Goal: Task Accomplishment & Management: Manage account settings

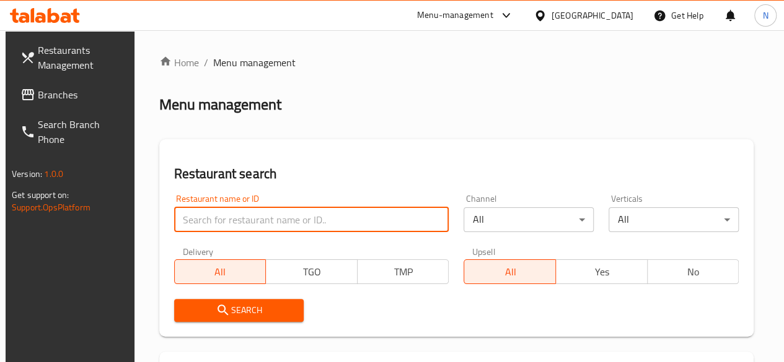
click at [195, 230] on input "search" at bounding box center [311, 220] width 275 height 25
type input "way 24"
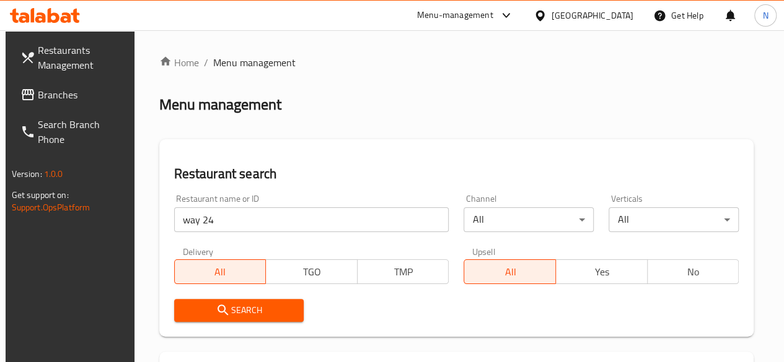
click at [244, 310] on span "Search" at bounding box center [239, 310] width 110 height 15
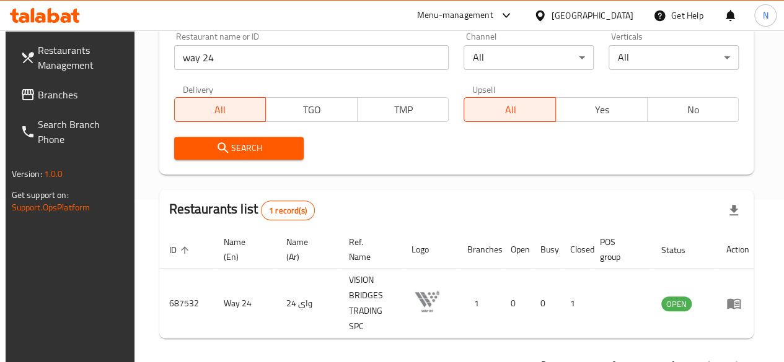
scroll to position [164, 0]
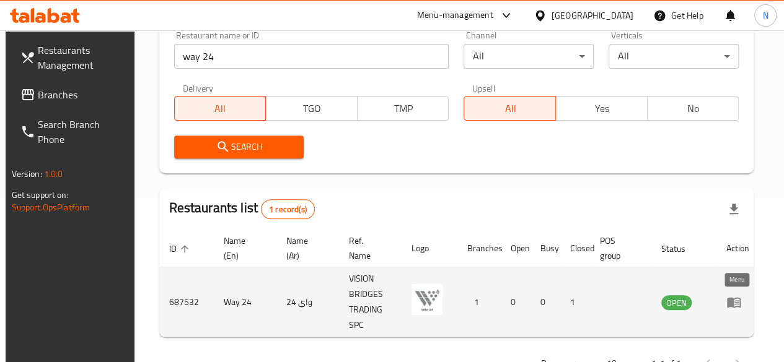
click at [731, 307] on icon "enhanced table" at bounding box center [734, 303] width 14 height 11
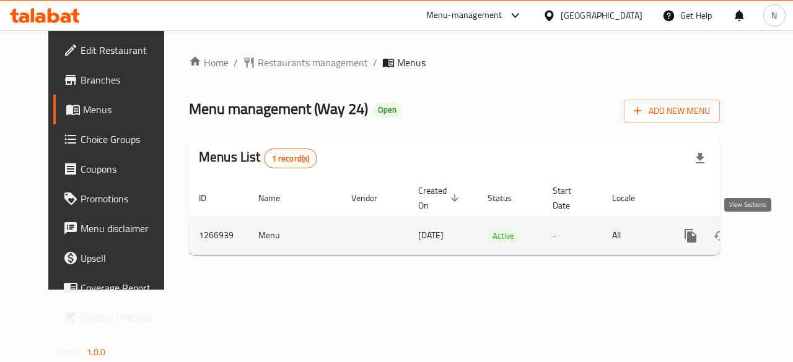
click at [765, 243] on link "enhanced table" at bounding box center [780, 236] width 30 height 30
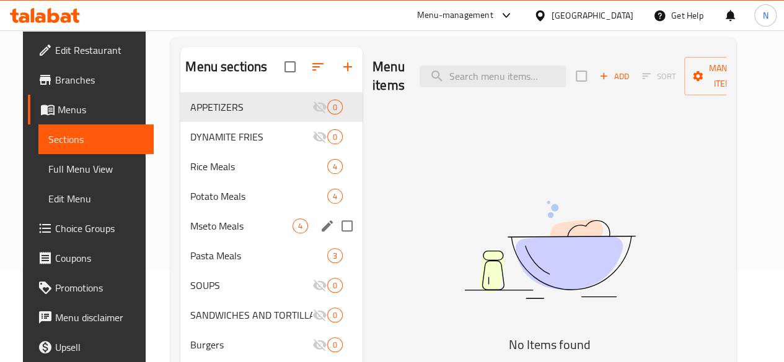
scroll to position [93, 0]
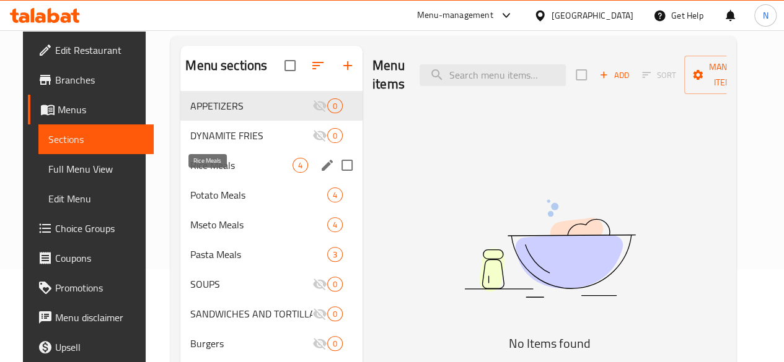
click at [216, 173] on span "Rice Meals" at bounding box center [241, 165] width 102 height 15
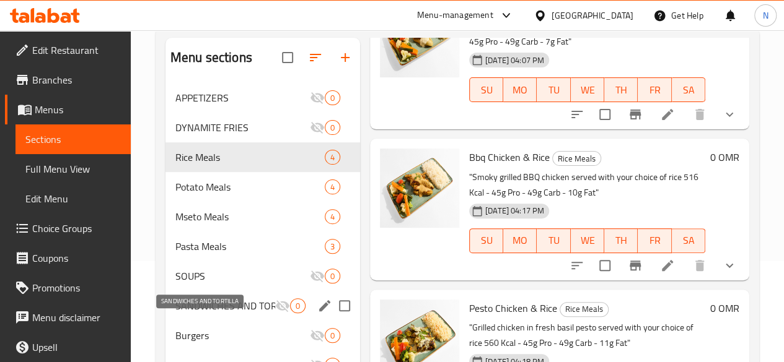
scroll to position [100, 0]
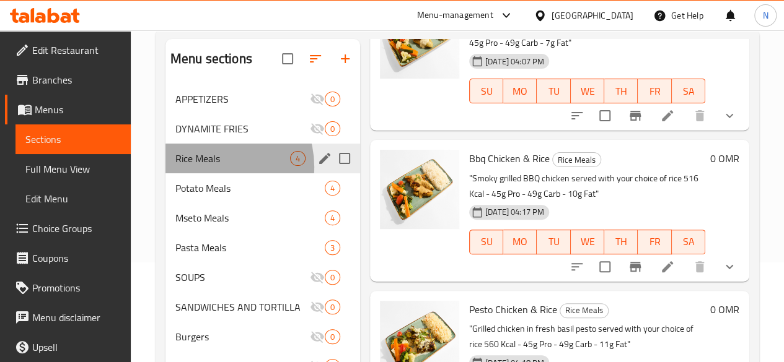
click at [209, 173] on div "Rice Meals 4" at bounding box center [262, 159] width 195 height 30
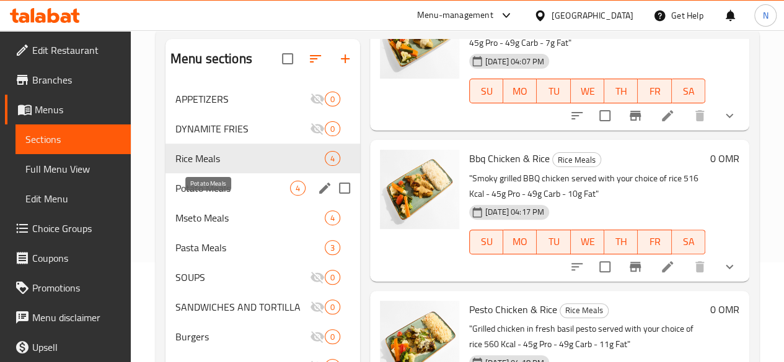
click at [207, 196] on span "Potato Meals" at bounding box center [232, 188] width 115 height 15
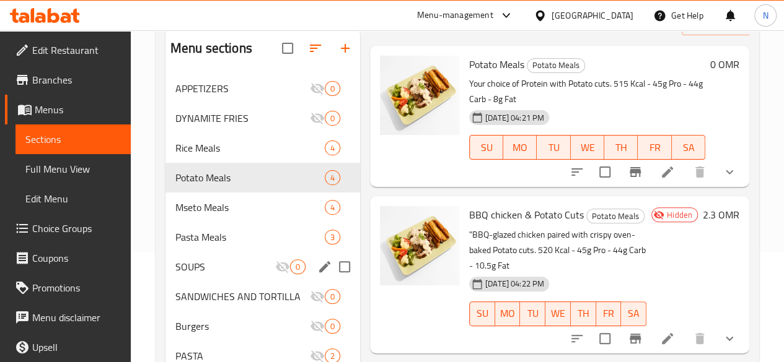
scroll to position [111, 0]
click at [209, 222] on div "Mseto Meals 4" at bounding box center [262, 207] width 195 height 30
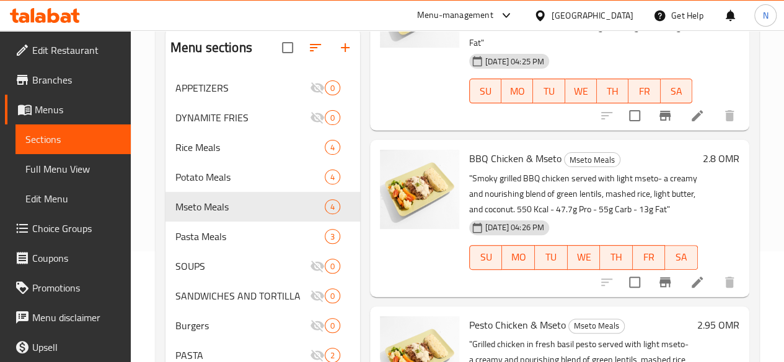
scroll to position [2, 0]
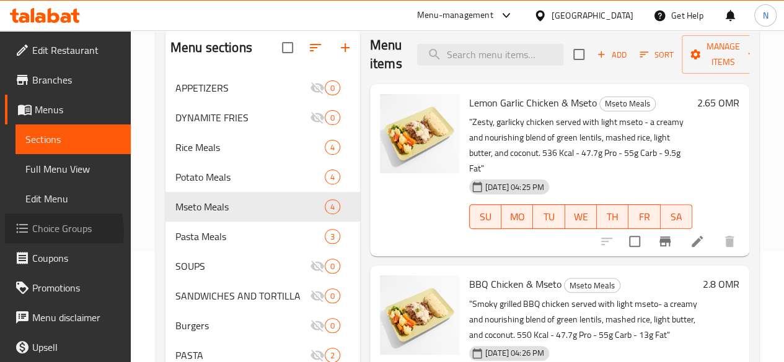
click at [42, 231] on span "Choice Groups" at bounding box center [76, 228] width 89 height 15
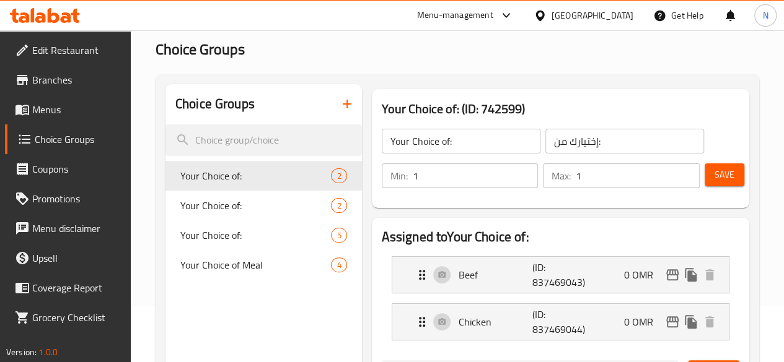
scroll to position [57, 0]
click at [339, 103] on icon "button" at bounding box center [346, 103] width 15 height 15
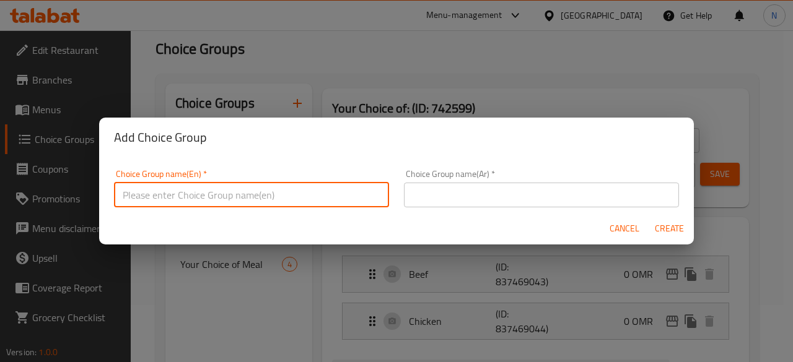
click at [204, 189] on input "text" at bounding box center [251, 195] width 275 height 25
type input "Select Your Meal"
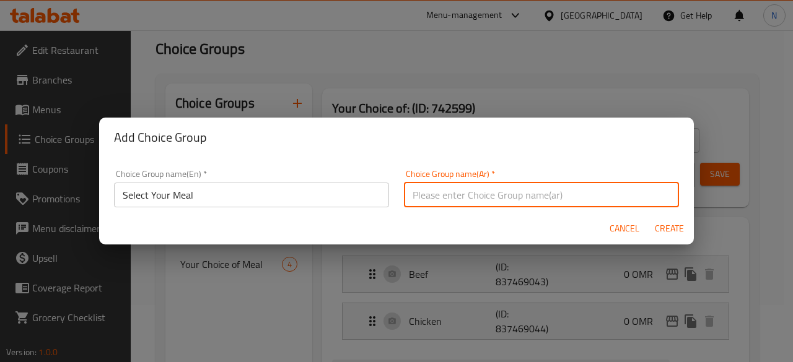
click at [458, 186] on input "text" at bounding box center [541, 195] width 275 height 25
type input "اختر وجبتك"
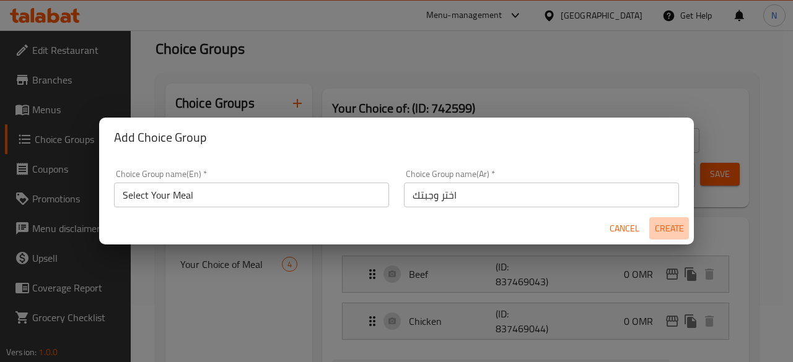
click at [666, 229] on span "Create" at bounding box center [669, 228] width 30 height 15
type input "Select Your Meal"
type input "اختر وجبتك"
type input "0"
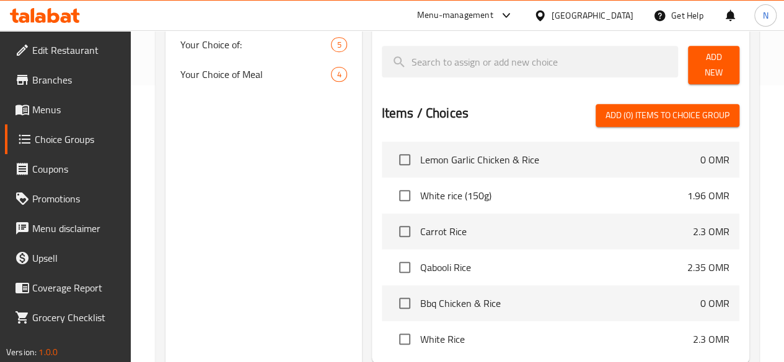
scroll to position [279, 0]
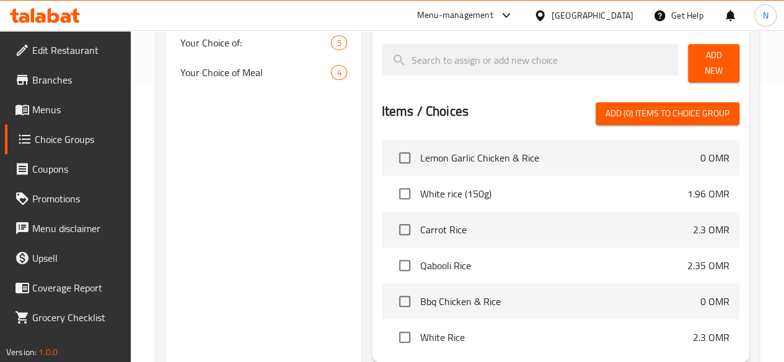
drag, startPoint x: 528, startPoint y: 167, endPoint x: 339, endPoint y: 182, distance: 189.6
click at [382, 182] on li "White rice (150g) 1.96 OMR" at bounding box center [560, 194] width 357 height 36
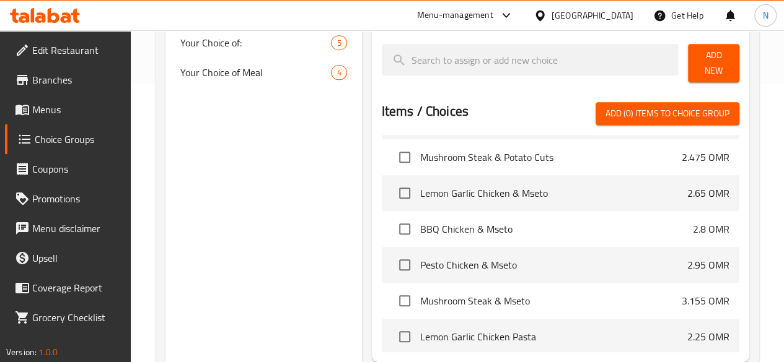
scroll to position [828, 0]
click at [392, 221] on input "checkbox" at bounding box center [405, 229] width 26 height 26
checkbox input "true"
click at [392, 256] on input "checkbox" at bounding box center [405, 265] width 26 height 26
checkbox input "true"
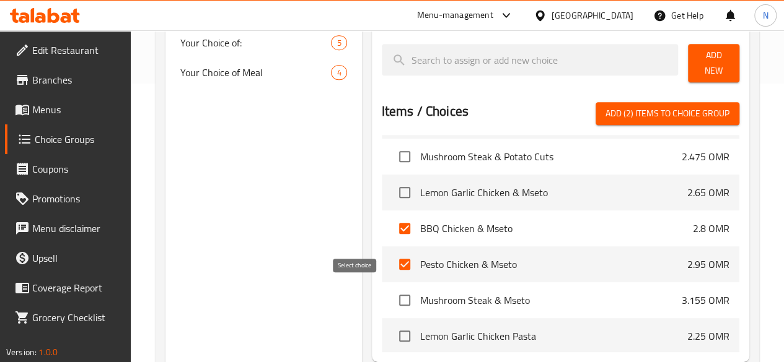
click at [392, 297] on input "checkbox" at bounding box center [405, 300] width 26 height 26
checkbox input "true"
click at [392, 330] on input "checkbox" at bounding box center [405, 336] width 26 height 26
checkbox input "true"
click at [392, 186] on input "checkbox" at bounding box center [405, 193] width 26 height 26
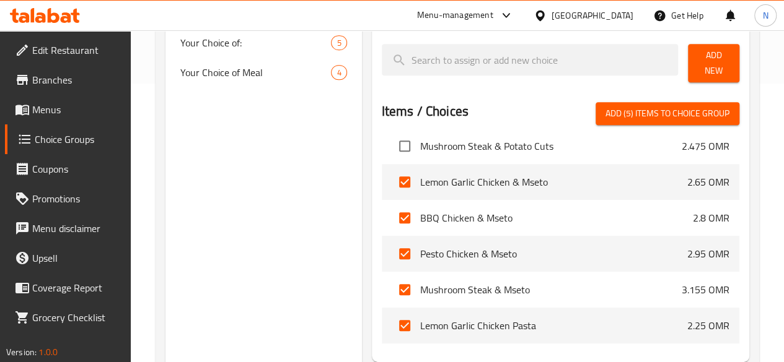
scroll to position [867, 0]
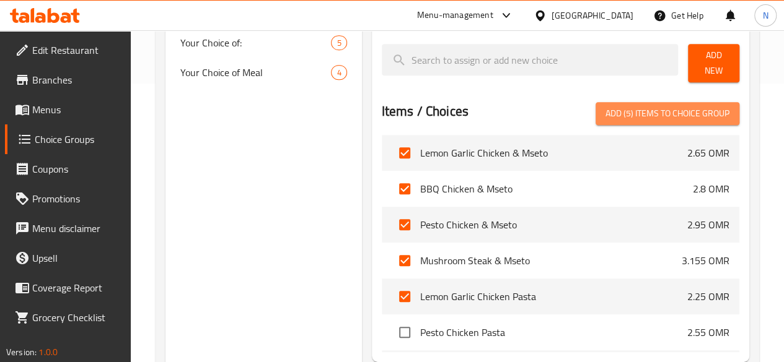
click at [662, 107] on span "Add (5) items to choice group" at bounding box center [667, 113] width 124 height 15
checkbox input "false"
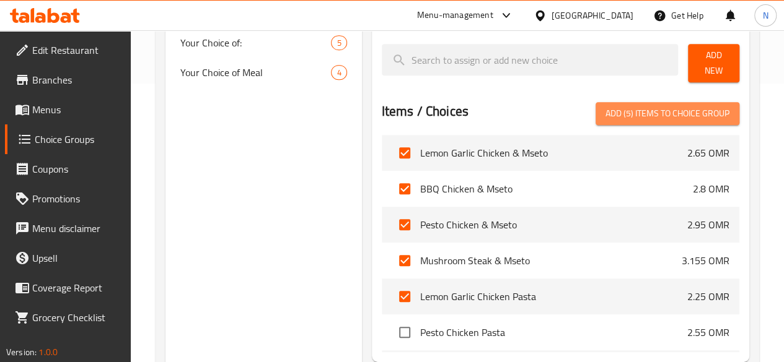
checkbox input "false"
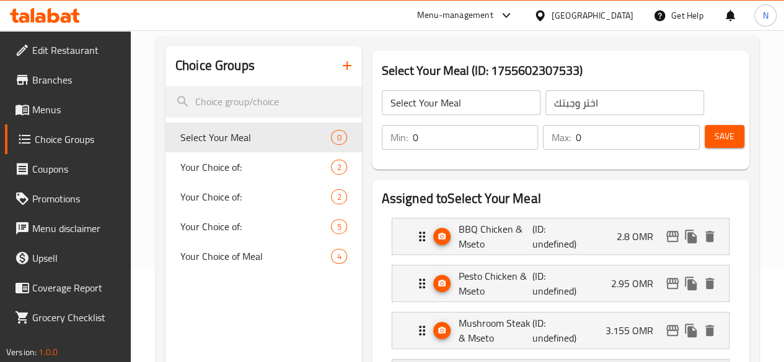
scroll to position [64, 0]
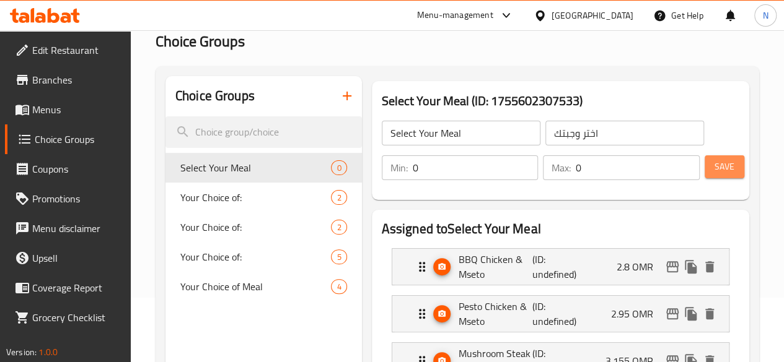
click at [722, 168] on span "Save" at bounding box center [724, 166] width 20 height 15
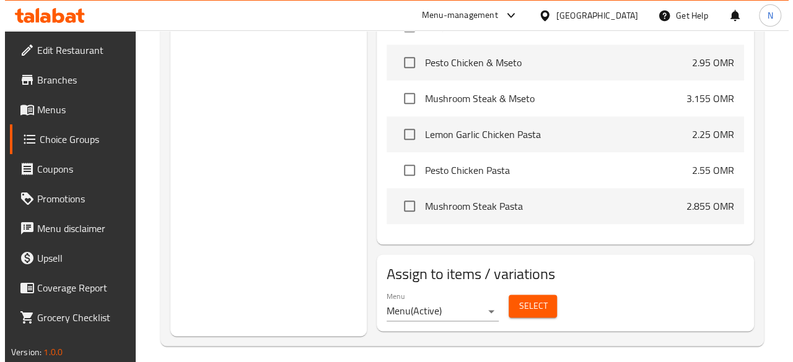
scroll to position [918, 0]
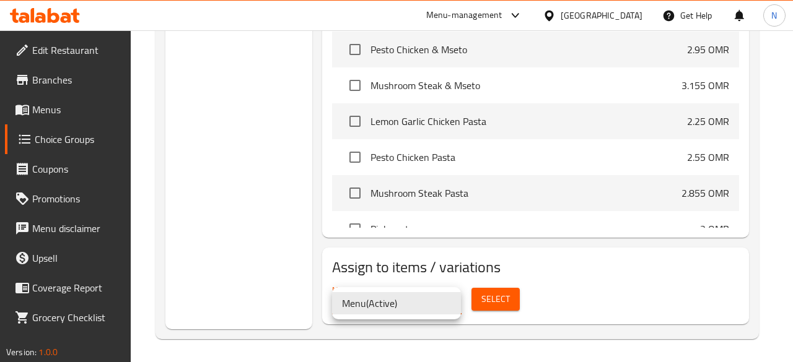
click at [493, 300] on div at bounding box center [396, 181] width 793 height 362
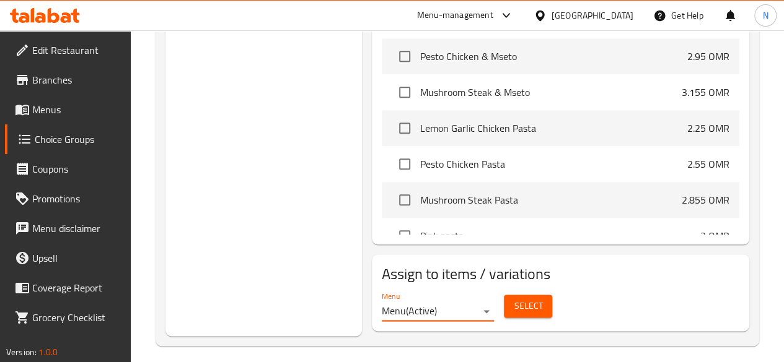
click at [514, 300] on span "Select" at bounding box center [528, 306] width 28 height 15
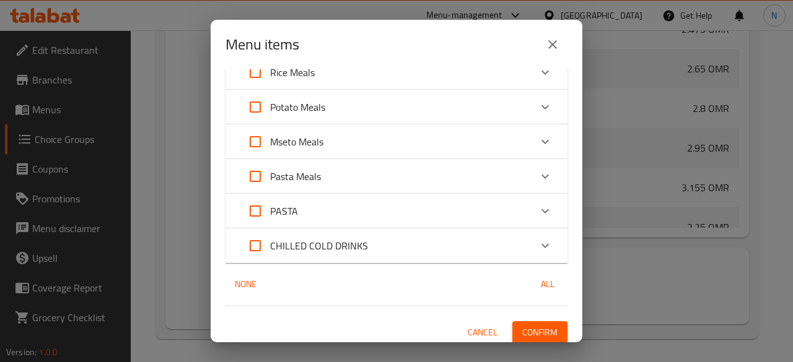
scroll to position [60, 0]
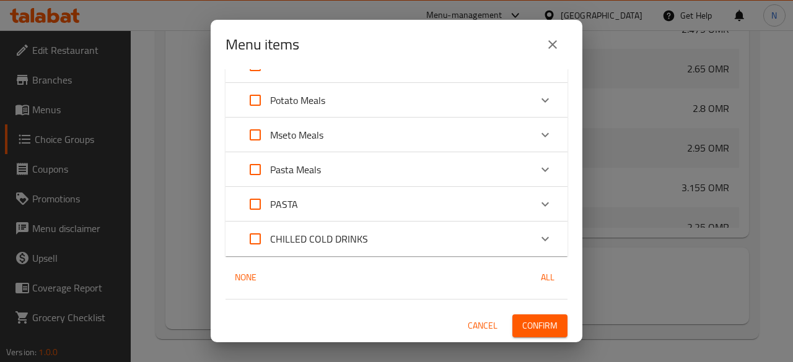
click at [538, 140] on icon "Expand" at bounding box center [545, 135] width 15 height 15
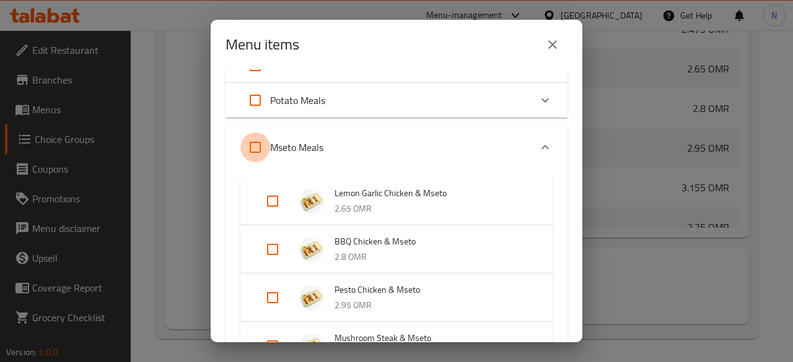
click at [259, 152] on input "Expand" at bounding box center [255, 148] width 30 height 30
checkbox input "true"
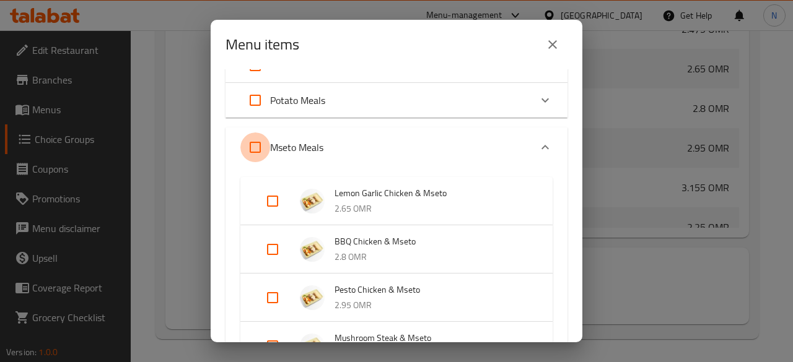
checkbox input "true"
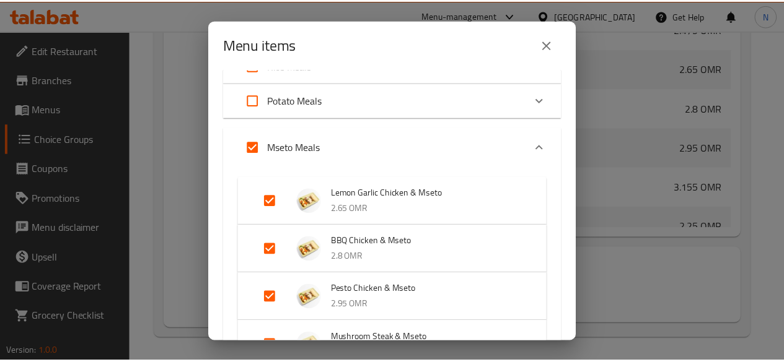
scroll to position [307, 0]
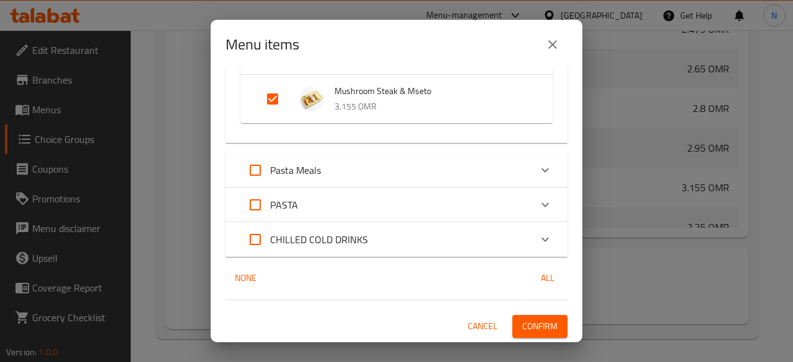
click at [522, 325] on span "Confirm" at bounding box center [539, 326] width 35 height 15
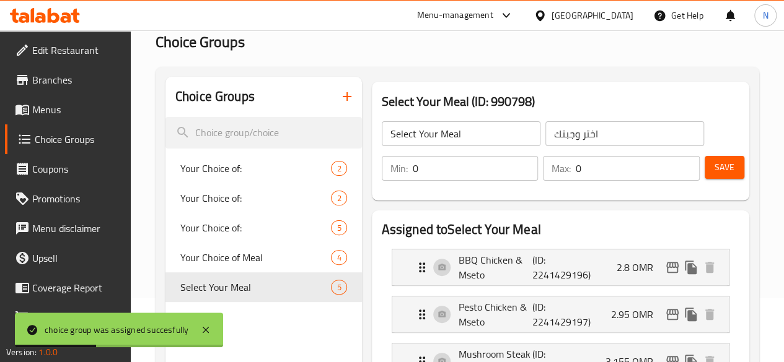
scroll to position [61, 0]
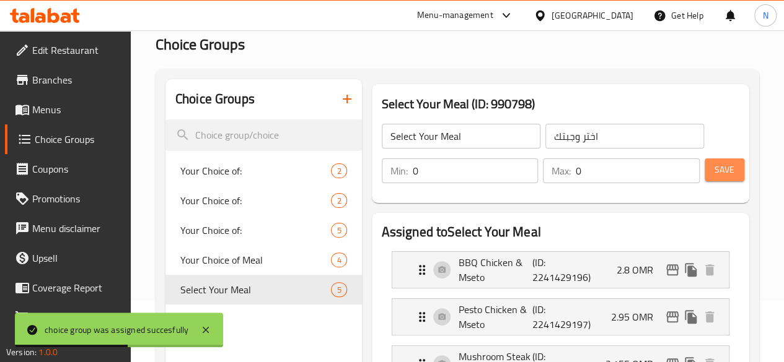
click at [722, 165] on span "Save" at bounding box center [724, 169] width 20 height 15
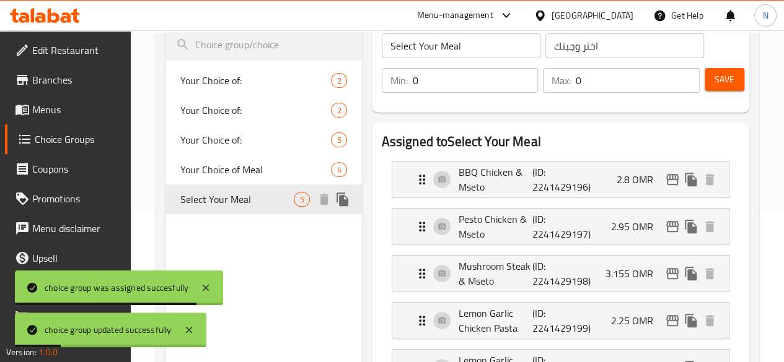
scroll to position [153, 0]
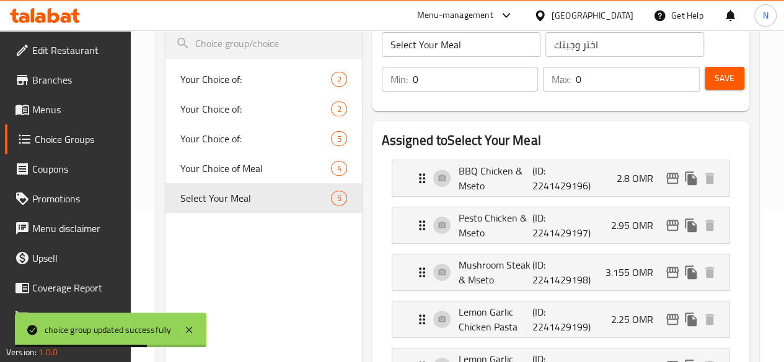
click at [52, 107] on span "Menus" at bounding box center [76, 109] width 89 height 15
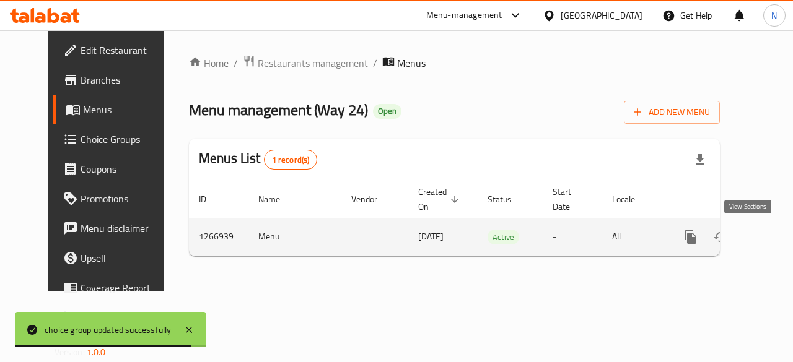
click at [773, 237] on icon "enhanced table" at bounding box center [780, 237] width 15 height 15
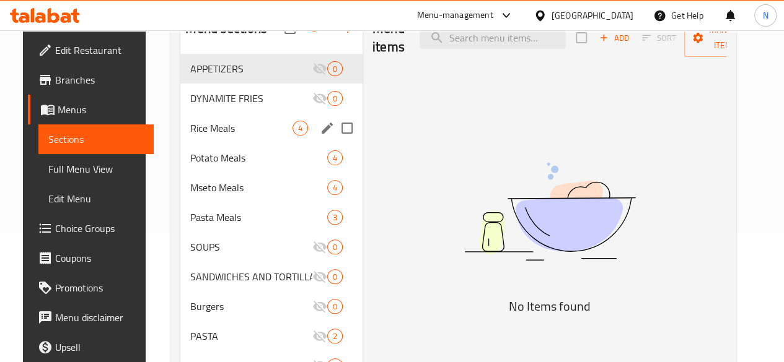
scroll to position [132, 0]
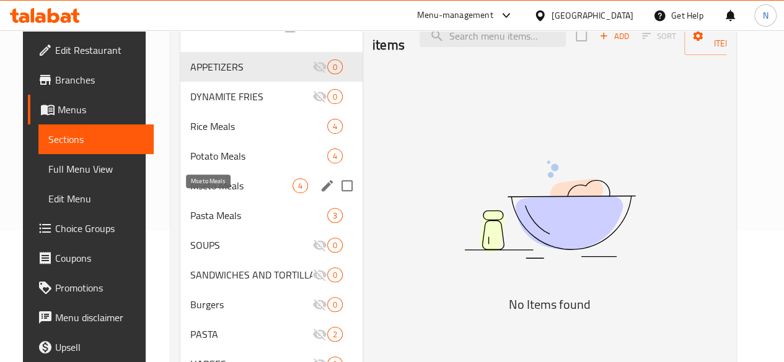
click at [202, 193] on span "Mseto Meals" at bounding box center [241, 185] width 102 height 15
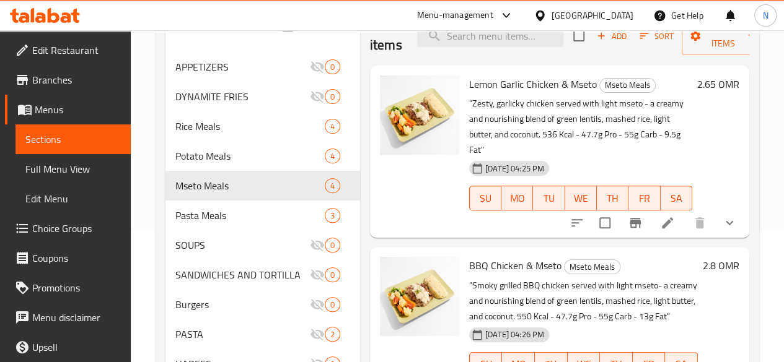
click at [729, 216] on button "show more" at bounding box center [729, 223] width 30 height 30
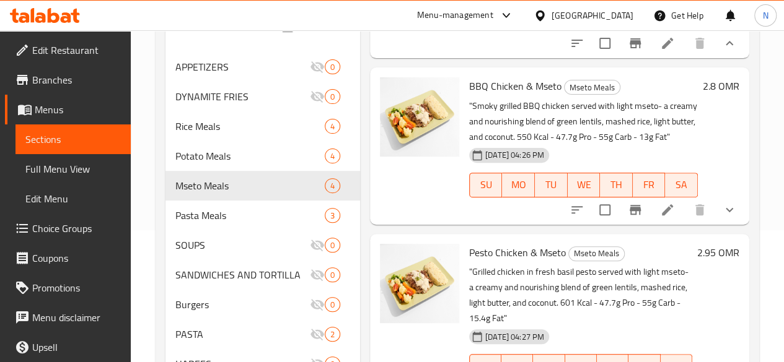
scroll to position [248, 0]
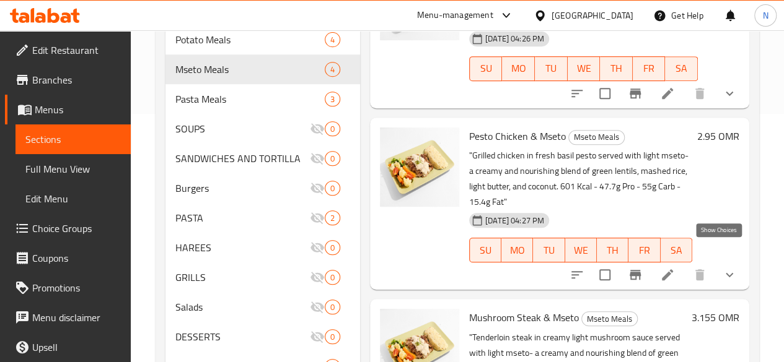
click at [722, 268] on icon "show more" at bounding box center [729, 275] width 15 height 15
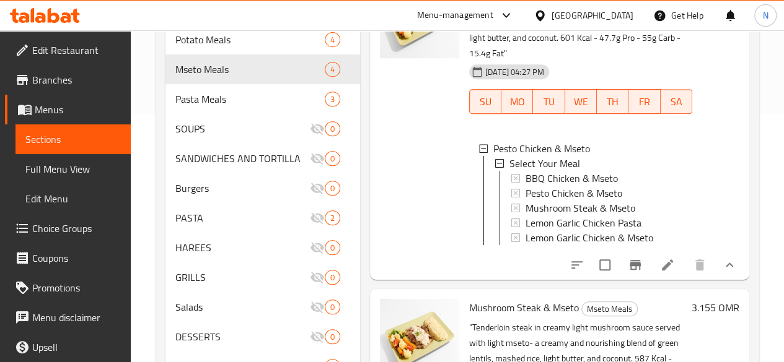
scroll to position [466, 0]
click at [660, 258] on icon at bounding box center [667, 265] width 15 height 15
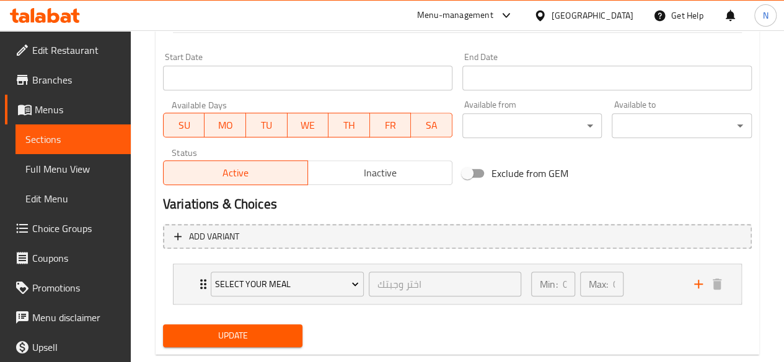
scroll to position [538, 0]
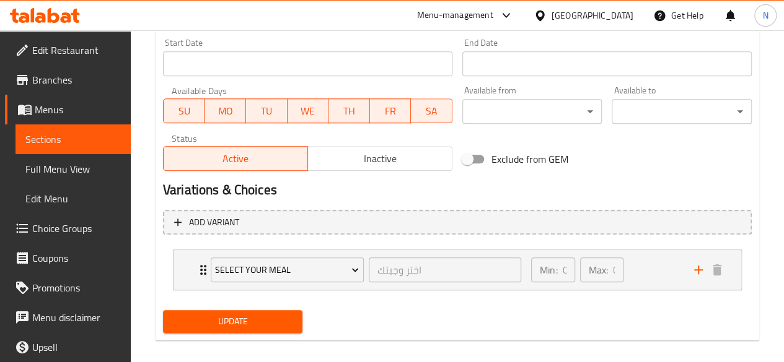
click at [354, 162] on span "Inactive" at bounding box center [380, 159] width 134 height 18
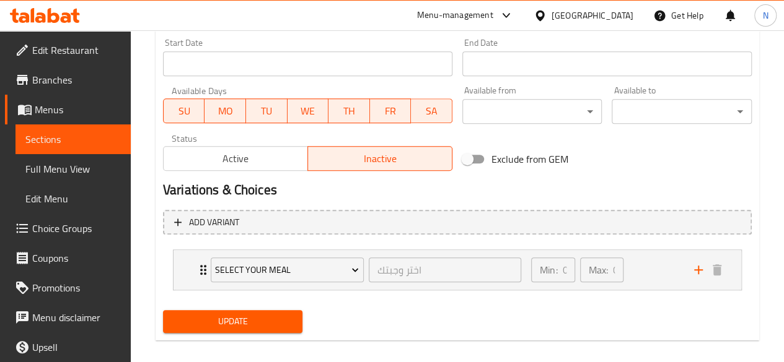
click at [242, 330] on button "Update" at bounding box center [233, 321] width 140 height 23
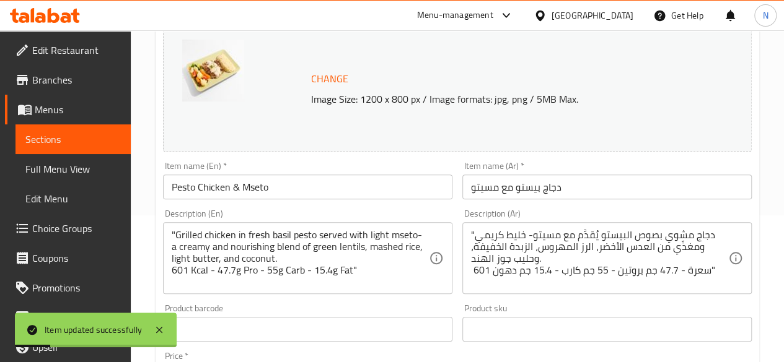
scroll to position [0, 0]
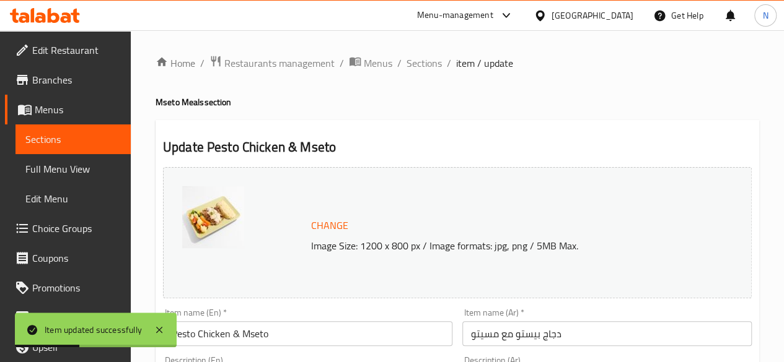
click at [465, 61] on span "item / update" at bounding box center [484, 63] width 57 height 15
click at [429, 68] on span "Sections" at bounding box center [423, 63] width 35 height 15
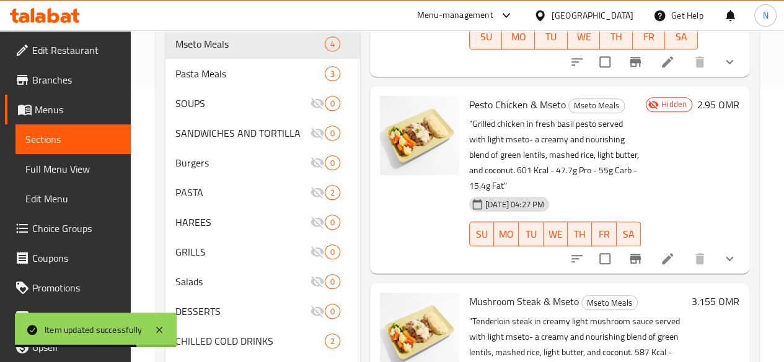
scroll to position [355, 0]
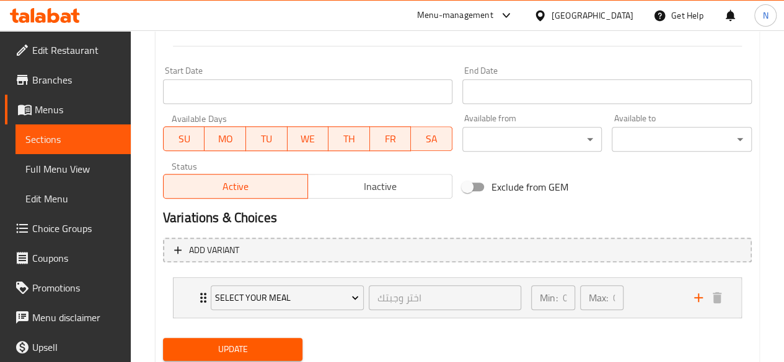
scroll to position [551, 0]
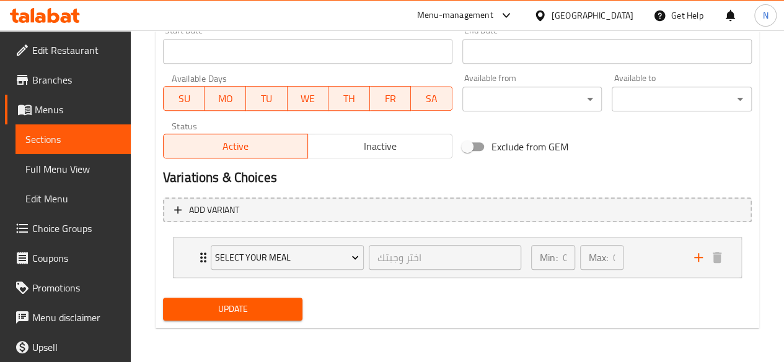
click at [369, 138] on span "Inactive" at bounding box center [380, 147] width 134 height 18
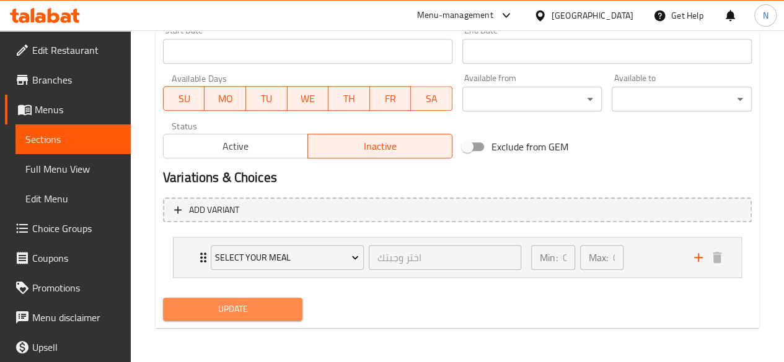
click at [228, 310] on span "Update" at bounding box center [233, 309] width 120 height 15
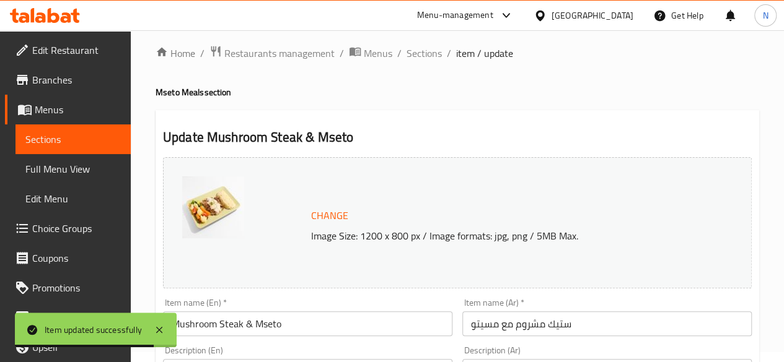
scroll to position [0, 0]
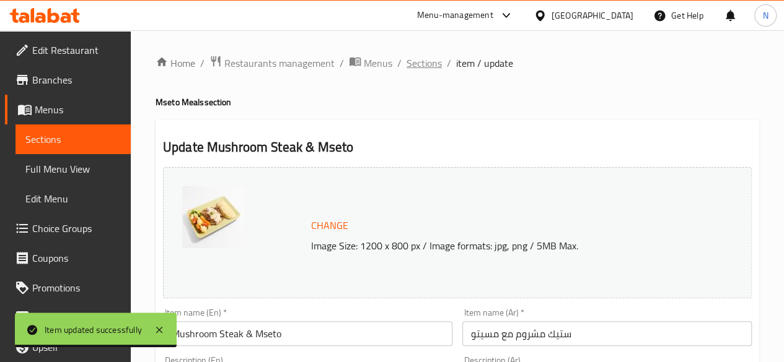
click at [431, 60] on span "Sections" at bounding box center [423, 63] width 35 height 15
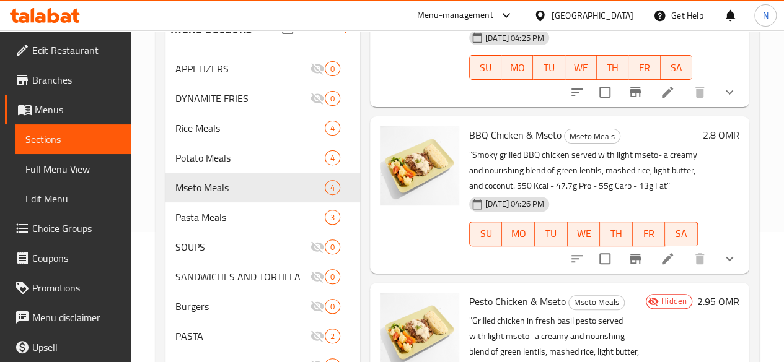
scroll to position [133, 0]
click at [667, 247] on li at bounding box center [667, 258] width 35 height 22
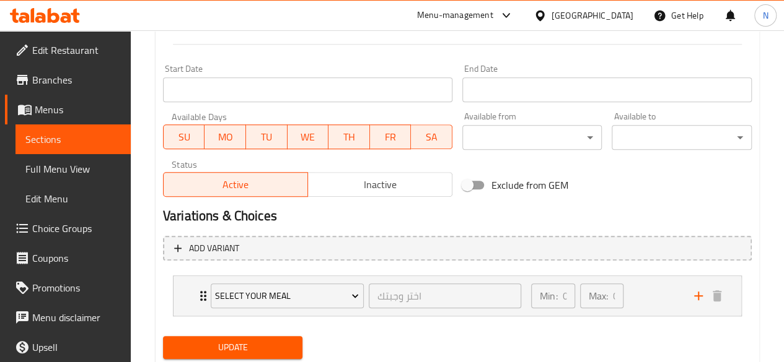
scroll to position [514, 0]
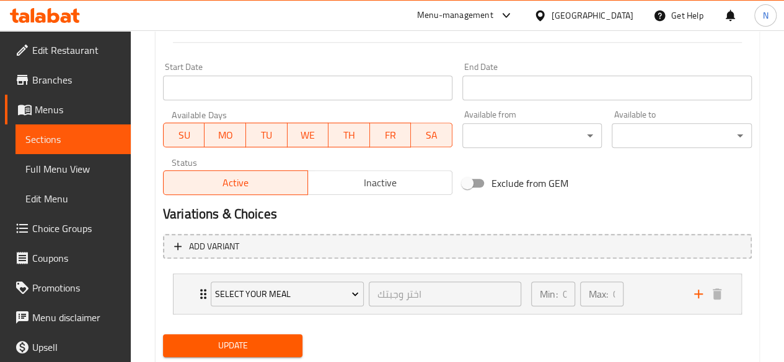
click at [351, 184] on span "Inactive" at bounding box center [380, 183] width 134 height 18
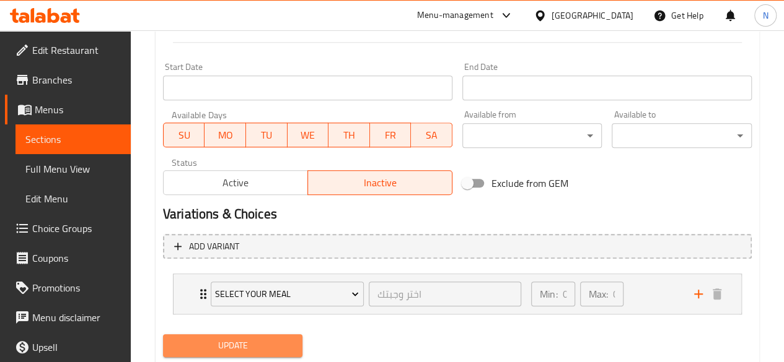
click at [238, 352] on span "Update" at bounding box center [233, 345] width 120 height 15
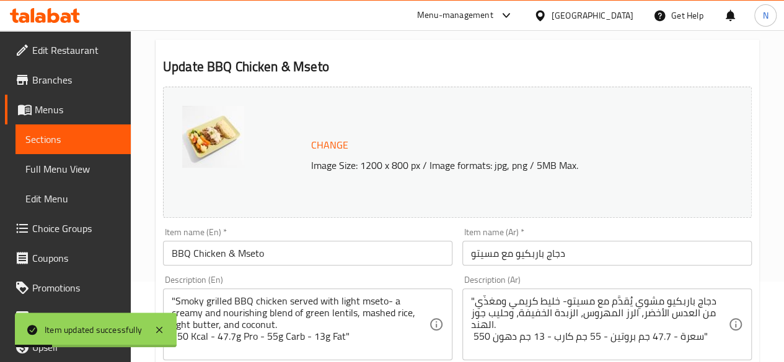
scroll to position [0, 0]
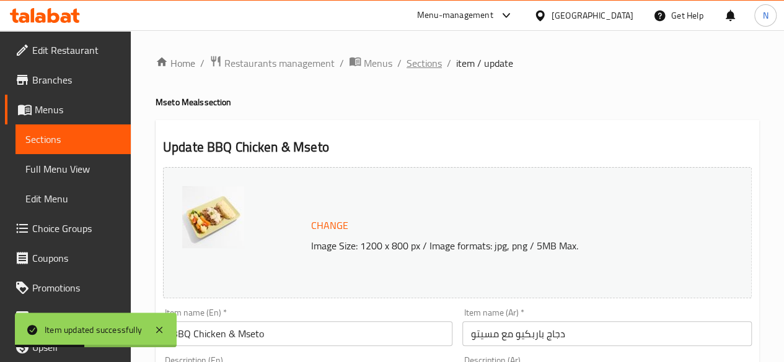
click at [431, 61] on span "Sections" at bounding box center [423, 63] width 35 height 15
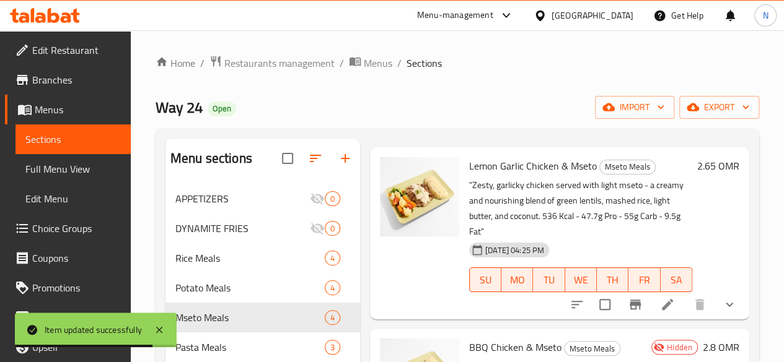
scroll to position [51, 0]
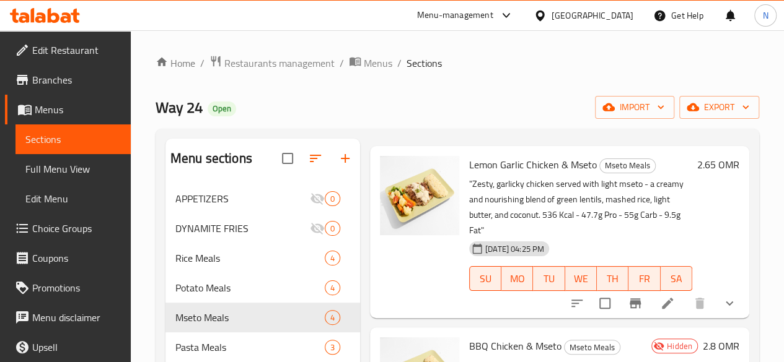
click at [662, 298] on icon at bounding box center [667, 303] width 11 height 11
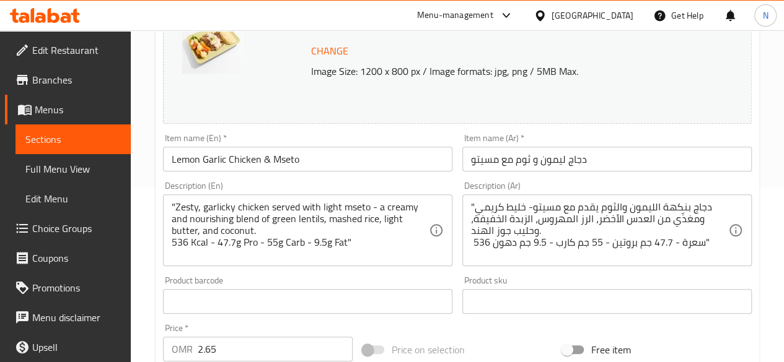
scroll to position [297, 0]
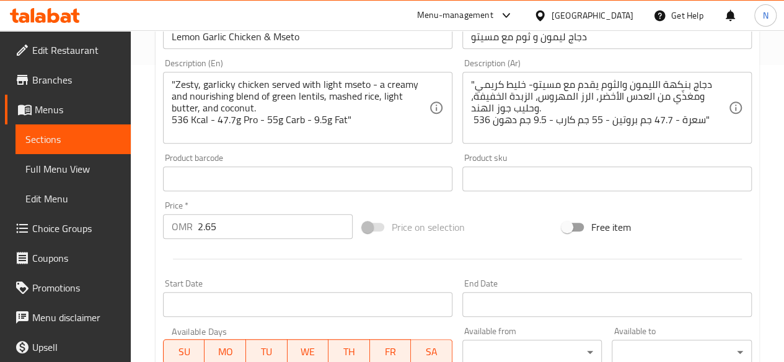
click at [214, 224] on input "2.65" at bounding box center [275, 226] width 155 height 25
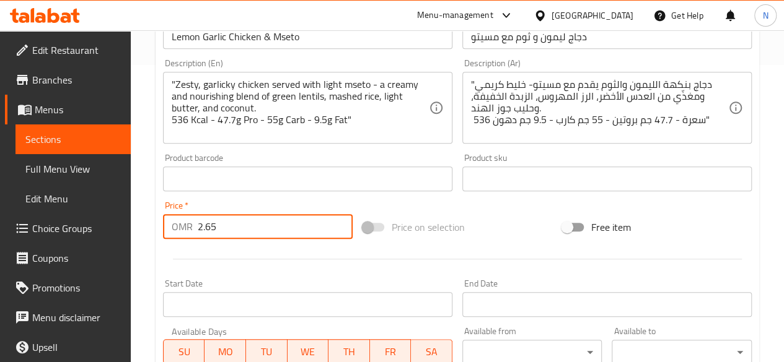
click at [214, 224] on input "2.65" at bounding box center [275, 226] width 155 height 25
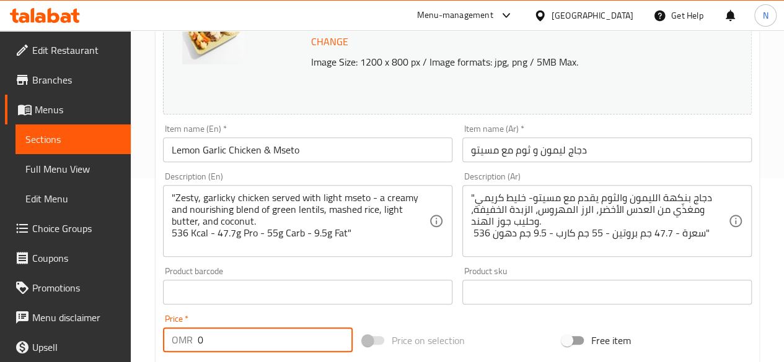
scroll to position [185, 0]
type input "0"
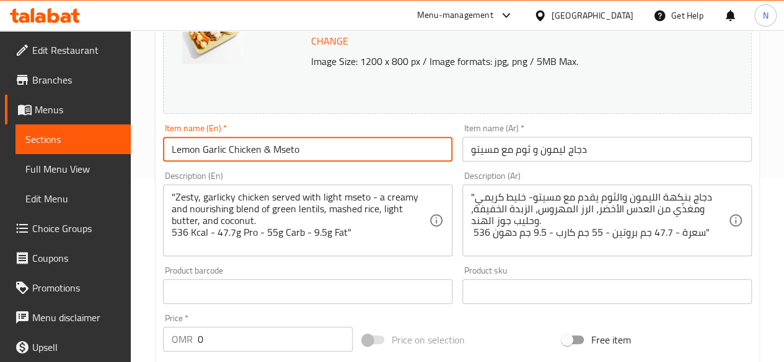
drag, startPoint x: 258, startPoint y: 148, endPoint x: 155, endPoint y: 151, distance: 102.9
click at [155, 151] on div "Update Lemon Garlic Chicken & Mseto Change Image Size: 1200 x 800 px / Image fo…" at bounding box center [456, 315] width 603 height 759
click at [305, 151] on input "Lemon Garlic Chicken & Mseto" at bounding box center [307, 149] width 289 height 25
drag, startPoint x: 271, startPoint y: 151, endPoint x: 131, endPoint y: 198, distance: 147.7
click at [131, 198] on div "Home / Restaurants management / Menus / Sections / item / update Mseto Meals se…" at bounding box center [457, 287] width 653 height 883
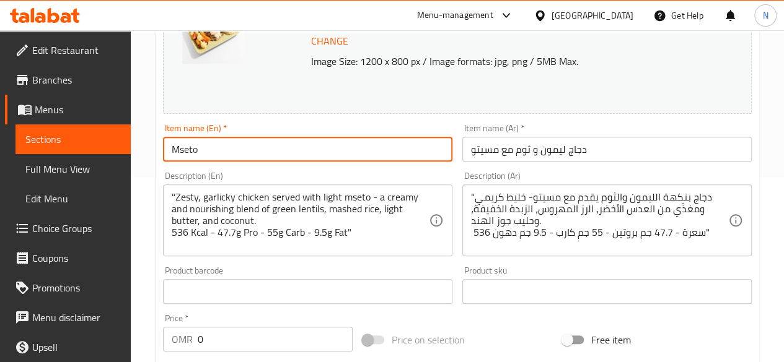
click at [237, 153] on input "Mseto" at bounding box center [307, 149] width 289 height 25
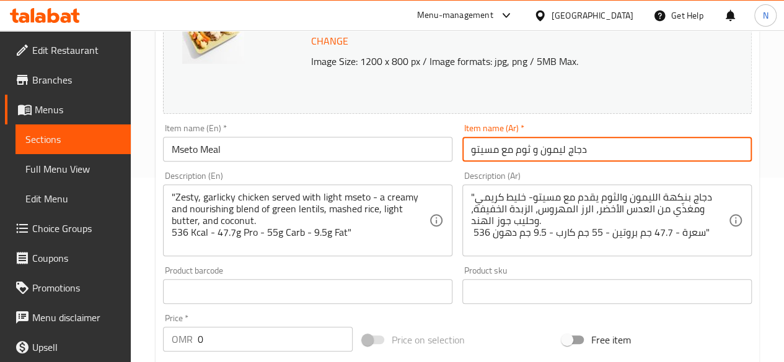
drag, startPoint x: 593, startPoint y: 147, endPoint x: 460, endPoint y: 157, distance: 134.1
click at [460, 157] on div "Item name (Ar)   * دجاج ليمون و ثوم مع مسيتو Item name (Ar) *" at bounding box center [606, 143] width 299 height 48
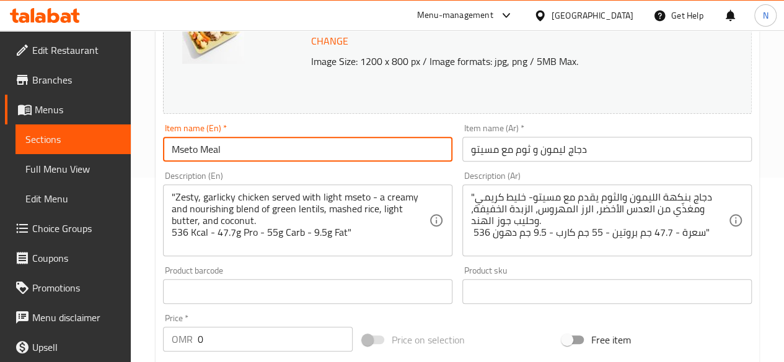
click at [243, 150] on input "Mseto Meal" at bounding box center [307, 149] width 289 height 25
type input "Mseto Meals"
click at [566, 151] on input "دجاج ليمون و ثوم مع مسيتو" at bounding box center [606, 149] width 289 height 25
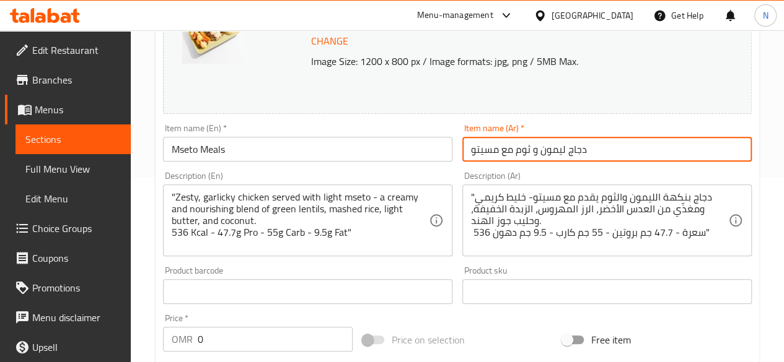
click at [566, 151] on input "دجاج ليمون و ثوم مع مسيتو" at bounding box center [606, 149] width 289 height 25
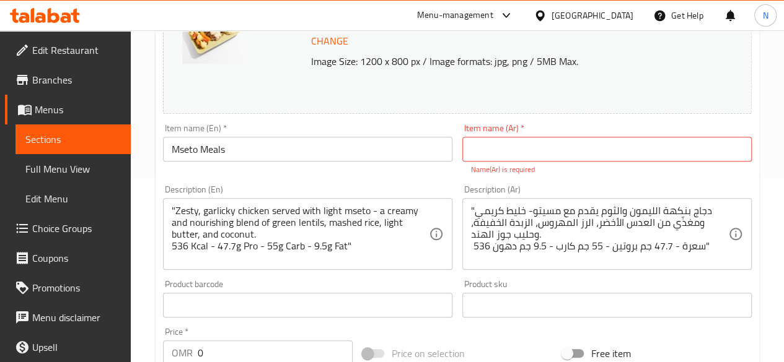
click at [566, 151] on input "text" at bounding box center [606, 149] width 289 height 25
type input ","
type input "وجبات المسيتو"
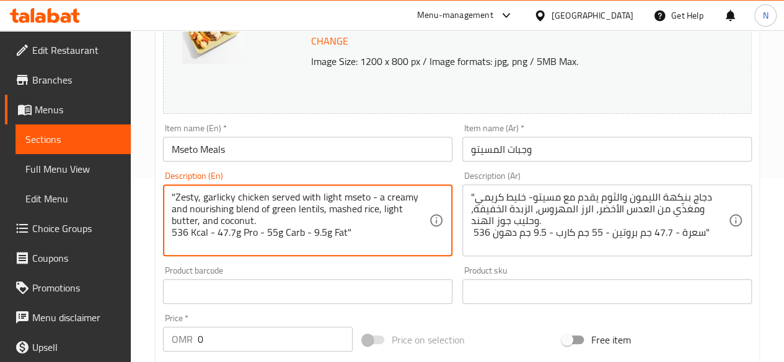
drag, startPoint x: 175, startPoint y: 209, endPoint x: 326, endPoint y: 204, distance: 151.2
click at [326, 204] on textarea ""Zesty, garlicky chicken served with light mseto - a creamy and nourishing blen…" at bounding box center [300, 220] width 257 height 59
drag, startPoint x: 173, startPoint y: 195, endPoint x: 375, endPoint y: 200, distance: 201.4
click at [375, 200] on textarea ""Zesty, garlicky chicken served with light mseto - a creamy and nourishing blen…" at bounding box center [300, 220] width 257 height 59
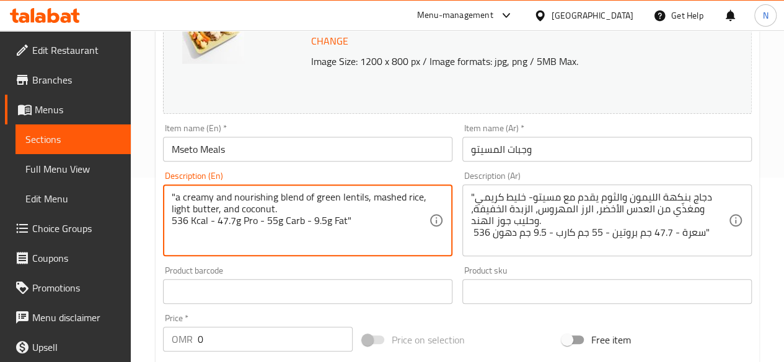
click at [297, 208] on textarea ""a creamy and nourishing blend of green lentils, mashed rice, light butter, and…" at bounding box center [300, 220] width 257 height 59
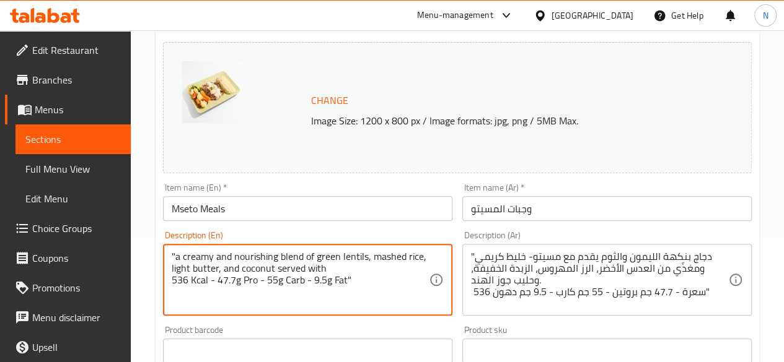
scroll to position [126, 0]
click at [387, 269] on textarea ""a creamy and nourishing blend of green lentils, mashed rice, light butter, and…" at bounding box center [300, 279] width 257 height 59
click at [388, 269] on textarea ""a creamy and nourishing blend of green lentils, mashed rice, light butter, and…" at bounding box center [300, 279] width 257 height 59
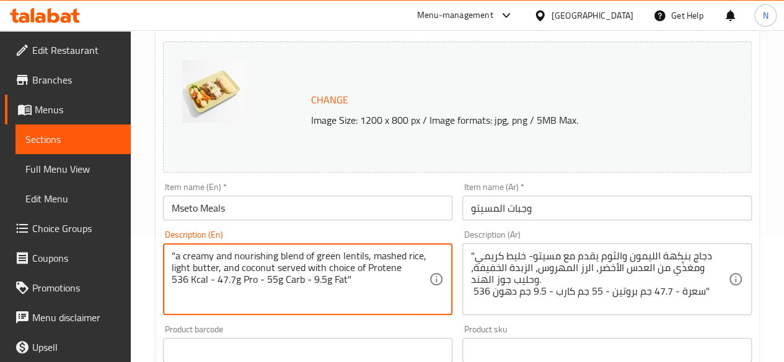
click at [379, 269] on textarea ""a creamy and nourishing blend of green lentils, mashed rice, light butter, and…" at bounding box center [300, 279] width 257 height 59
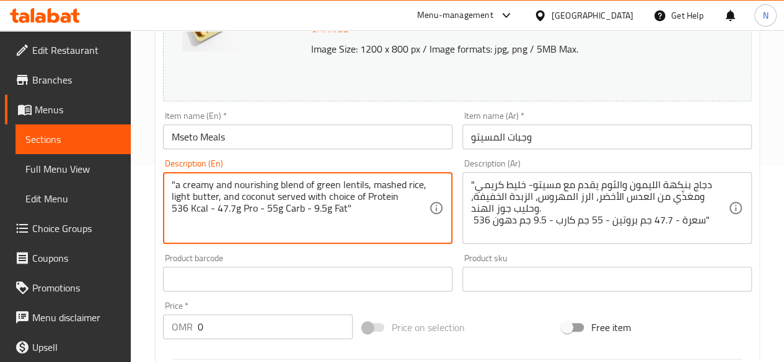
scroll to position [199, 0]
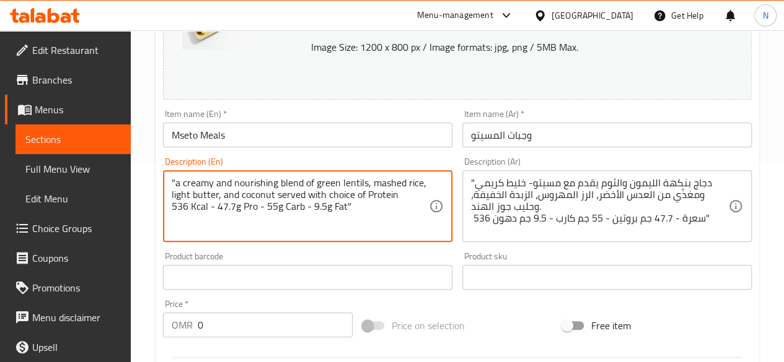
drag, startPoint x: 358, startPoint y: 203, endPoint x: 108, endPoint y: 151, distance: 255.6
click at [108, 151] on div "Edit Restaurant Branches Menus Sections Full Menu View Edit Menu Choice Groups …" at bounding box center [392, 272] width 784 height 883
click at [252, 209] on textarea ""a creamy and nourishing blend of green lentils, mashed rice, light butter, and…" at bounding box center [300, 206] width 257 height 59
type textarea ""a creamy and nourishing blend of green lentils, mashed rice, light butter, and…"
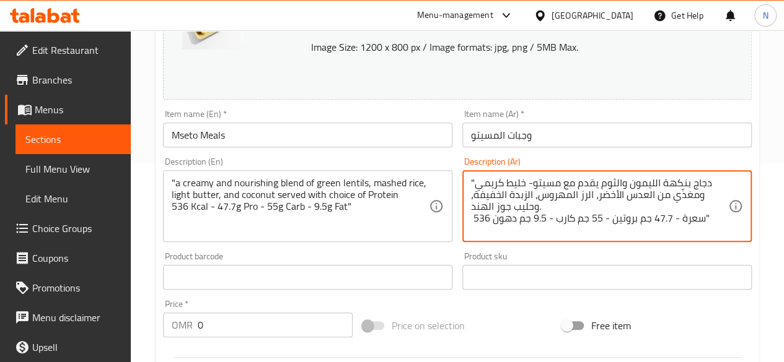
click at [560, 183] on textarea ""دجاج بنكهة الليمون والثوم يقدم مع مسيتو- خليط كريمي ومغذّي من العدس الأخضر، ال…" at bounding box center [599, 206] width 257 height 59
paste textarea "مزيج كريمي ومغذي من العدس الأخضر والأرز المهروس والزبدة الخفيفة وجوز الهند، يُق…"
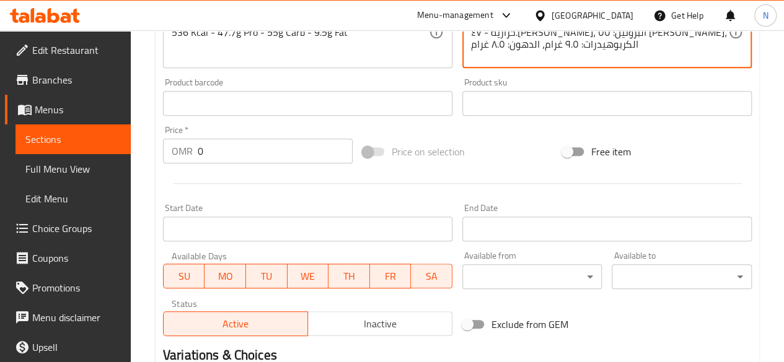
scroll to position [551, 0]
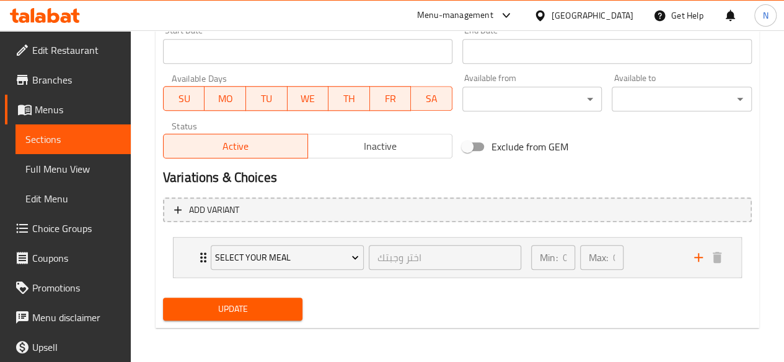
type textarea "مزيج كريمي ومغذي من العدس الأخضر والأرز المهروس والزبدة الخفيفة وجوز الهند، يُق…"
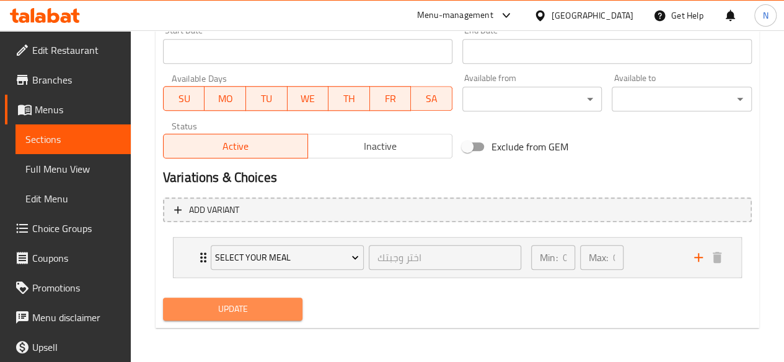
click at [281, 308] on span "Update" at bounding box center [233, 309] width 120 height 15
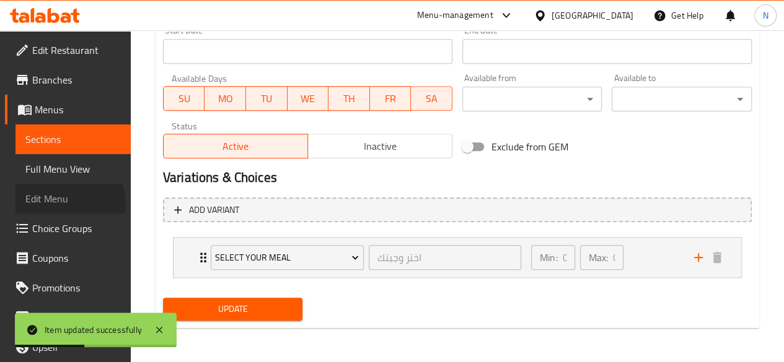
click at [63, 205] on span "Edit Menu" at bounding box center [72, 198] width 95 height 15
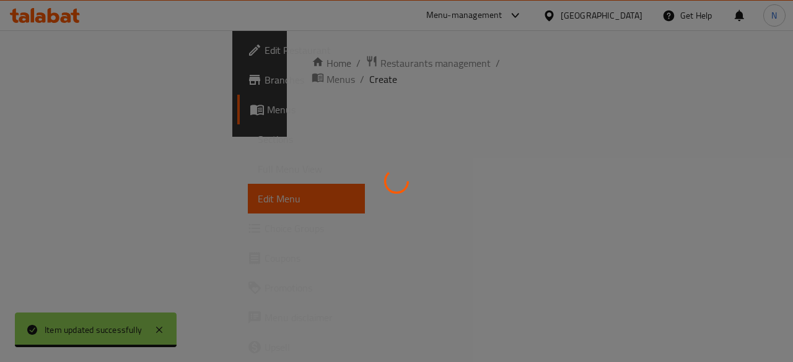
click at [44, 116] on div at bounding box center [396, 181] width 793 height 362
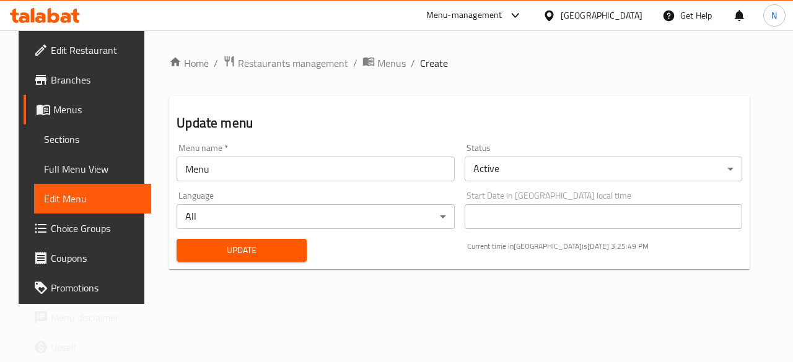
drag, startPoint x: 69, startPoint y: 102, endPoint x: 40, endPoint y: 117, distance: 33.2
click at [53, 117] on span "Menus" at bounding box center [97, 109] width 88 height 15
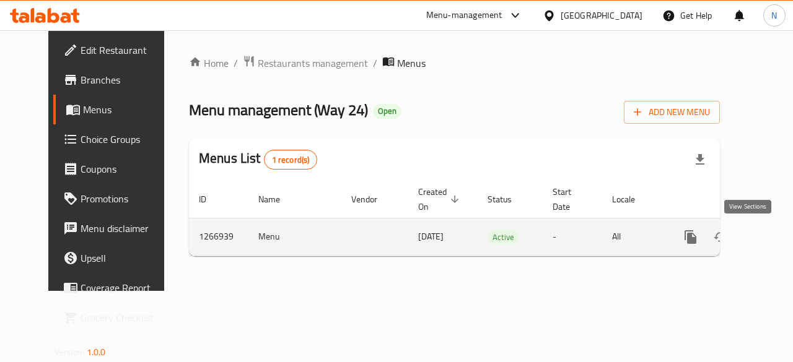
drag, startPoint x: 745, startPoint y: 240, endPoint x: 746, endPoint y: 248, distance: 8.1
click at [765, 248] on link "enhanced table" at bounding box center [780, 237] width 30 height 30
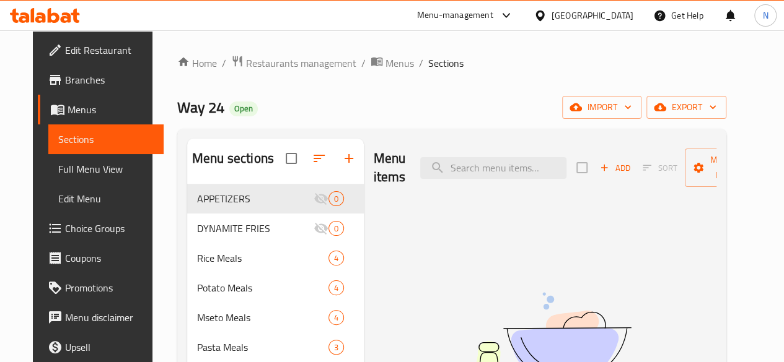
click at [65, 230] on span "Choice Groups" at bounding box center [109, 228] width 89 height 15
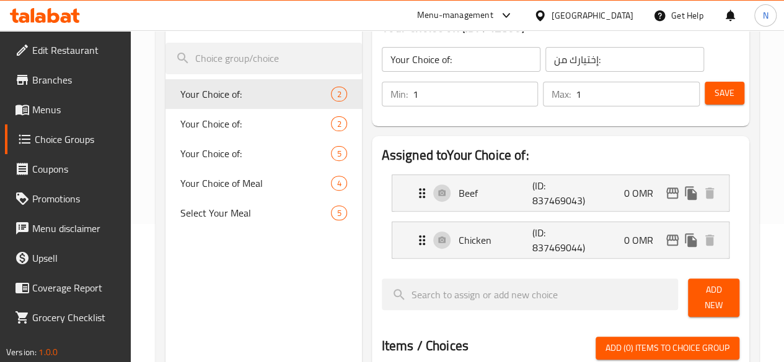
scroll to position [138, 0]
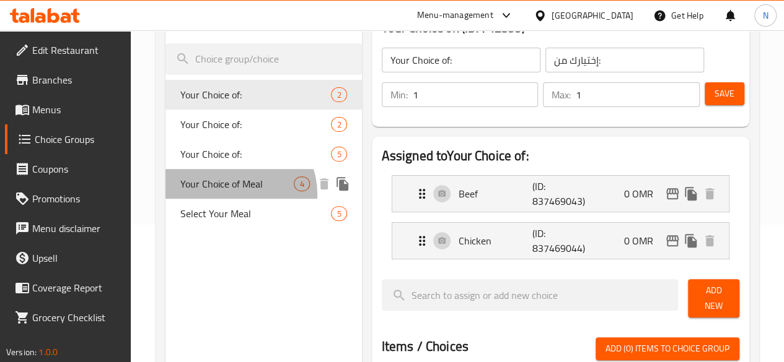
click at [233, 191] on span "Your Choice of Meal" at bounding box center [237, 184] width 114 height 15
type input "Your Choice of Meal"
type input "اختر وجبتك"
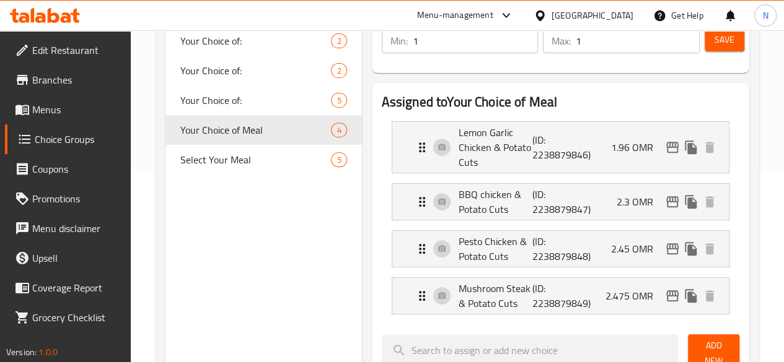
scroll to position [194, 0]
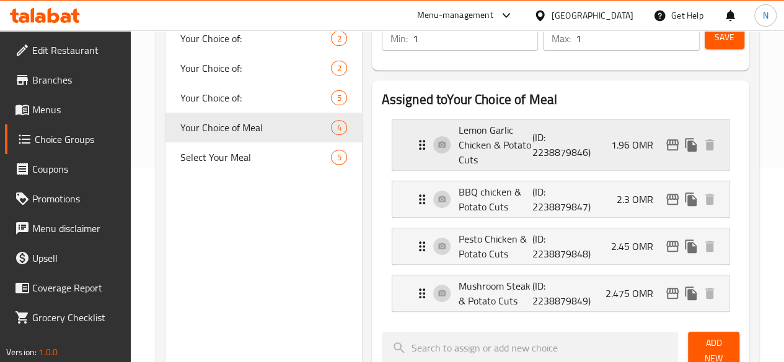
click at [458, 126] on p "Lemon Garlic Chicken & Potato Cuts" at bounding box center [495, 145] width 74 height 45
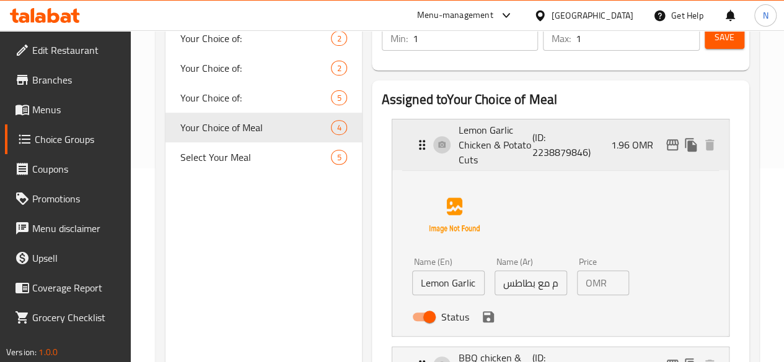
click at [458, 126] on p "Lemon Garlic Chicken & Potato Cuts" at bounding box center [495, 145] width 74 height 45
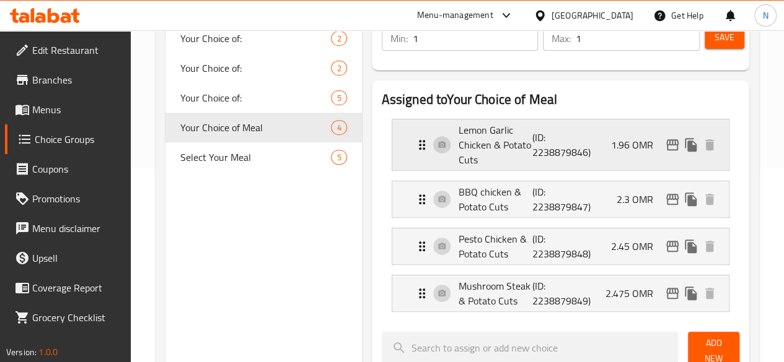
click at [458, 126] on p "Lemon Garlic Chicken & Potato Cuts" at bounding box center [495, 145] width 74 height 45
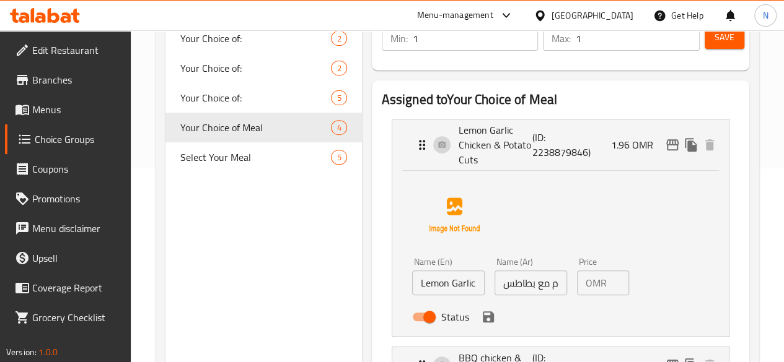
click at [412, 282] on input "Lemon Garlic Chicken & Potato Cuts" at bounding box center [448, 283] width 72 height 25
click at [527, 209] on div "Name (En) Lemon Garlic Chicken & Potato Cuts Name (En) Name (Ar) دجاج ليمون و ث…" at bounding box center [560, 250] width 297 height 155
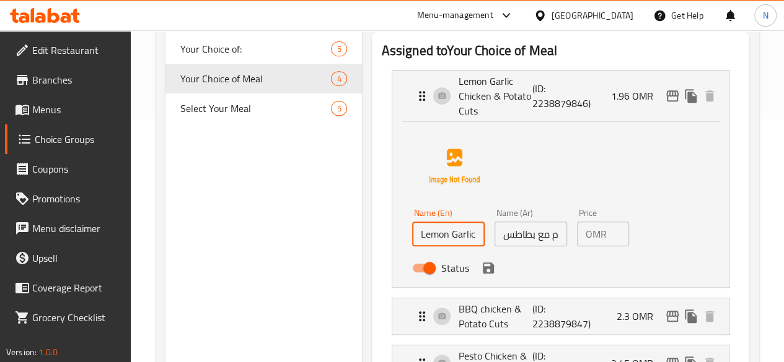
scroll to position [242, 0]
click at [431, 241] on input "Lemon Garlic Chicken & Potato Cuts" at bounding box center [448, 234] width 72 height 25
click at [425, 241] on input "Lemon Garlic Chicken & Potato Cuts" at bounding box center [448, 234] width 72 height 25
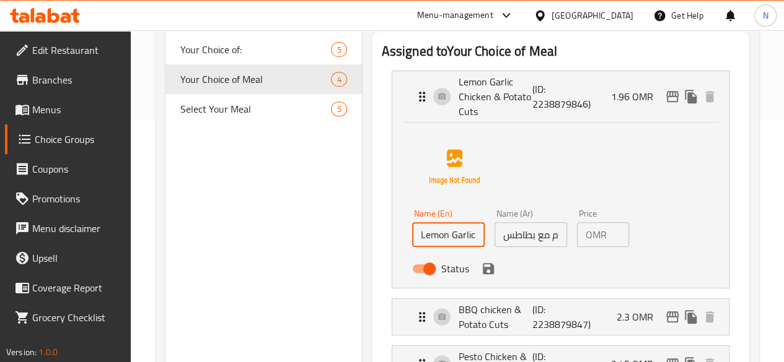
click at [425, 241] on input "Lemon Garlic Chicken & Potato Cuts" at bounding box center [448, 234] width 72 height 25
paste input "text"
click at [434, 232] on input "Lemon Garlic Chicken & Potato Cuts -" at bounding box center [448, 234] width 72 height 25
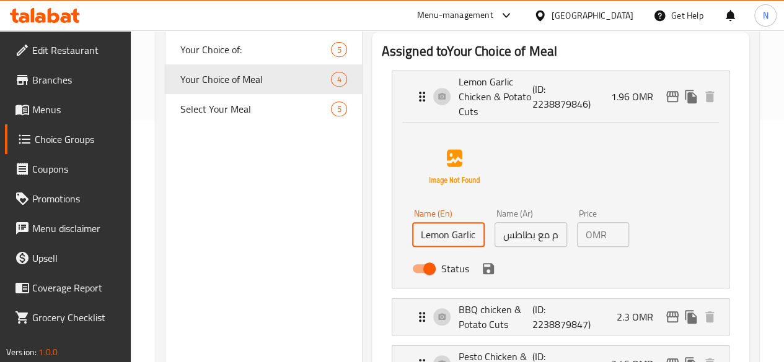
click at [434, 232] on input "Lemon Garlic Chicken & Potato Cuts -" at bounding box center [448, 234] width 72 height 25
paste input "515 Kcal - 45g Pro - 44g Carb - 8g Fat"
type input "Lemon Garlic Chicken & Potato Cuts - 515 Kcal - 45g Pro - 44g Carb - 8g Fat"
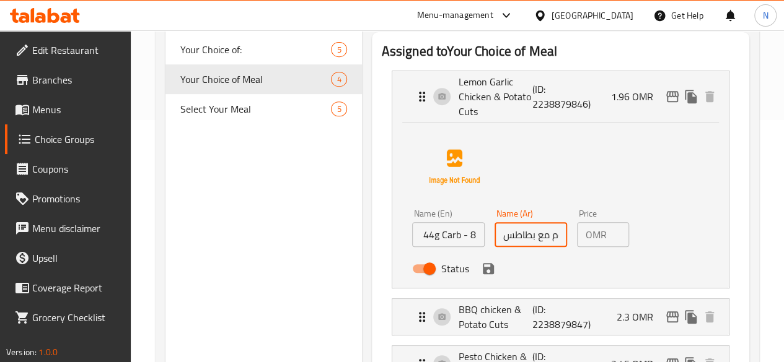
scroll to position [0, 0]
click at [494, 236] on input "دجاج ليمون و ثوم مع بطاطس" at bounding box center [530, 234] width 72 height 25
paste input "515 Kcal - 45g Pro - 44g Carb - 8g Fat"
click at [481, 272] on icon "save" at bounding box center [488, 268] width 15 height 15
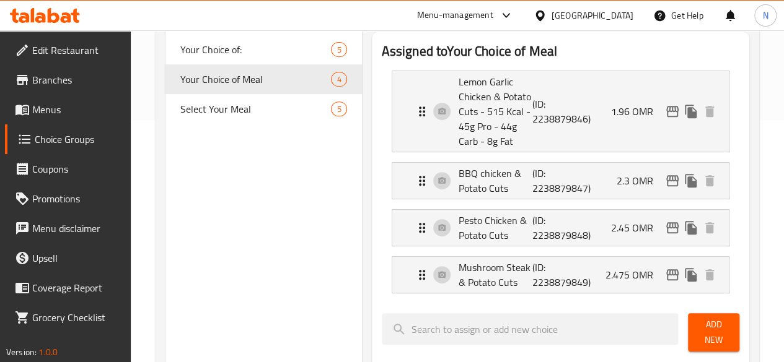
type input "- 515 Kcal - 45g Pro - 44g Carb - 8g Fatدجاج ليمون و ثوم مع بطاطس"
click at [458, 177] on p "BBQ chicken & Potato Cuts" at bounding box center [495, 181] width 74 height 30
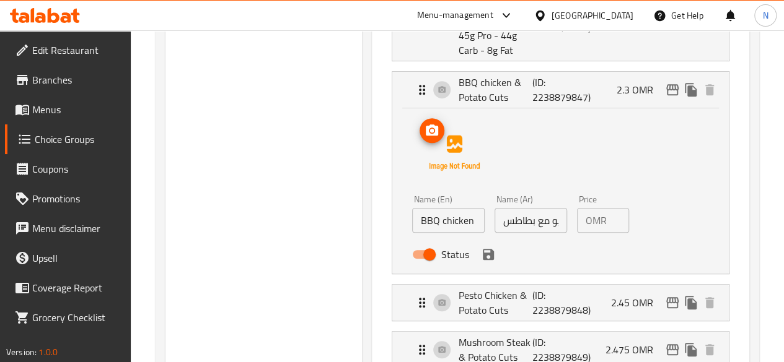
scroll to position [334, 0]
click at [430, 217] on input "BBQ chicken & Potato Cuts" at bounding box center [448, 220] width 72 height 25
paste input "520 Kcal - 45g Pro - 44g Carb - 10.5g Fat"
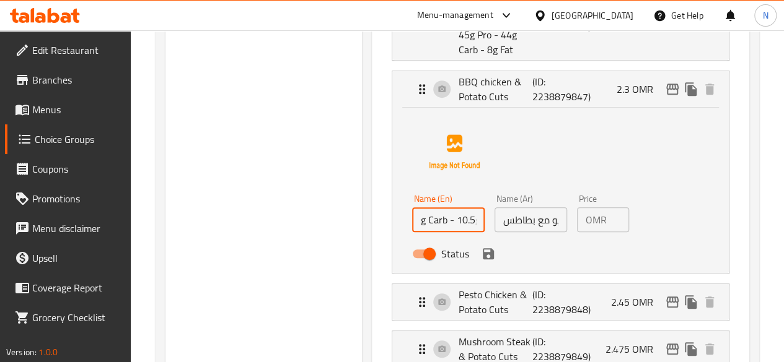
type input "BBQ chicken & Potato Cuts- 520 Kcal - 45g Pro - 44g Carb - 10.5g Fat"
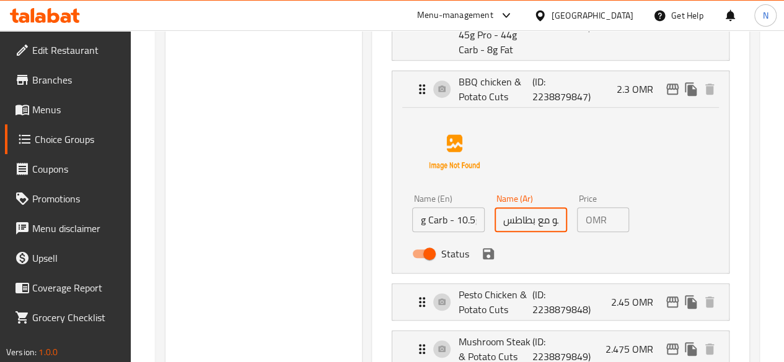
scroll to position [0, 0]
click at [494, 222] on input "دجاج باربكيو مع بطاطس" at bounding box center [530, 220] width 72 height 25
paste input "520 Kcal - 45g Pro - 44g Carb - 10.5g Fat"
click at [483, 256] on icon "save" at bounding box center [488, 253] width 11 height 11
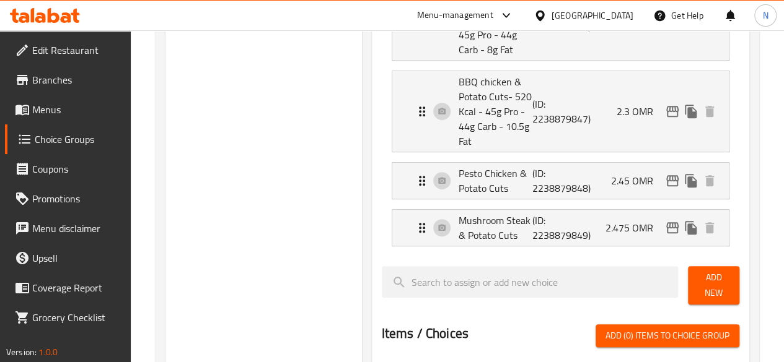
type input "- 520 Kcal - 45g Pro - 44g Carb - 10.5g Fatدجاج باربكيو مع بطاطس"
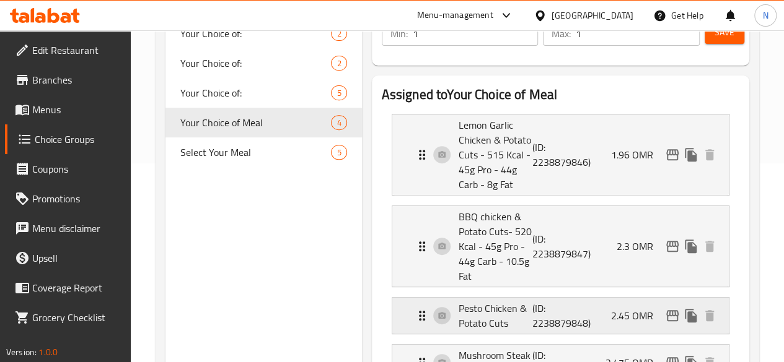
scroll to position [289, 0]
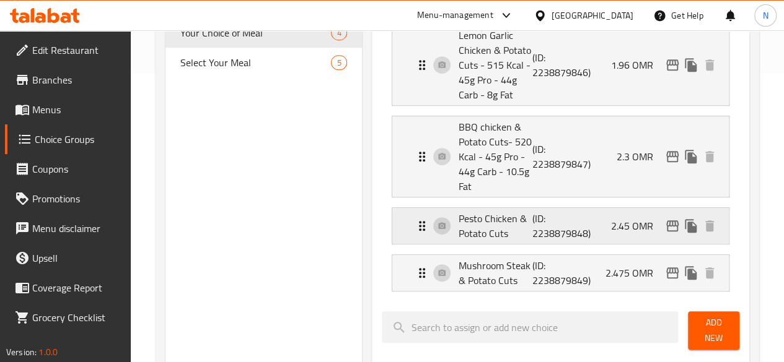
click at [458, 211] on p "Pesto Chicken & Potato Cuts" at bounding box center [495, 226] width 74 height 30
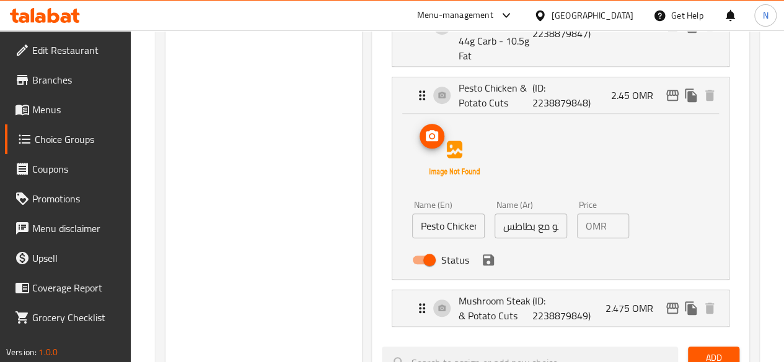
scroll to position [431, 0]
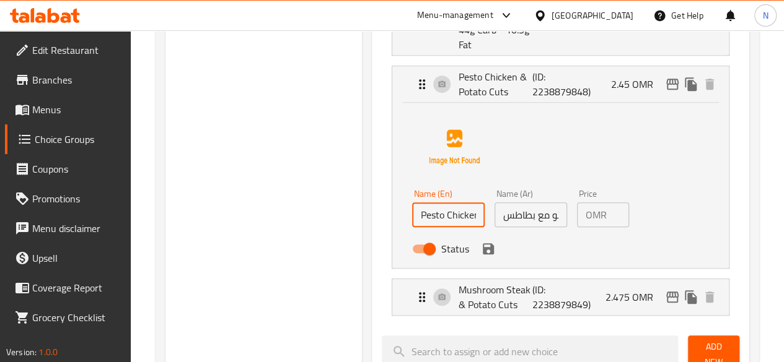
click at [412, 203] on input "Pesto Chicken & Potato Cuts" at bounding box center [448, 215] width 72 height 25
paste input "572 Kcal - 45g Pro - 44g Carb - 11.5g Fat"
type input "Pesto Chicken & Potato Cuts- 572 Kcal - 45g Pro - 44g Carb - 11.5g Fat"
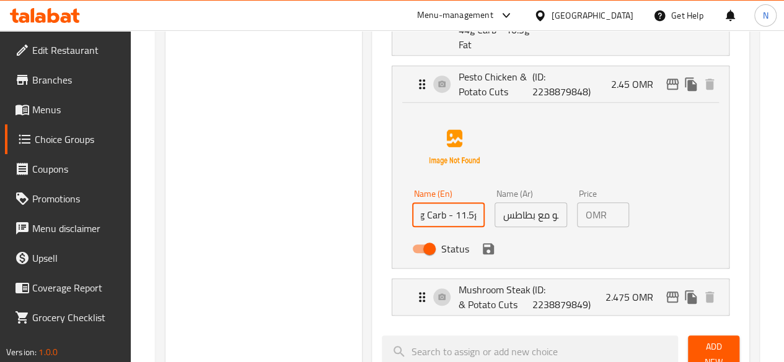
scroll to position [0, 0]
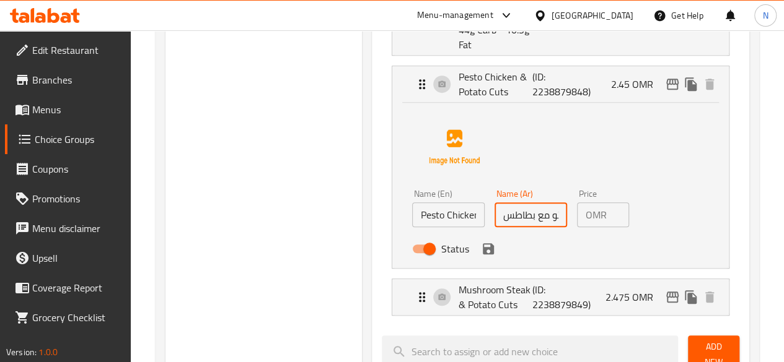
click at [494, 203] on input "دجاج بيستو مع بطاطس" at bounding box center [530, 215] width 72 height 25
paste input "572 Kcal - 45g Pro - 44g Carb - 11.5g Fat"
click at [481, 242] on icon "save" at bounding box center [488, 249] width 15 height 15
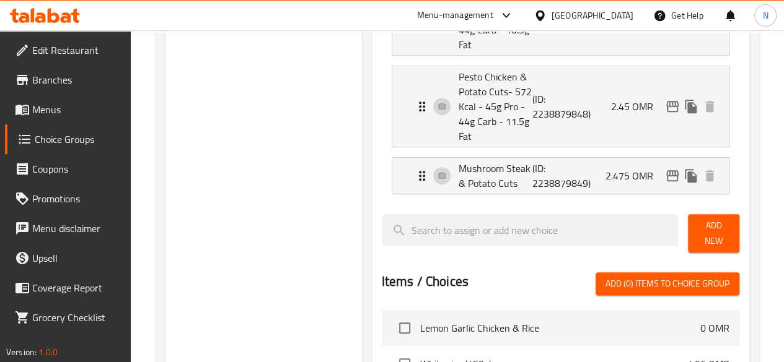
type input "- 572 Kcal - 45g Pro - 44g Carb - 11.5g Fatدجاج بيستو مع بطاطس"
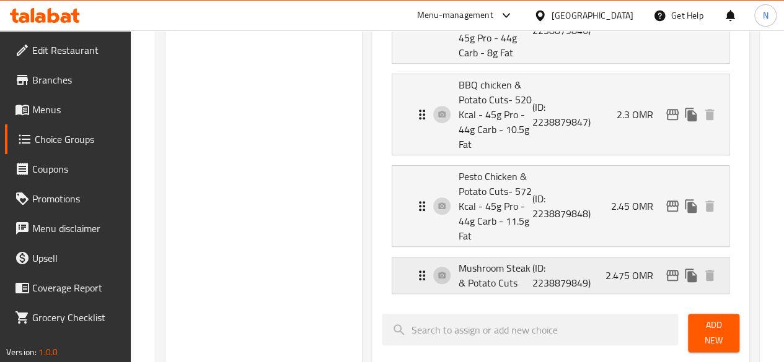
scroll to position [330, 0]
click at [458, 262] on p "Mushroom Steak & Potato Cuts" at bounding box center [495, 277] width 74 height 30
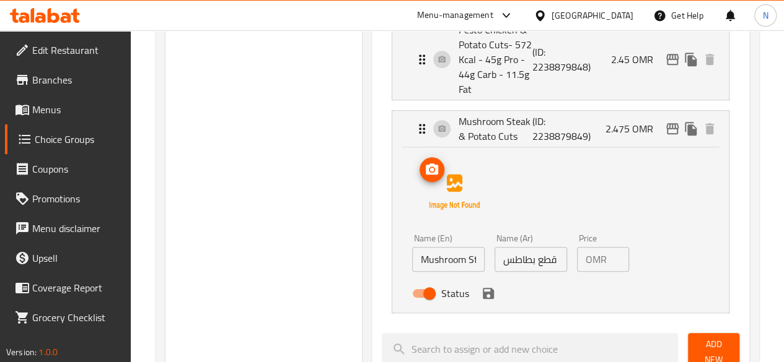
scroll to position [478, 0]
click at [412, 247] on input "Mushroom Steak & Potato Cuts" at bounding box center [448, 259] width 72 height 25
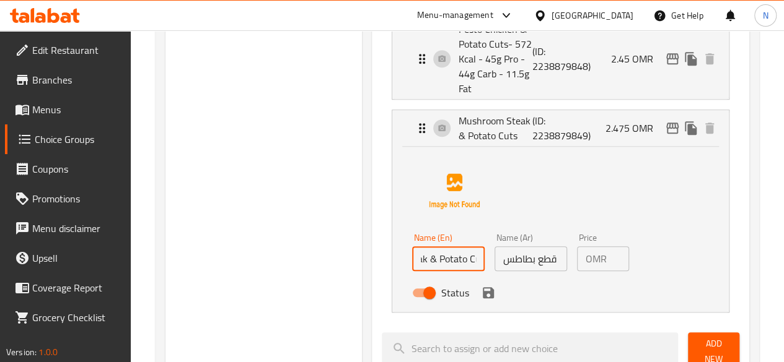
scroll to position [0, 67]
paste input "554 Kcal - 38g Pro - 44g Carb - 13g Fat"
type input "Mushroom Steak & Potato Cuts - 554 Kcal - 38g Pro - 44g Carb - 13g Fat"
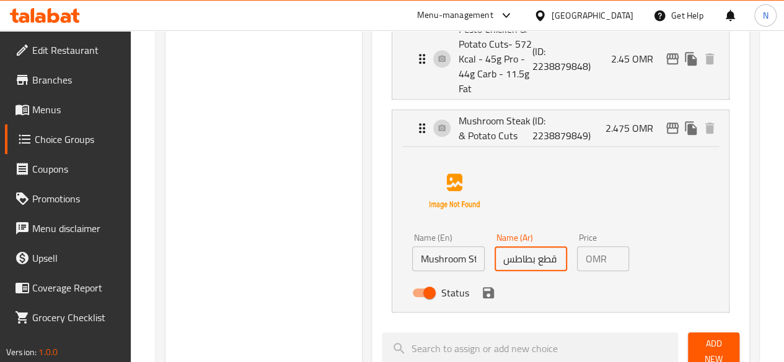
click at [494, 247] on input "ستيك مشروم مع قطع بطاطس" at bounding box center [530, 259] width 72 height 25
paste input "554 Kcal - 38g Pro - 44g Carb - 13g Fat"
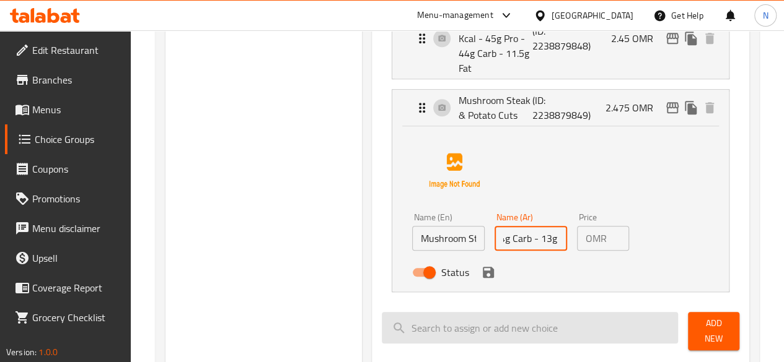
scroll to position [499, 0]
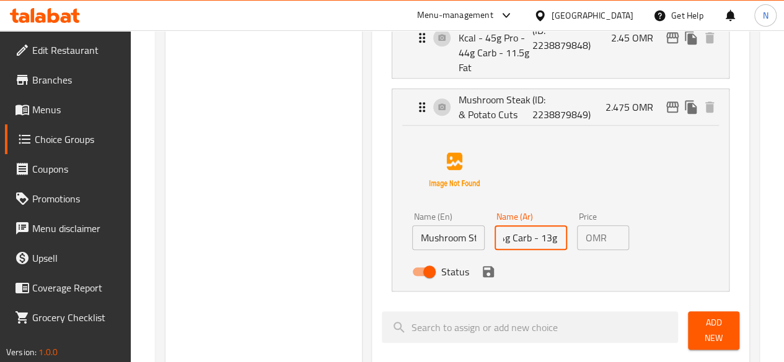
type input "- 554 Kcal - 38g Pro - 44g Carb - 13g Fatستيك مشروم مع قطع بطاطس"
click at [481, 265] on icon "save" at bounding box center [488, 272] width 15 height 15
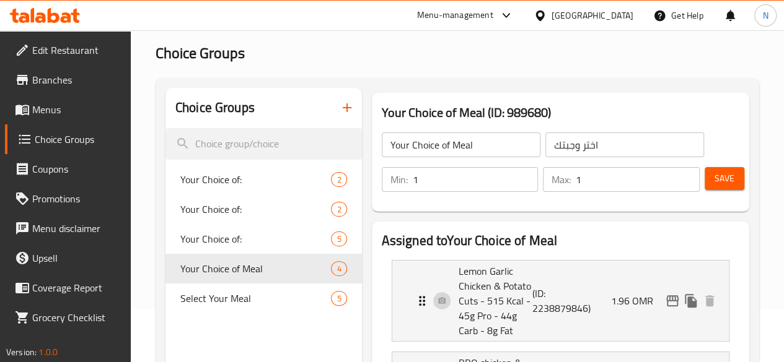
scroll to position [51, 0]
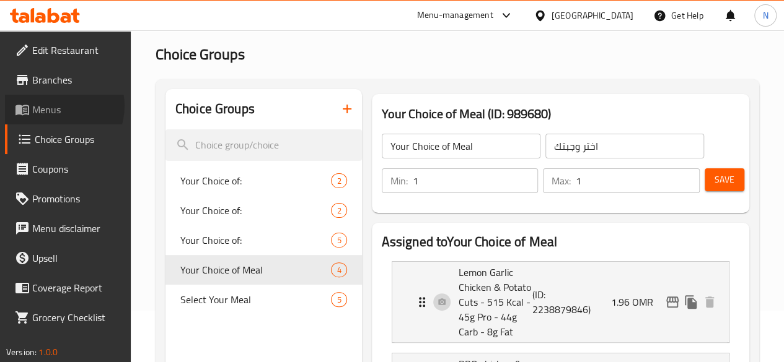
click at [55, 106] on span "Menus" at bounding box center [76, 109] width 89 height 15
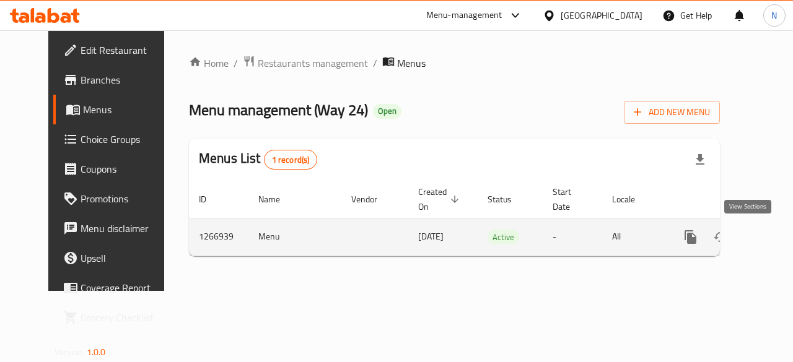
click at [773, 243] on icon "enhanced table" at bounding box center [780, 237] width 15 height 15
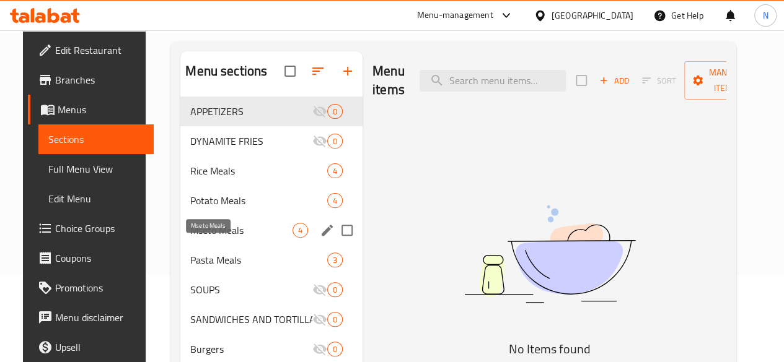
scroll to position [88, 0]
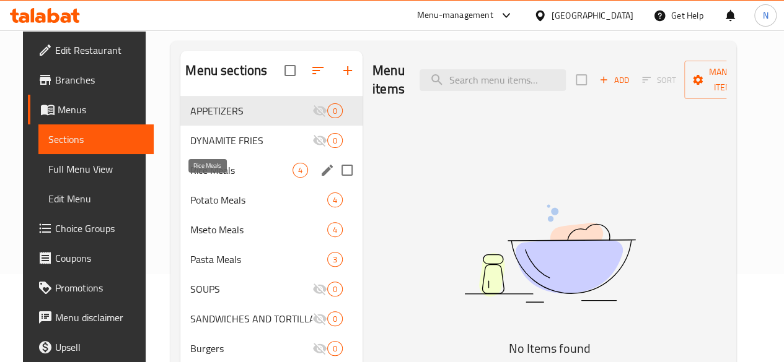
click at [201, 178] on span "Rice Meals" at bounding box center [241, 170] width 102 height 15
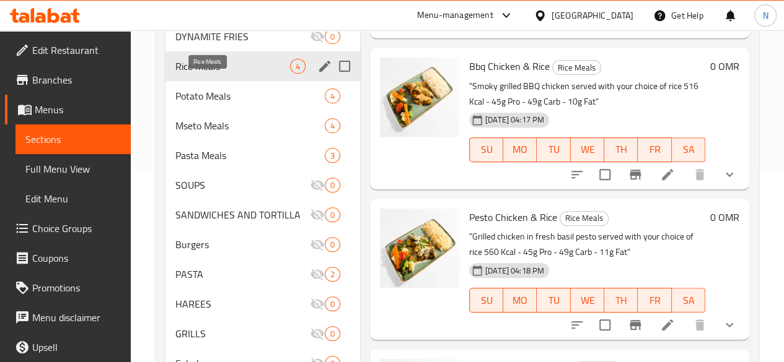
scroll to position [191, 0]
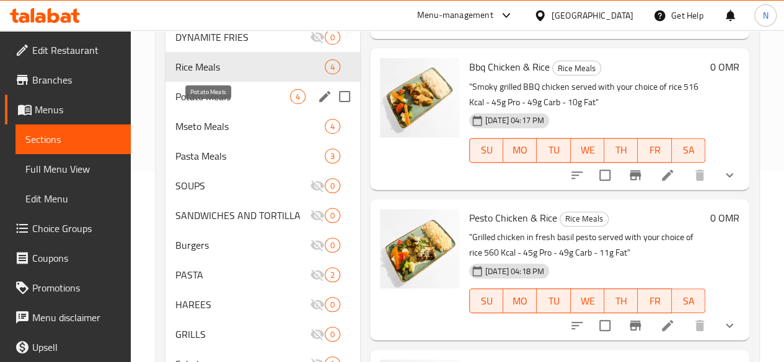
click at [206, 104] on span "Potato Meals" at bounding box center [232, 96] width 115 height 15
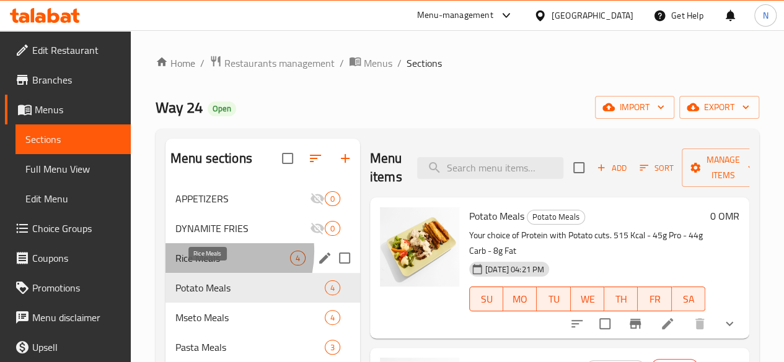
click at [203, 266] on span "Rice Meals" at bounding box center [232, 258] width 115 height 15
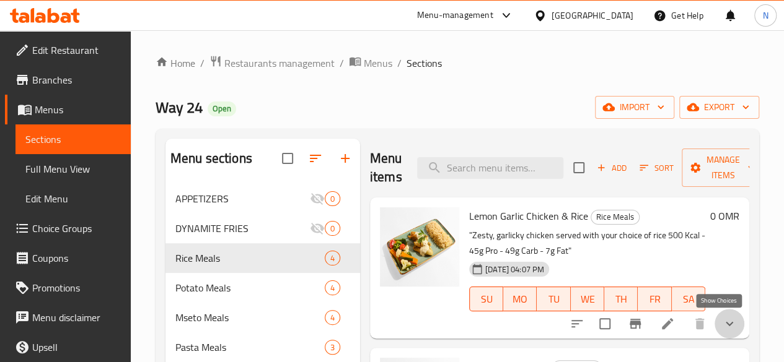
click at [725, 325] on icon "show more" at bounding box center [728, 324] width 7 height 4
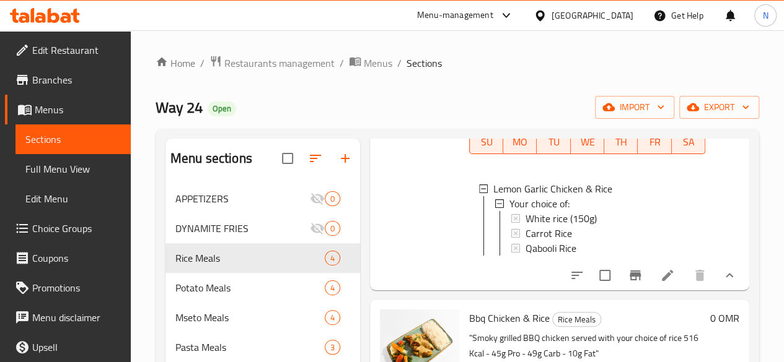
scroll to position [227, 0]
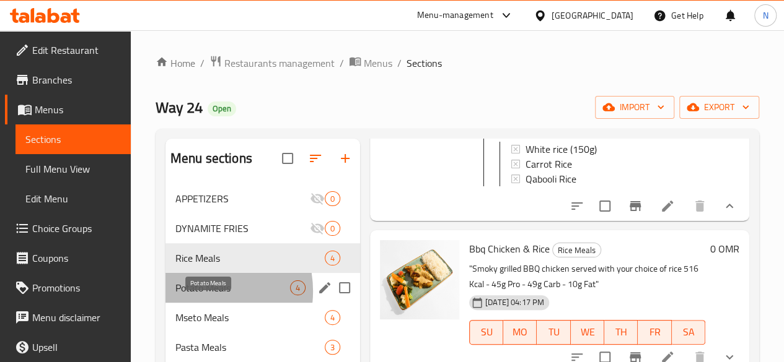
click at [196, 295] on span "Potato Meals" at bounding box center [232, 288] width 115 height 15
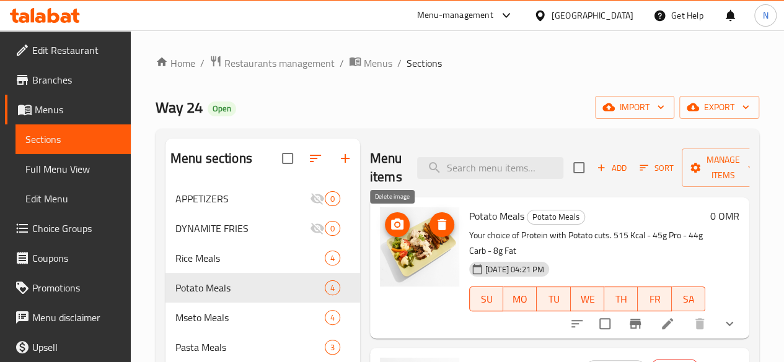
scroll to position [124, 0]
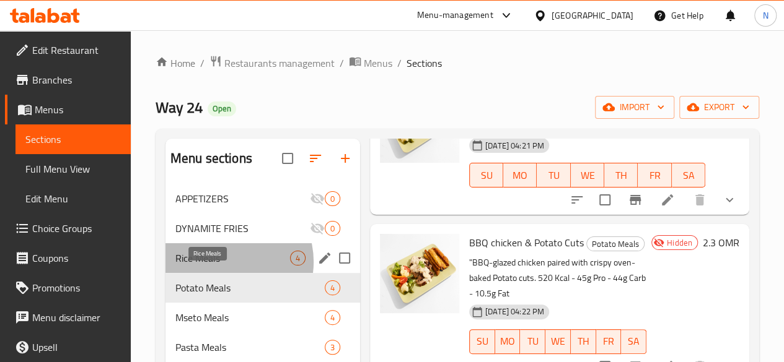
click at [224, 266] on span "Rice Meals" at bounding box center [232, 258] width 115 height 15
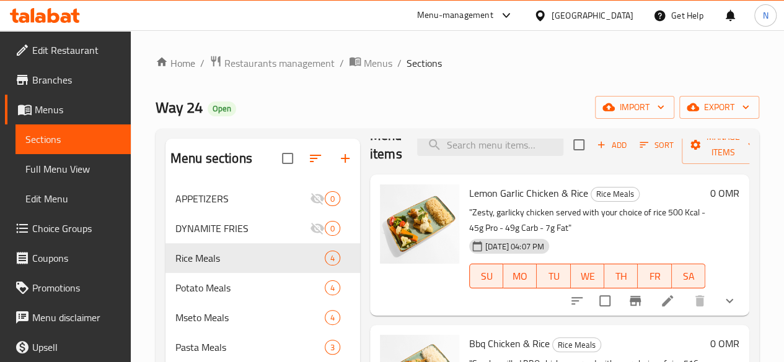
scroll to position [108, 0]
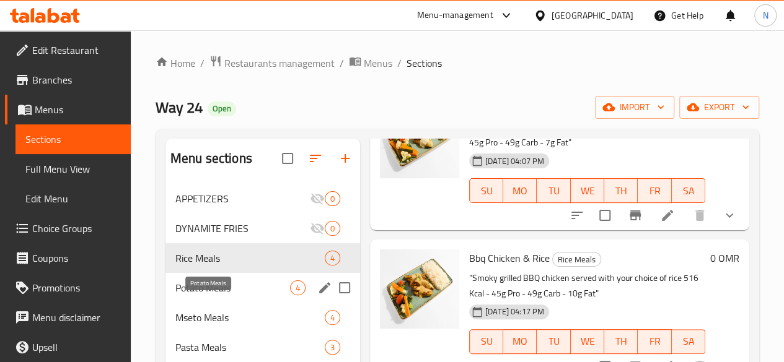
click at [216, 295] on span "Potato Meals" at bounding box center [232, 288] width 115 height 15
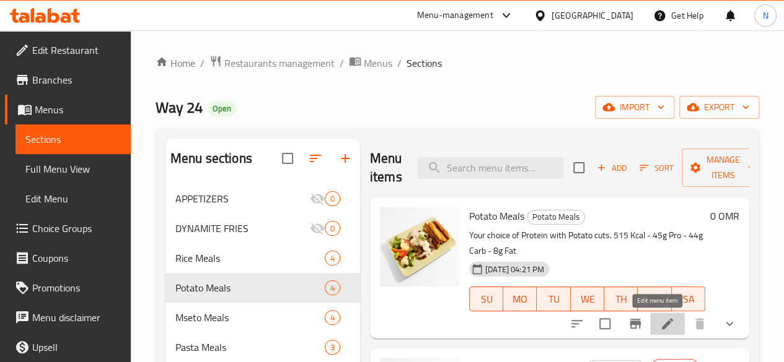
click at [660, 327] on icon at bounding box center [667, 324] width 15 height 15
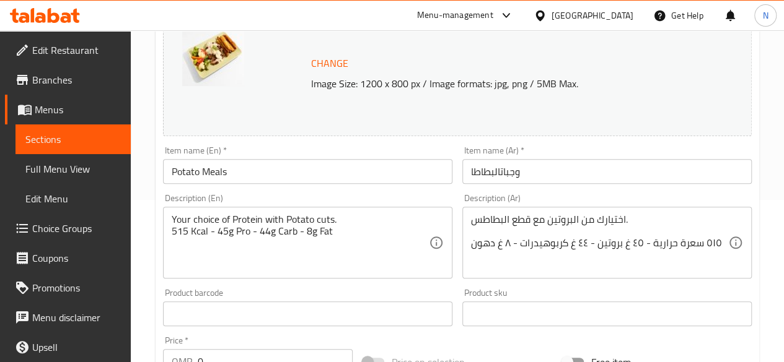
scroll to position [163, 0]
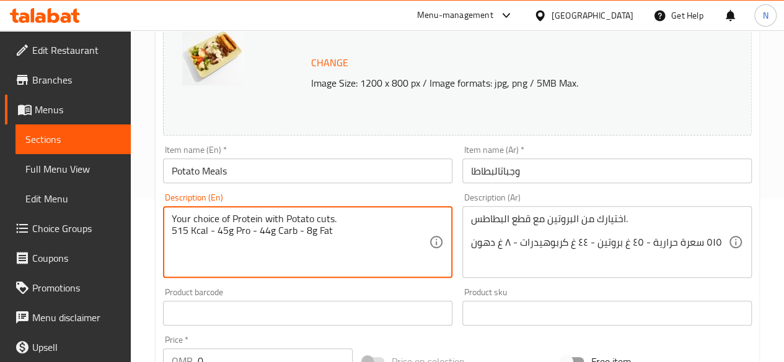
drag, startPoint x: 335, startPoint y: 234, endPoint x: 128, endPoint y: 287, distance: 213.7
type textarea "Your choice of Protein with Potato cuts."
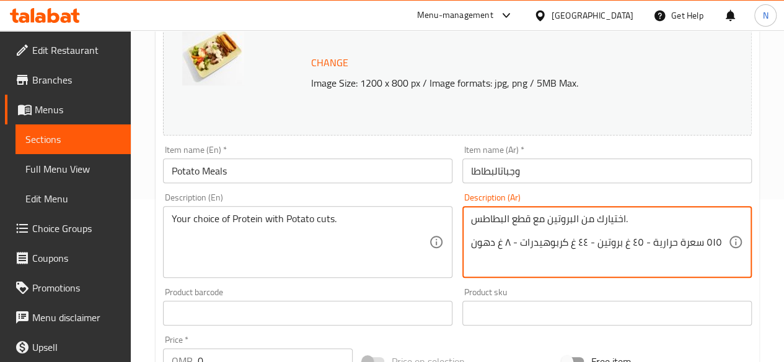
click at [607, 252] on textarea "اختيارك من البروتين مع قطع البطاطس. ٥١٥ سعرة حرارية - ٤٥ غ بروتين - ٤٤ غ كربوهي…" at bounding box center [599, 242] width 257 height 59
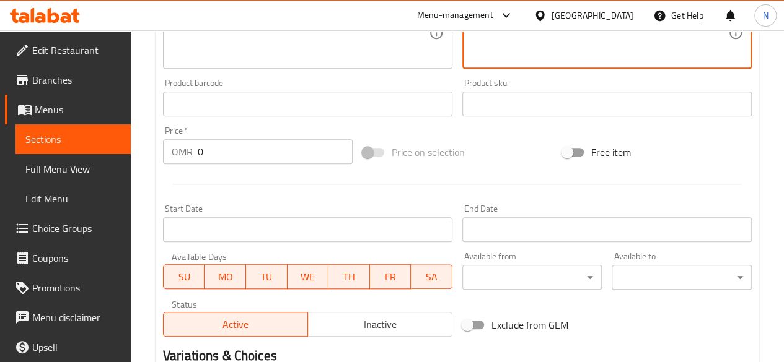
scroll to position [551, 0]
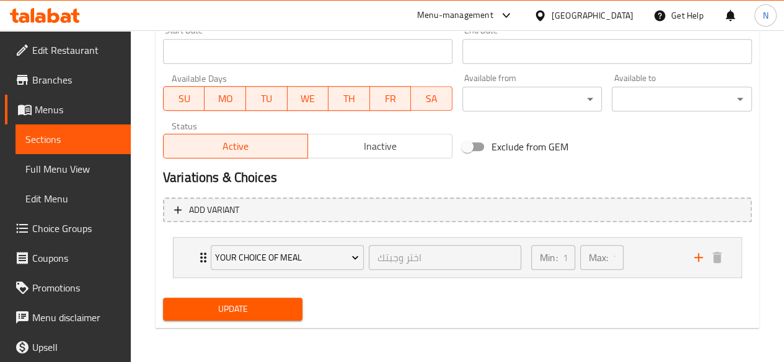
type textarea "اختيارك من [DEMOGRAPHIC_DATA] مع قطع البطاطس."
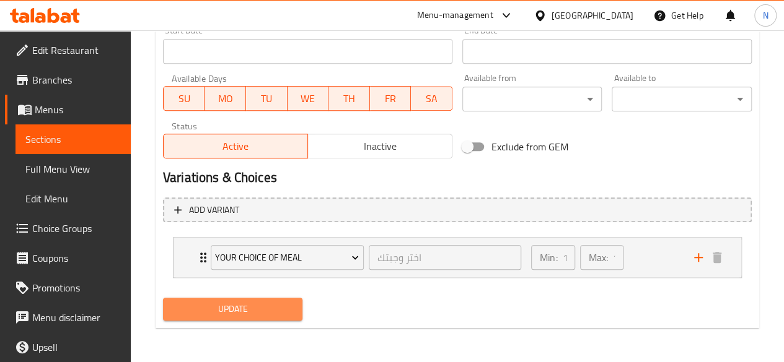
click at [225, 306] on span "Update" at bounding box center [233, 309] width 120 height 15
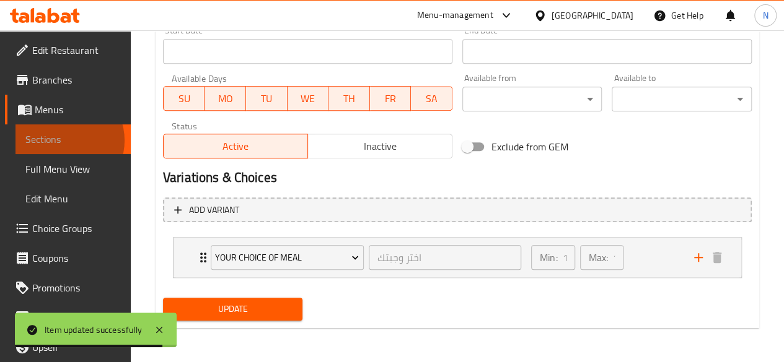
click at [64, 141] on span "Sections" at bounding box center [72, 139] width 95 height 15
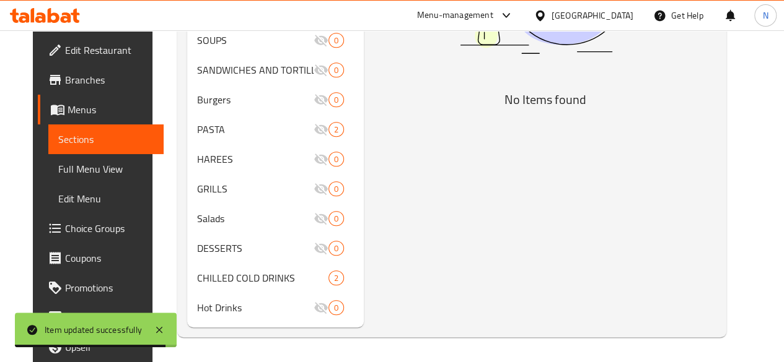
scroll to position [206, 0]
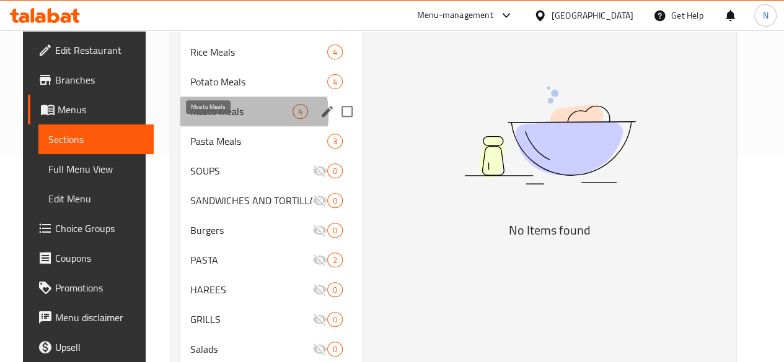
click at [210, 119] on span "Mseto Meals" at bounding box center [241, 111] width 102 height 15
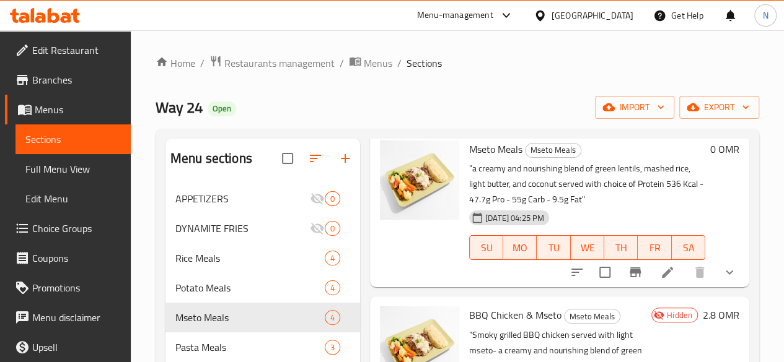
scroll to position [68, 0]
click at [653, 282] on li at bounding box center [667, 271] width 35 height 22
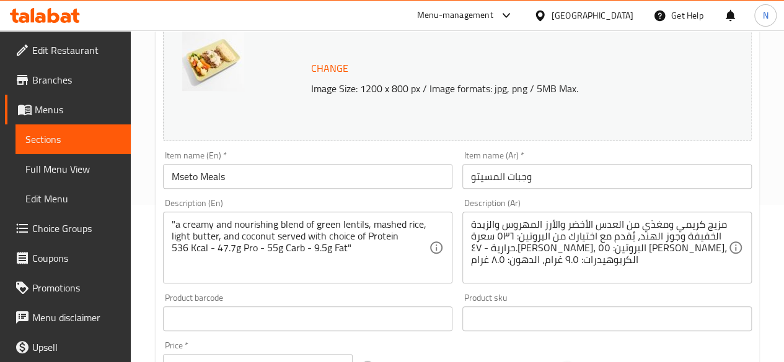
scroll to position [160, 0]
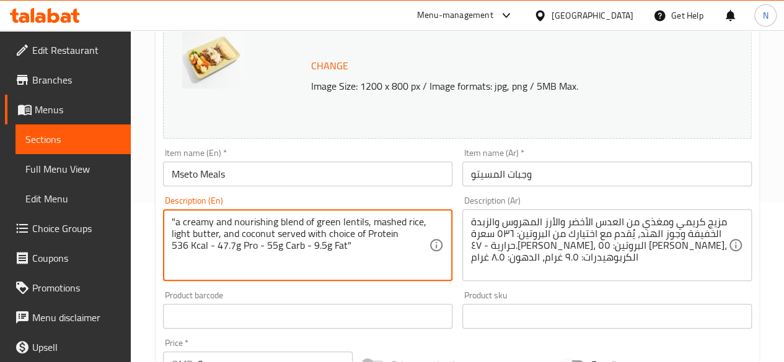
drag, startPoint x: 361, startPoint y: 247, endPoint x: 117, endPoint y: 252, distance: 243.5
type textarea ""a creamy and nourishing blend of green lentils, mashed rice, light butter, and…"
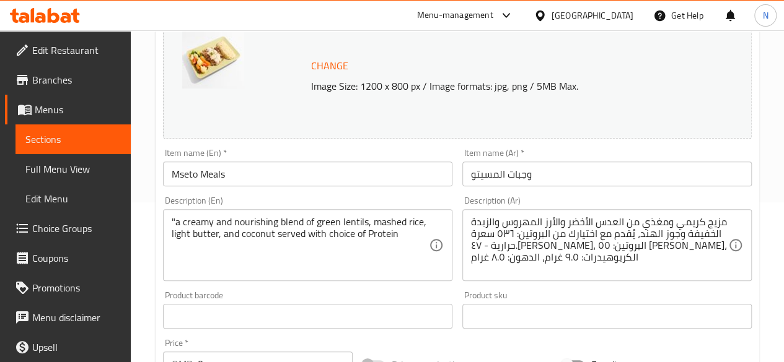
drag, startPoint x: 468, startPoint y: 261, endPoint x: 516, endPoint y: 232, distance: 56.2
click at [516, 232] on div "مزيج كريمي ومغذي من العدس الأخضر والأرز المهروس والزبدة الخفيفة وجوز الهند، يُق…" at bounding box center [606, 245] width 289 height 72
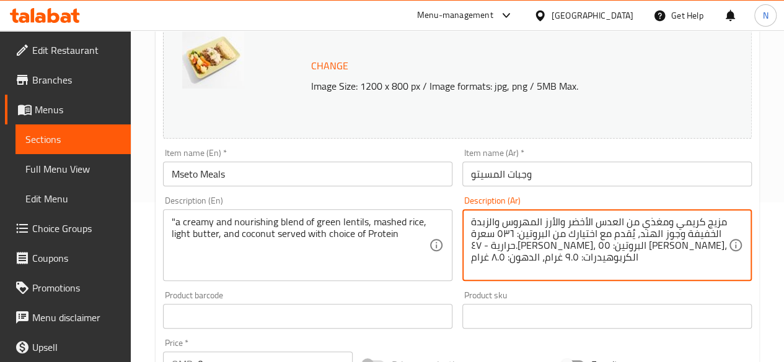
drag, startPoint x: 516, startPoint y: 232, endPoint x: 492, endPoint y: 276, distance: 50.2
click at [492, 276] on div "مزيج كريمي ومغذي من العدس الأخضر والأرز المهروس والزبدة الخفيفة وجوز الهند، يُق…" at bounding box center [606, 245] width 289 height 72
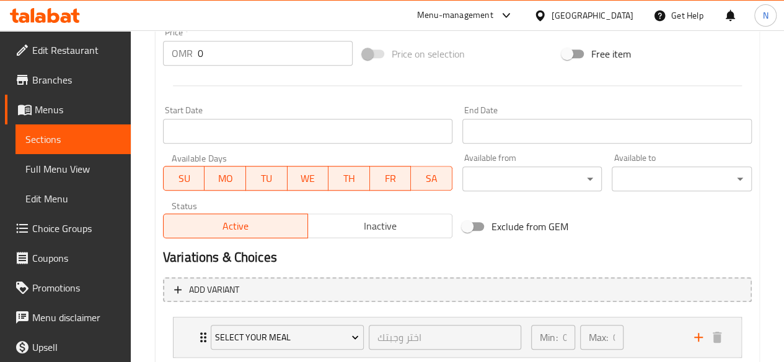
scroll to position [551, 0]
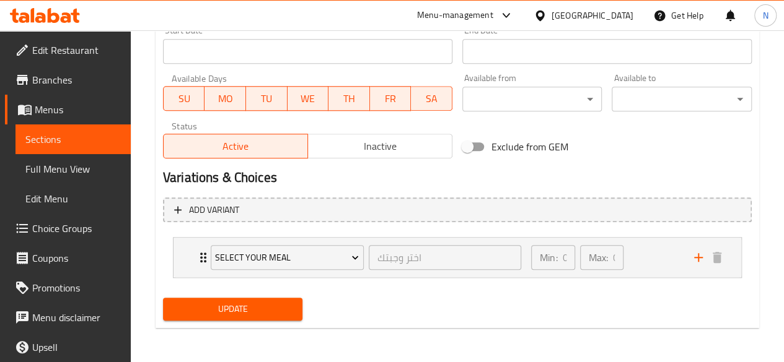
type textarea "مزيج كريمي ومغذي من العدس الأخضر والأرز المهروس والزبدة الخفيفة وجوز الهند، يُق…"
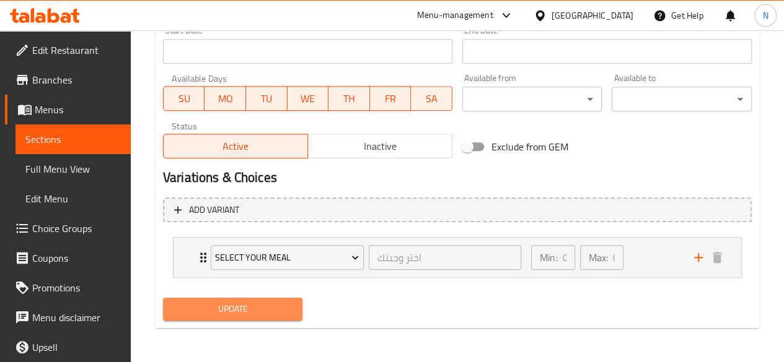
click at [251, 312] on span "Update" at bounding box center [233, 309] width 120 height 15
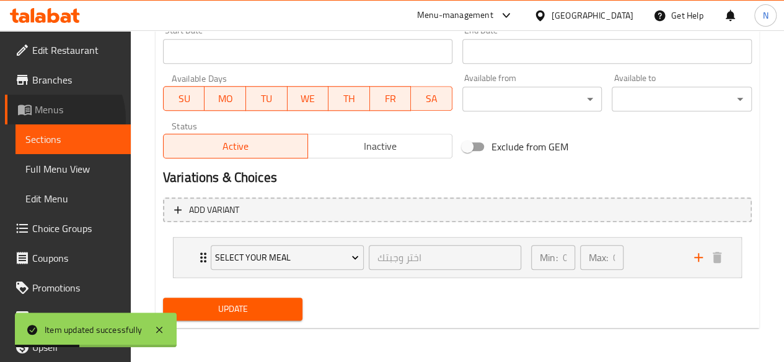
click at [47, 119] on link "Menus" at bounding box center [68, 110] width 126 height 30
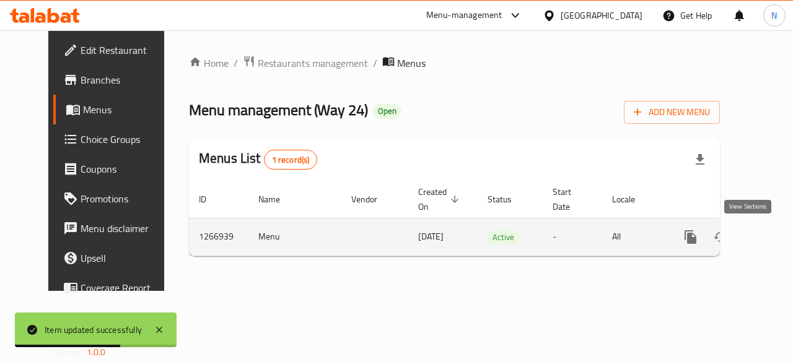
click at [773, 232] on icon "enhanced table" at bounding box center [780, 237] width 15 height 15
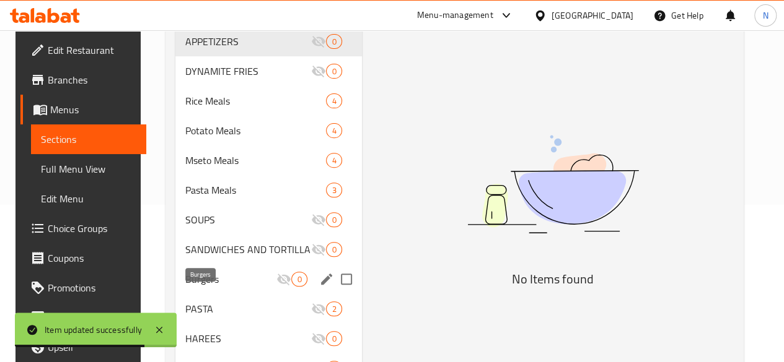
scroll to position [176, 0]
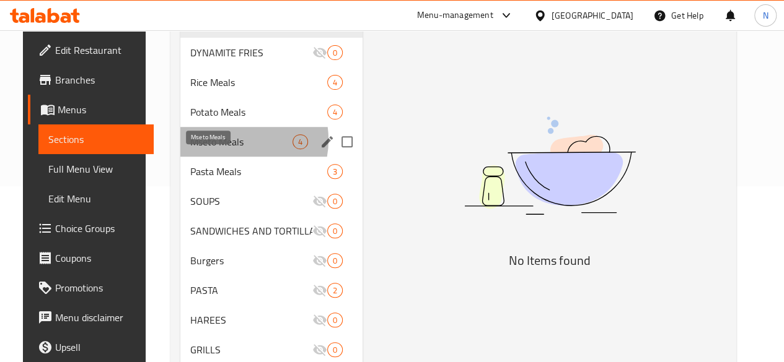
click at [221, 149] on span "Mseto Meals" at bounding box center [241, 141] width 102 height 15
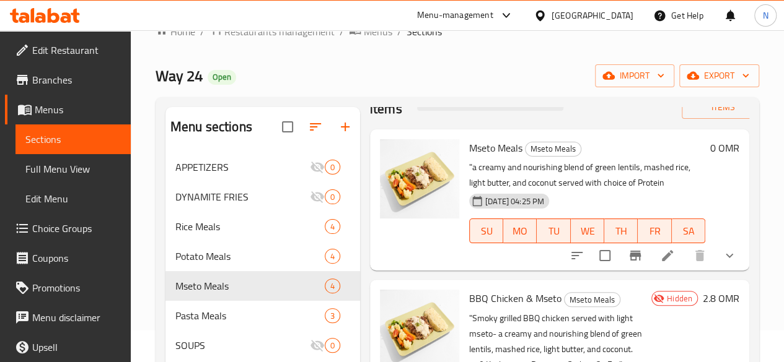
scroll to position [19, 0]
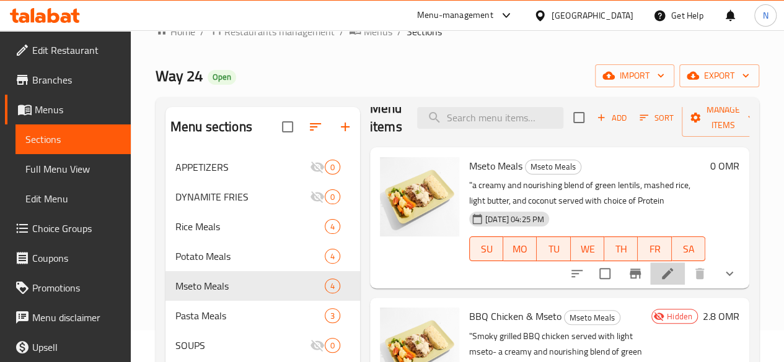
click at [665, 273] on li at bounding box center [667, 274] width 35 height 22
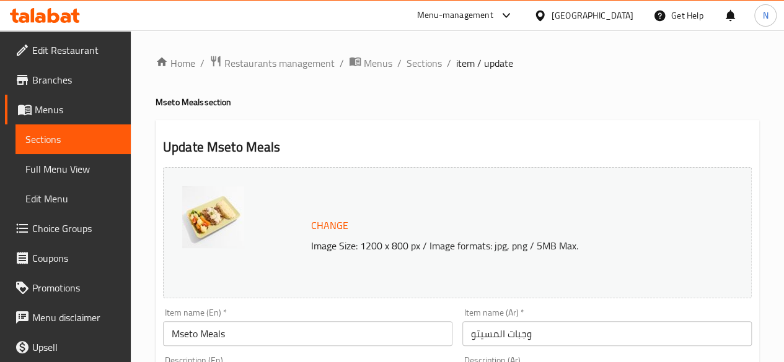
drag, startPoint x: 464, startPoint y: 64, endPoint x: 403, endPoint y: 74, distance: 62.1
click at [414, 61] on span "Sections" at bounding box center [423, 63] width 35 height 15
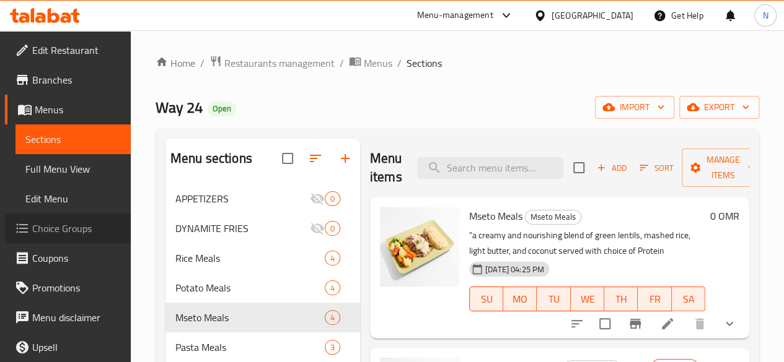
click at [68, 230] on span "Choice Groups" at bounding box center [76, 228] width 89 height 15
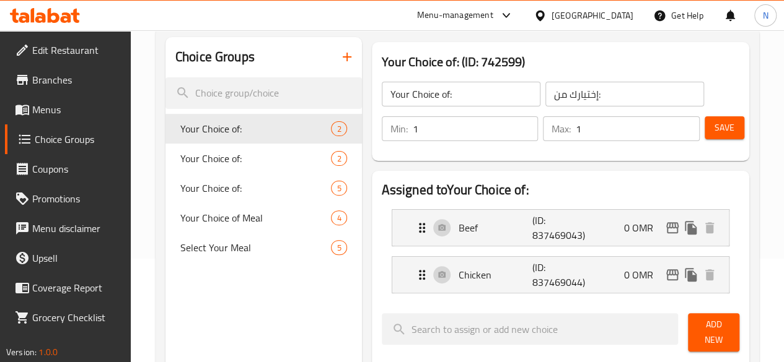
scroll to position [106, 0]
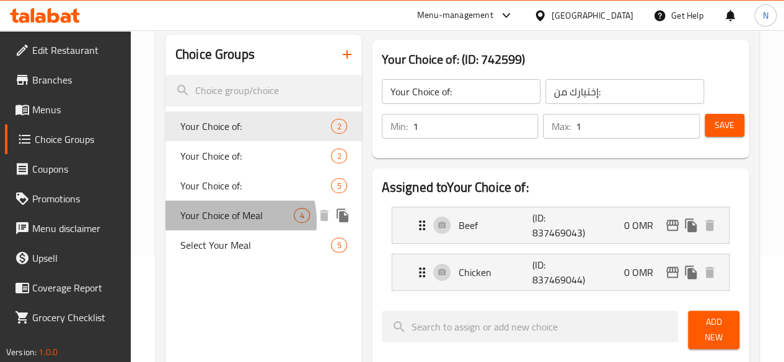
click at [225, 222] on span "Your Choice of Meal" at bounding box center [237, 215] width 114 height 15
type input "Your Choice of Meal"
type input "اختر وجبتك"
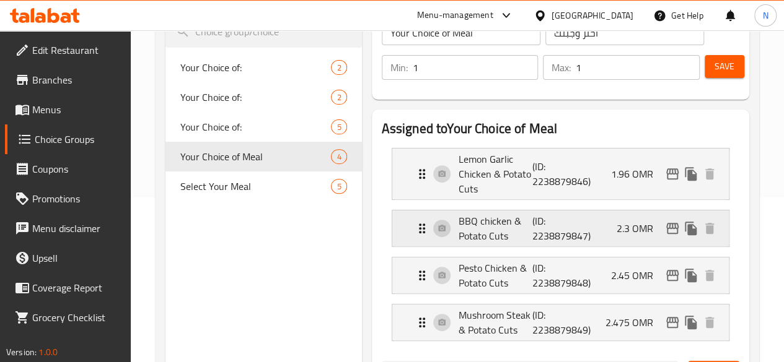
scroll to position [166, 0]
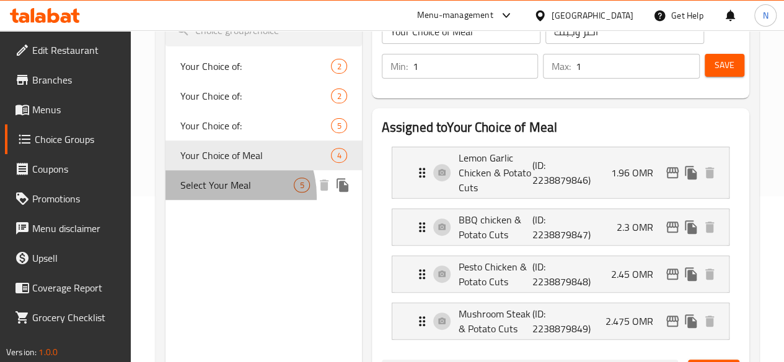
click at [212, 193] on span "Select Your Meal" at bounding box center [237, 185] width 114 height 15
type input "Select Your Meal"
type input "0"
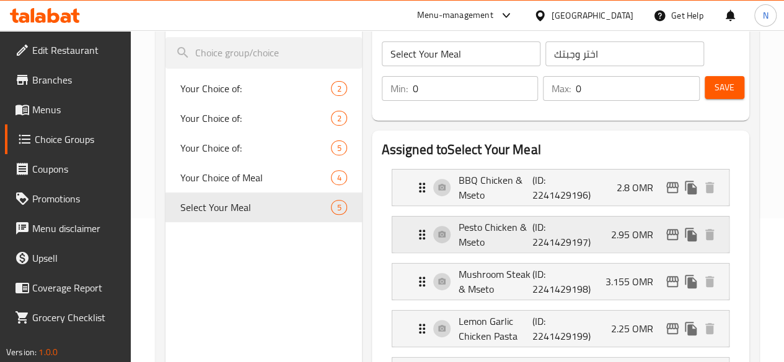
scroll to position [147, 0]
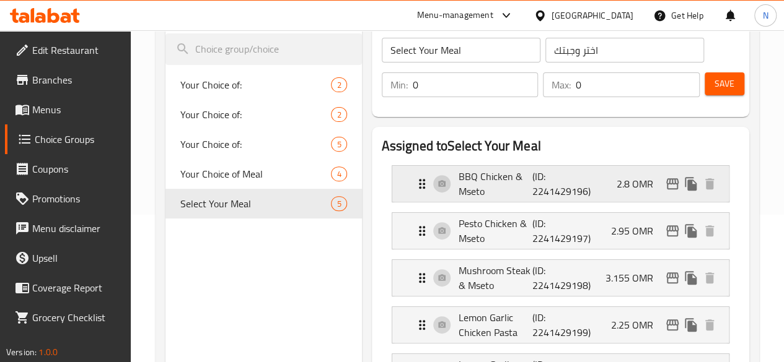
drag, startPoint x: 450, startPoint y: 189, endPoint x: 401, endPoint y: 184, distance: 48.6
click at [414, 184] on div "BBQ Chicken & Mseto (ID: 2241429196) 2.8 OMR" at bounding box center [563, 184] width 299 height 36
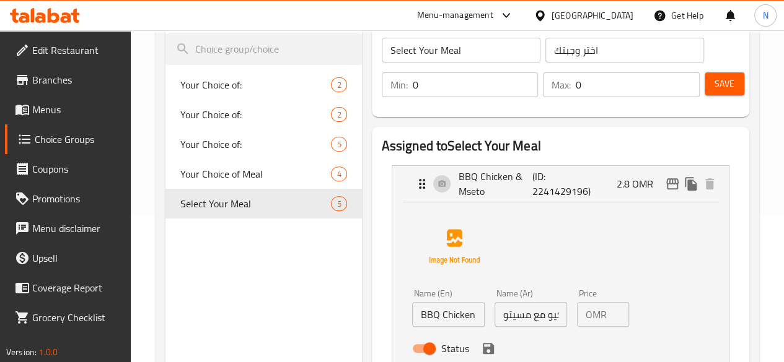
scroll to position [162, 0]
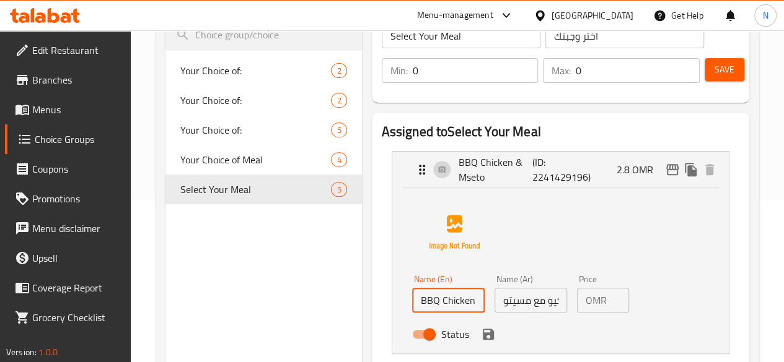
click at [435, 303] on input "BBQ Chicken & Mseto" at bounding box center [448, 300] width 72 height 25
paste input "536 Kcal - 47.7g Pro - 55g Carb - 9.5g Fat"
type input "BBQ Chicken & Mseto- 536 Kcal - 47.7g Pro - 55g Carb - 9.5g Fat"
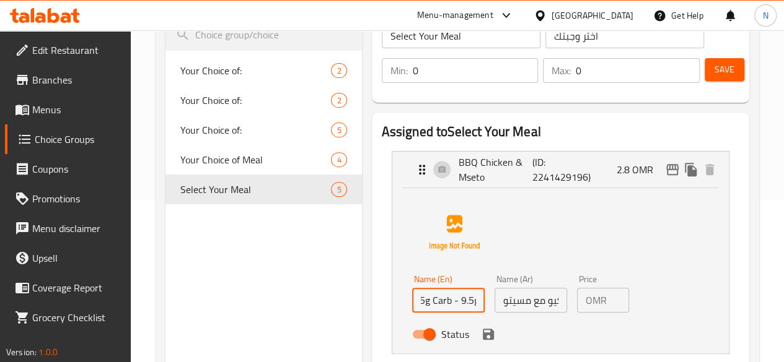
scroll to position [0, 0]
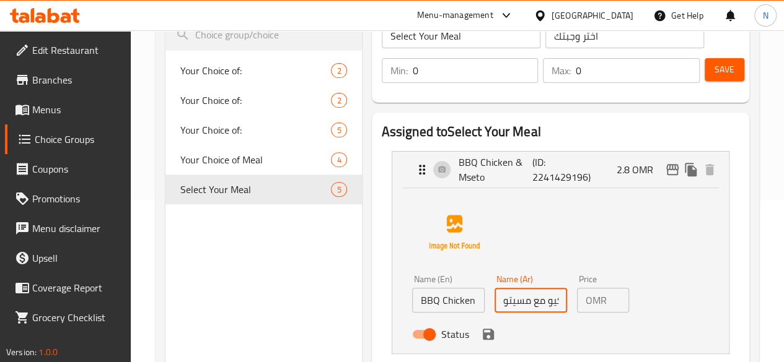
click at [494, 304] on input "دجاج باربكيو مع مسيتو" at bounding box center [530, 300] width 72 height 25
paste input "536 Kcal - 47.7g Pro - 55g Carb - 9.5g Fat"
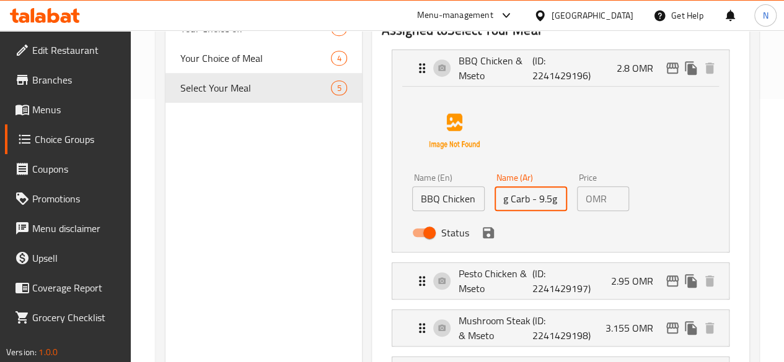
scroll to position [265, 0]
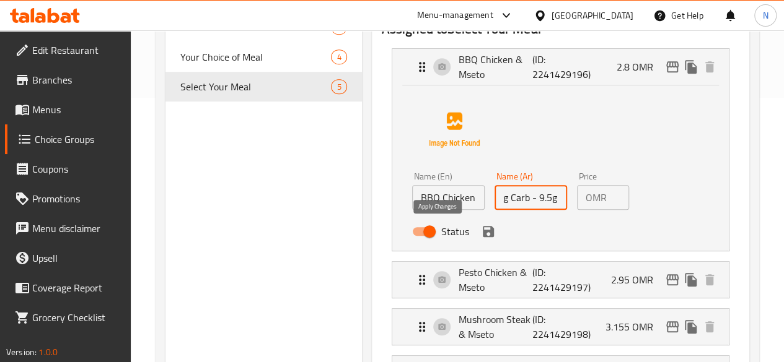
type input "- 536 Kcal - 47.7g Pro - 55g Carb - 9.5g Fatدجاج باربكيو مع مسيتو"
drag, startPoint x: 430, startPoint y: 242, endPoint x: 424, endPoint y: 217, distance: 25.5
drag, startPoint x: 424, startPoint y: 217, endPoint x: 703, endPoint y: 222, distance: 278.8
click at [703, 222] on div "Name (En) BBQ Chicken & Mseto- 536 Kcal - 47.7g Pro - 55g Carb - 9.5g Fat Name …" at bounding box center [560, 165] width 297 height 155
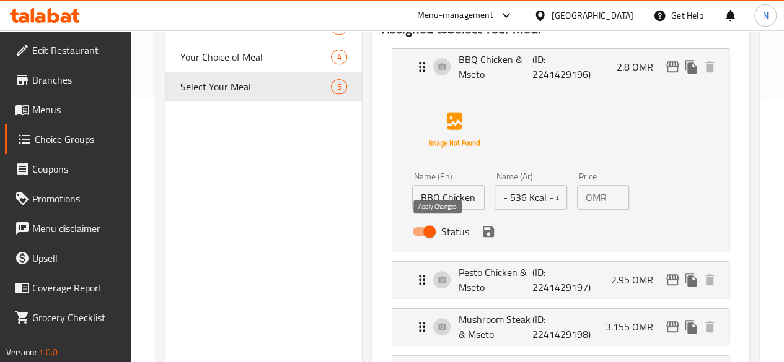
click at [483, 231] on icon "save" at bounding box center [488, 231] width 11 height 11
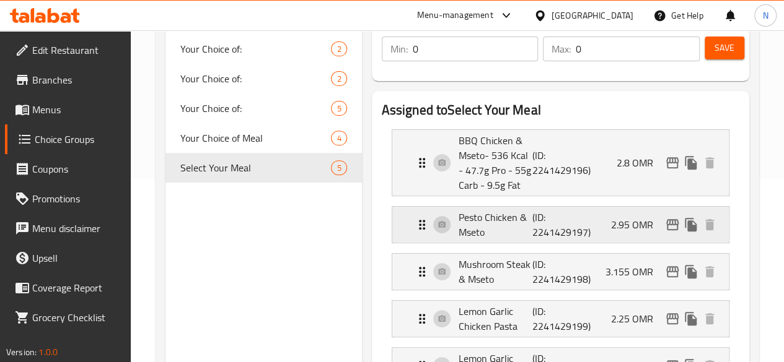
scroll to position [180, 0]
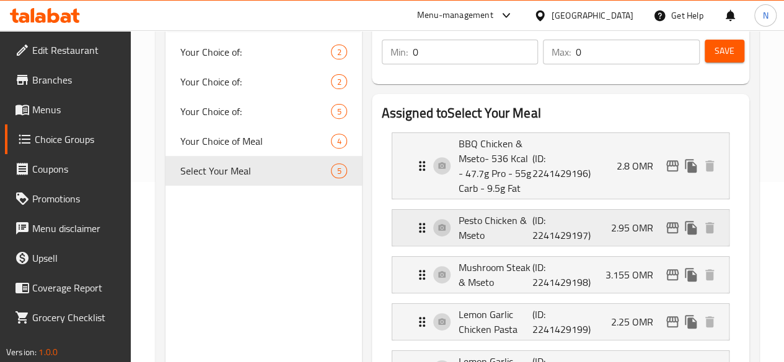
click at [458, 230] on p "Pesto Chicken & Mseto" at bounding box center [495, 228] width 74 height 30
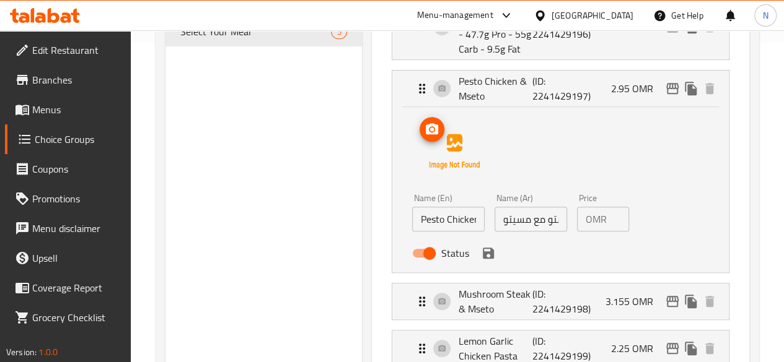
scroll to position [323, 0]
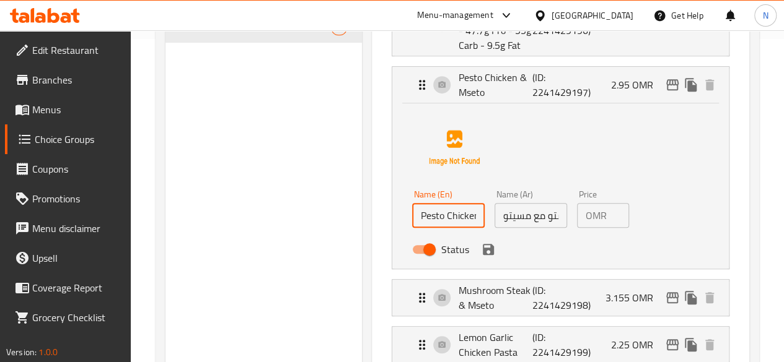
click at [412, 220] on input "Pesto Chicken & Mseto" at bounding box center [448, 215] width 72 height 25
paste input "550 Kcal - 47.7g Pro - 55g Carb - 13g Fat"
type input "Pesto Chicken & Mseto- 550 Kcal - 47.7g Pro - 55g Carb - 13g Fat"
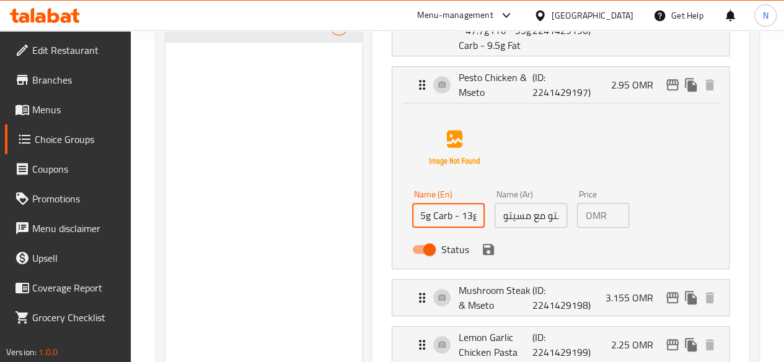
scroll to position [0, 0]
click at [494, 219] on input "دجاج بيستو مع مسيتو" at bounding box center [530, 215] width 72 height 25
paste input "550 Kcal - 47.7g Pro - 55g Carb - 13g Fat"
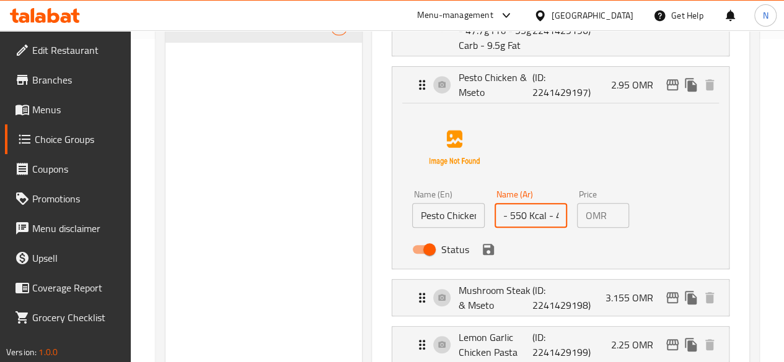
scroll to position [0, 109]
click at [481, 253] on icon "save" at bounding box center [488, 249] width 15 height 15
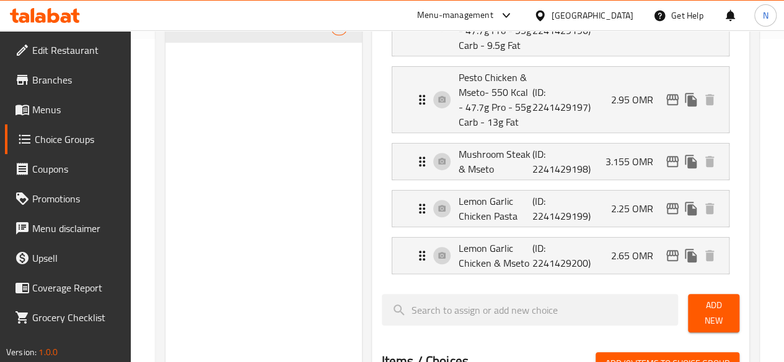
type input "- 550 Kcal - 47.7g Pro - 55g Carb - 13g Fatدجاج بيستو مع مسيتو"
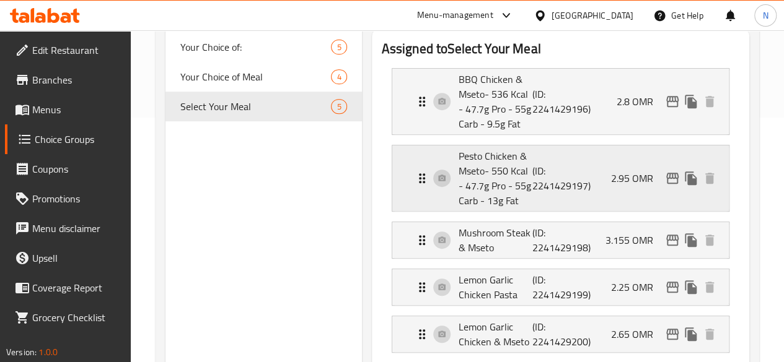
scroll to position [237, 0]
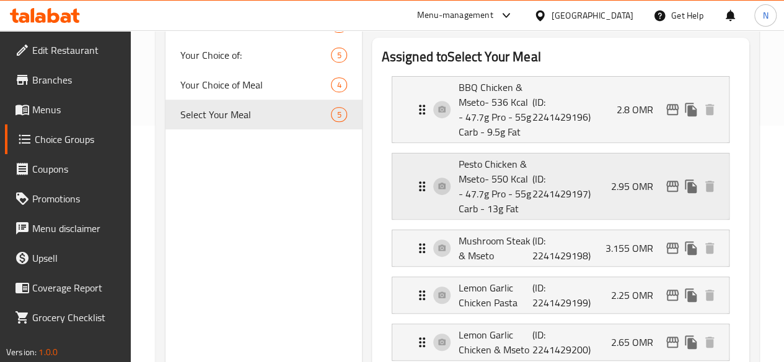
click at [458, 185] on p "Pesto Chicken & Mseto- 550 Kcal - 47.7g Pro - 55g Carb - 13g Fat" at bounding box center [495, 186] width 74 height 59
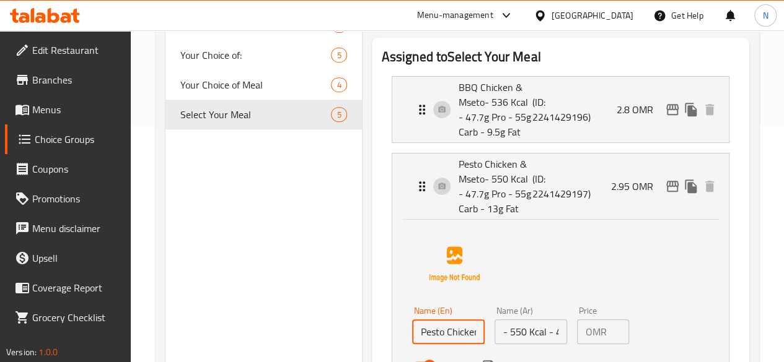
click at [423, 338] on input "Pesto Chicken & Mseto- 550 Kcal - 47.7g Pro - 55g Carb - 13g Fat" at bounding box center [448, 332] width 72 height 25
drag, startPoint x: 440, startPoint y: 333, endPoint x: 416, endPoint y: 337, distance: 24.4
click at [416, 337] on input "Pesto Chicken & Mseto- 550 Kcal - 47.7g Pro - 55g Carb - 13g Fat" at bounding box center [448, 332] width 72 height 25
paste input "601 Kcal - 47.7g Pro - 55g Carb - 15.4"
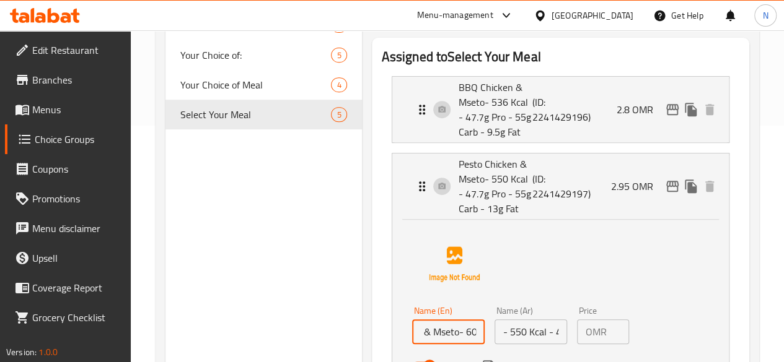
scroll to position [0, 212]
type input "Pesto Chicken & Mseto- 601 Kcal - 47.7g Pro - 55g Carb - 15.4g Fat"
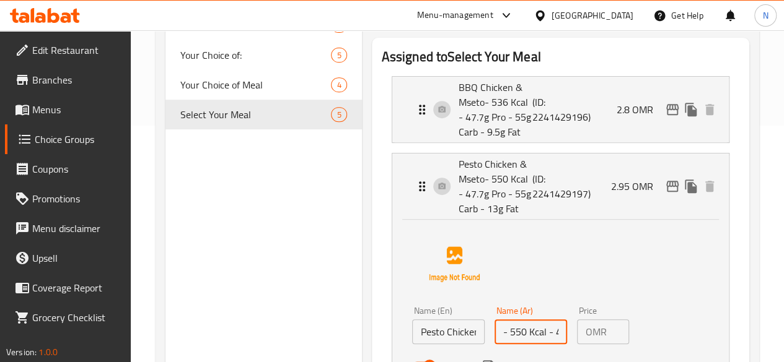
click at [494, 333] on input "- 550 Kcal - 47.7g Pro - 55g Carb - 13g Fatدجاج بيستو مع مسيتو" at bounding box center [530, 332] width 72 height 25
drag, startPoint x: 467, startPoint y: 333, endPoint x: 610, endPoint y: 333, distance: 142.5
click at [610, 333] on div "Name (En) Pesto Chicken & Mseto- 601 Kcal - 47.7g Pro - 55g Carb - 15.4g Fat Na…" at bounding box center [531, 342] width 248 height 81
click at [497, 333] on input "- 550 Kcal - 47.7g Pro - 55g Carb - 13g Fatدجاج بيستو مع مسيتو" at bounding box center [530, 332] width 72 height 25
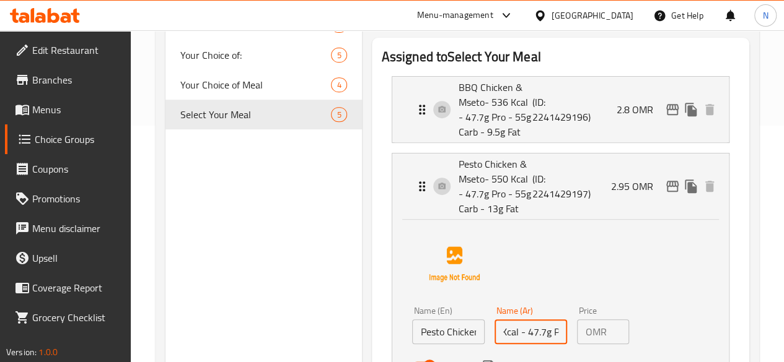
scroll to position [0, 0]
drag, startPoint x: 489, startPoint y: 331, endPoint x: 418, endPoint y: 343, distance: 72.2
click at [418, 343] on div "Name (En) Pesto Chicken & Mseto- 601 Kcal - 47.7g Pro - 55g Carb - 15.4g Fat Na…" at bounding box center [531, 342] width 248 height 81
paste input "601 Kcal - 47.7g Pro - 55g Carb - 15.4"
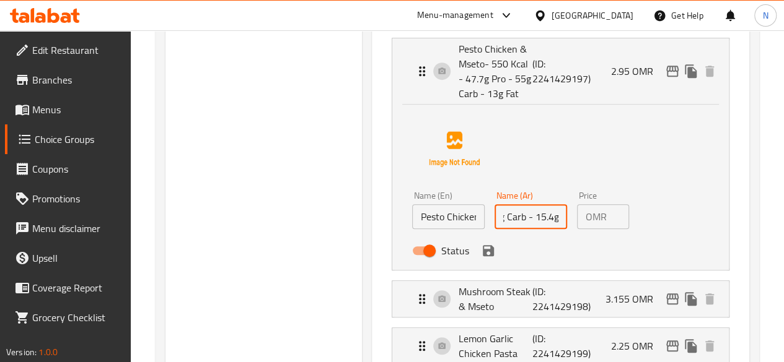
scroll to position [352, 0]
click at [483, 252] on icon "save" at bounding box center [488, 250] width 11 height 11
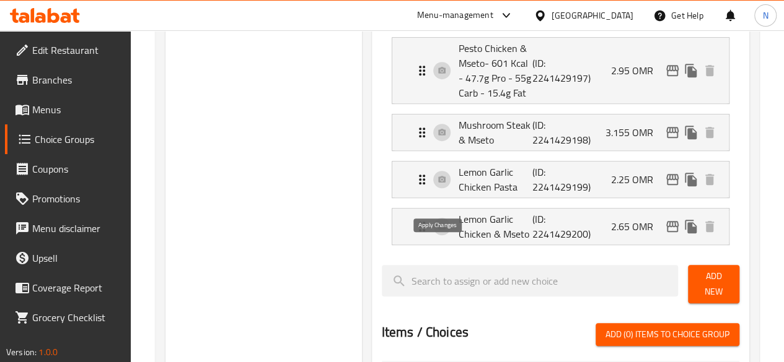
type input "601 Kcal - 47.7g Pro - 55g Carb - 15.4g Fatدجاج بيستو مع مسيتو"
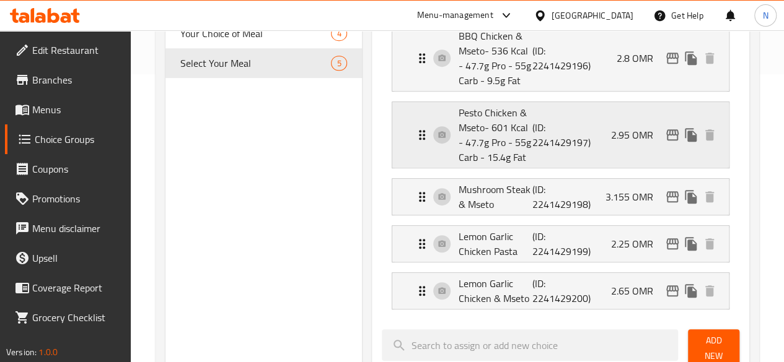
scroll to position [287, 0]
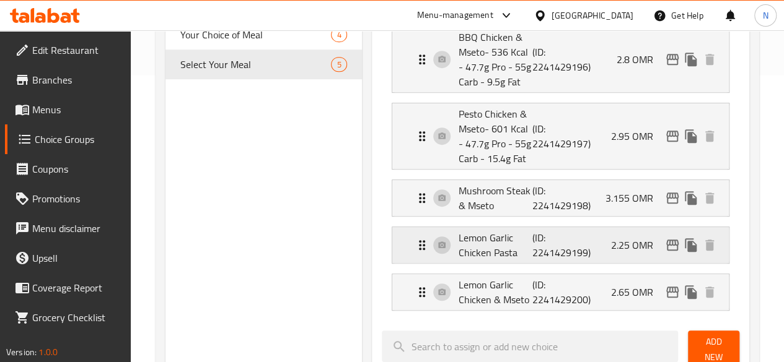
click at [414, 242] on icon "Expand" at bounding box center [421, 245] width 15 height 15
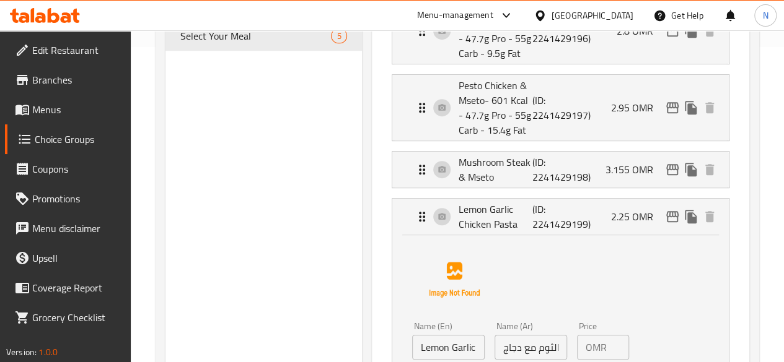
scroll to position [315, 0]
click at [720, 206] on div "Lemon Garlic Chicken Pasta (ID: 2241429199) 2.25 OMR" at bounding box center [560, 217] width 336 height 36
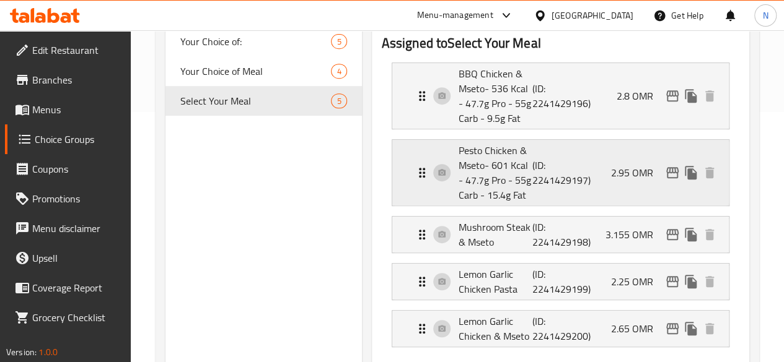
scroll to position [252, 0]
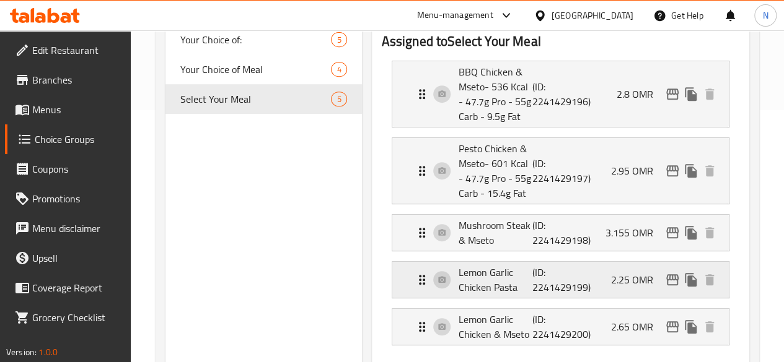
drag, startPoint x: 568, startPoint y: 280, endPoint x: 535, endPoint y: 273, distance: 33.5
click at [535, 273] on p "(ID: 2241429199)" at bounding box center [557, 280] width 50 height 30
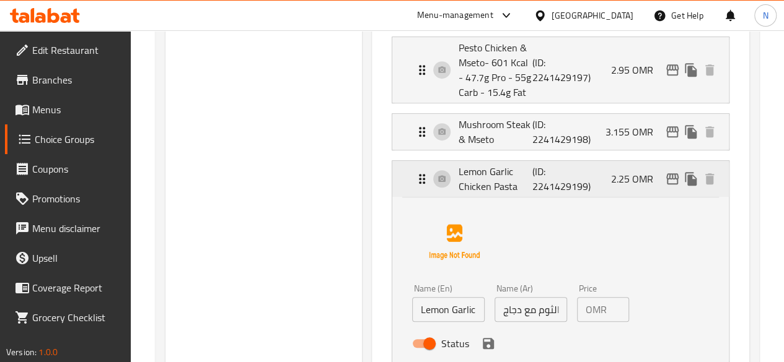
scroll to position [352, 0]
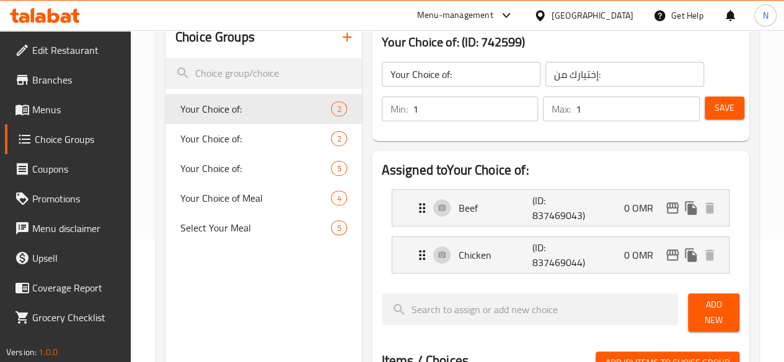
scroll to position [124, 0]
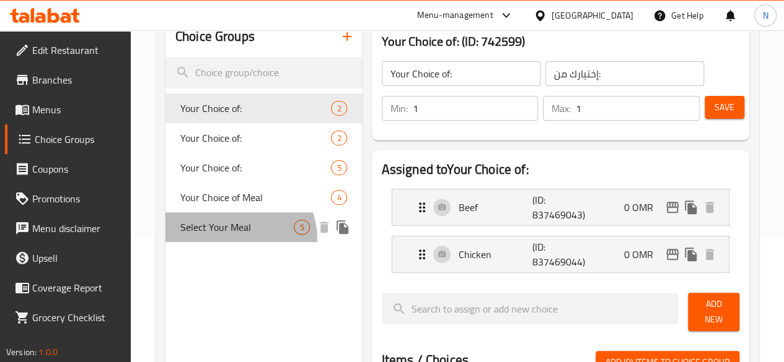
click at [229, 235] on span "Select Your Meal" at bounding box center [237, 227] width 114 height 15
type input "Select Your Meal"
type input "اختر وجبتك"
type input "0"
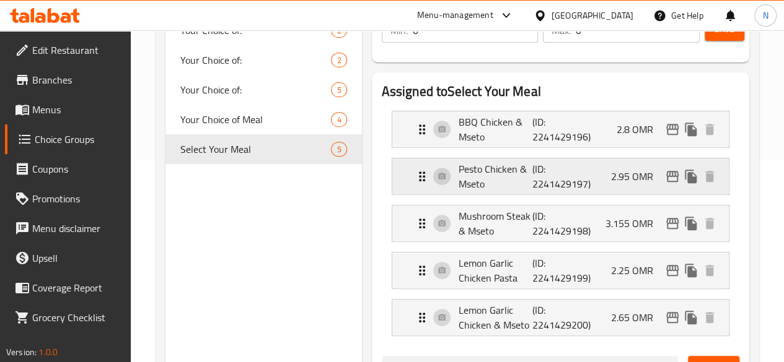
scroll to position [232, 0]
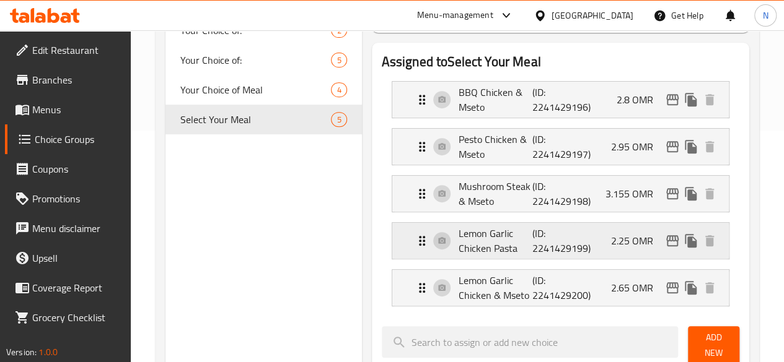
click at [532, 242] on p "(ID: 2241429199)" at bounding box center [557, 241] width 50 height 30
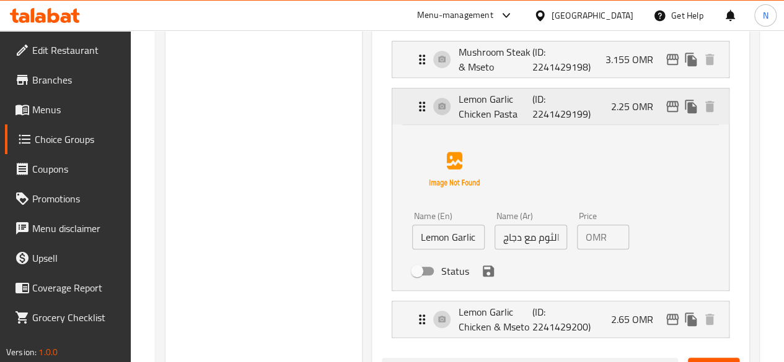
scroll to position [366, 0]
click at [555, 113] on div "Lemon Garlic Chicken Pasta (ID: 2241429199) 2.25 OMR" at bounding box center [563, 107] width 299 height 36
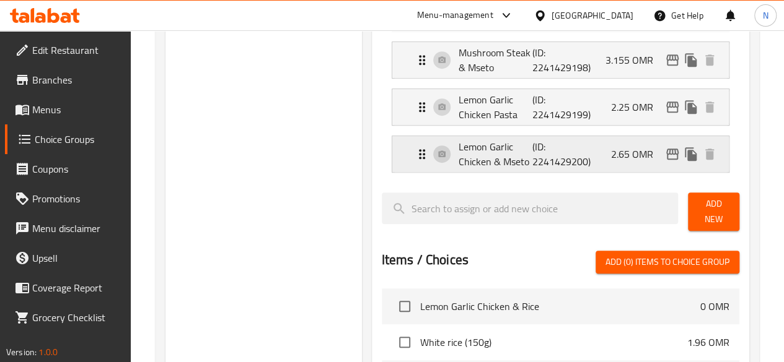
click at [532, 159] on p "(ID: 2241429200)" at bounding box center [557, 154] width 50 height 30
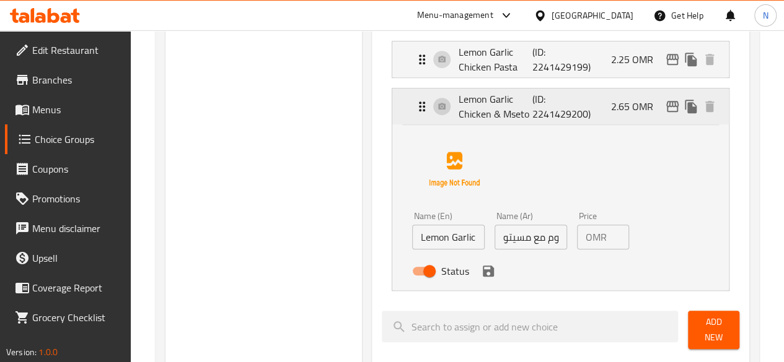
scroll to position [414, 0]
click at [412, 231] on input "Lemon Garlic Chicken & Mseto" at bounding box center [448, 236] width 72 height 25
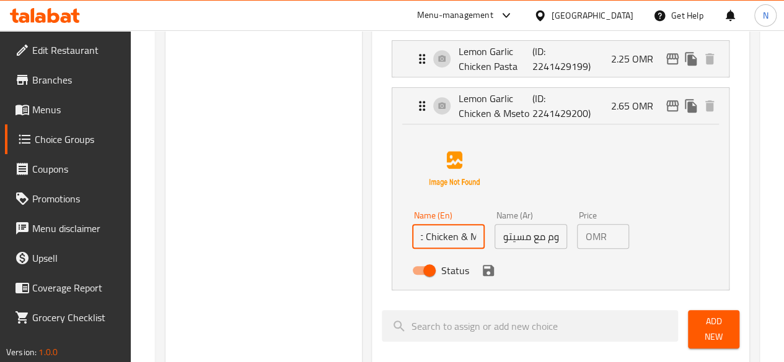
scroll to position [0, 57]
paste input "536 Kcal - 47.7g Pro - 55g Carb - 9.5g Fat"
type input "Lemon Garlic Chicken & Mseto- 536 Kcal - 47.7g Pro - 55g Carb - 9.5g Fat"
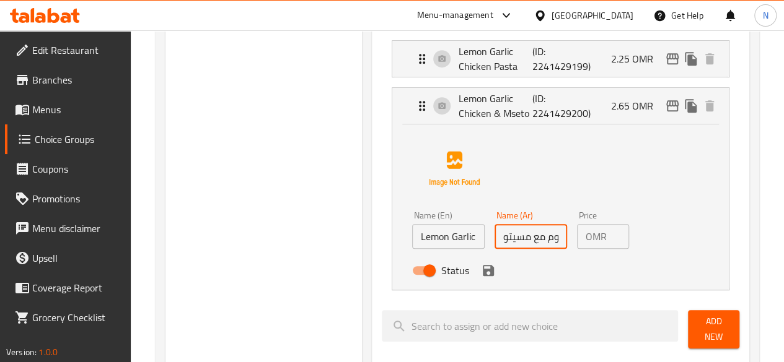
click at [494, 235] on input "دجاج ليمون و ثوم مع مسيتو" at bounding box center [530, 236] width 72 height 25
paste input "536 Kcal - 47.7g Pro - 55g Carb - 9.5g Fat"
click at [483, 265] on icon "save" at bounding box center [488, 270] width 11 height 11
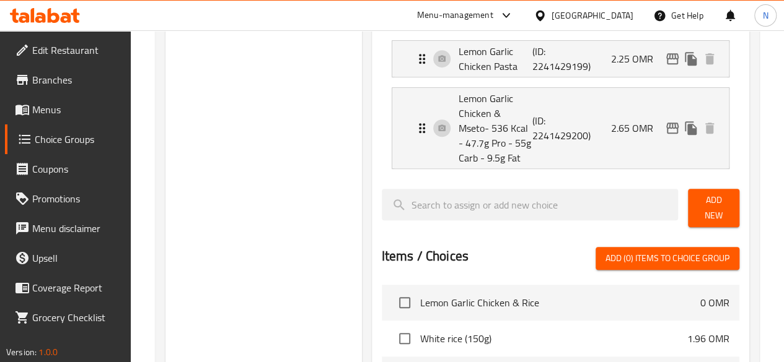
type input "- 536 Kcal - 47.7g Pro - 55g Carb - 9.5g Fatدجاج ليمون و ثوم مع مسيتو"
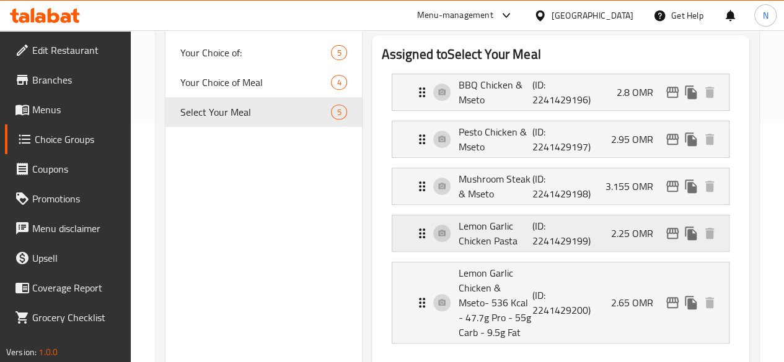
scroll to position [222, 0]
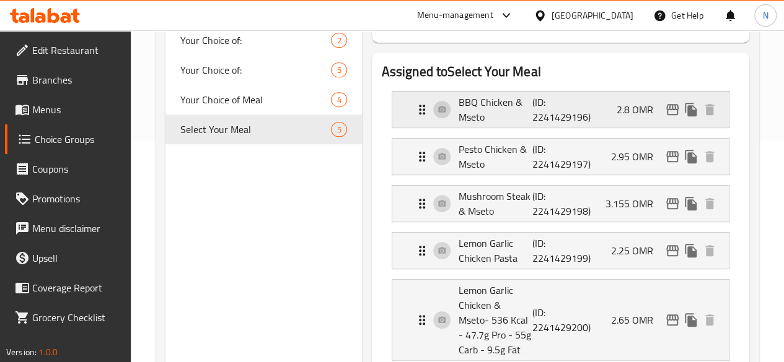
click at [550, 117] on p "(ID: 2241429196)" at bounding box center [557, 110] width 50 height 30
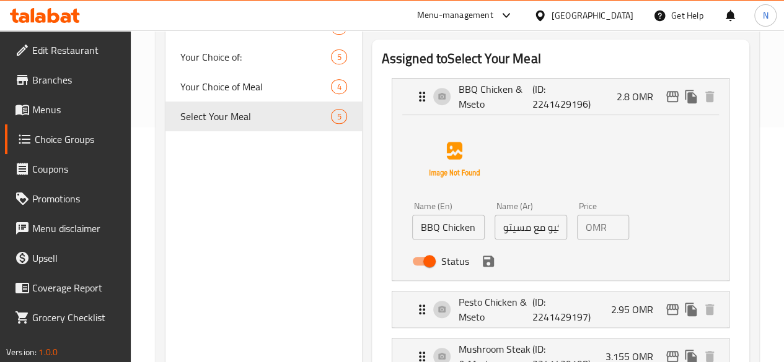
scroll to position [242, 0]
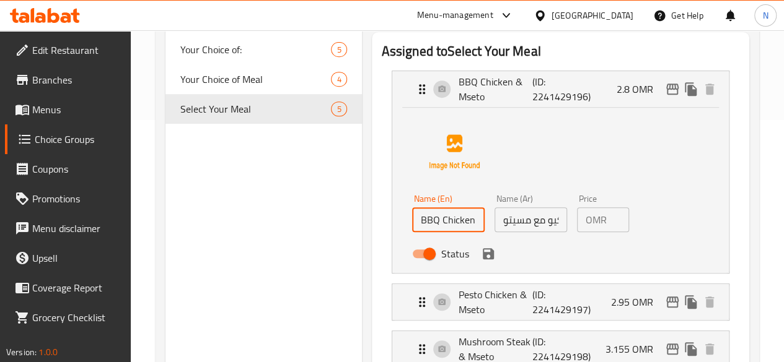
click at [412, 222] on input "BBQ Chicken & Mseto" at bounding box center [448, 220] width 72 height 25
paste input "550 Kcal - 47.7g Pro - 55g Carb - 13g Fat"
type input "BBQ Chicken & Mseto- 550 Kcal - 47.7g Pro - 55g Carb - 13g Fat"
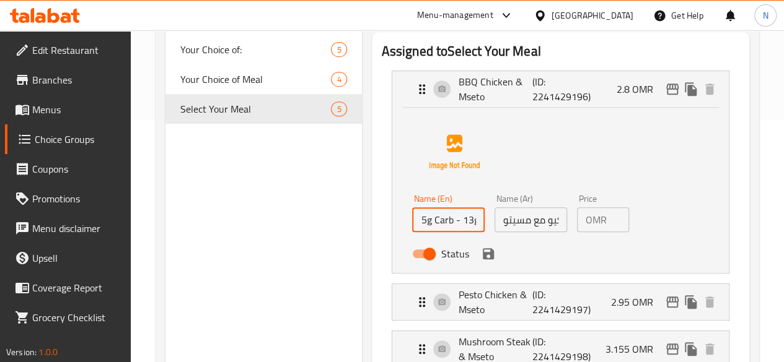
scroll to position [0, 0]
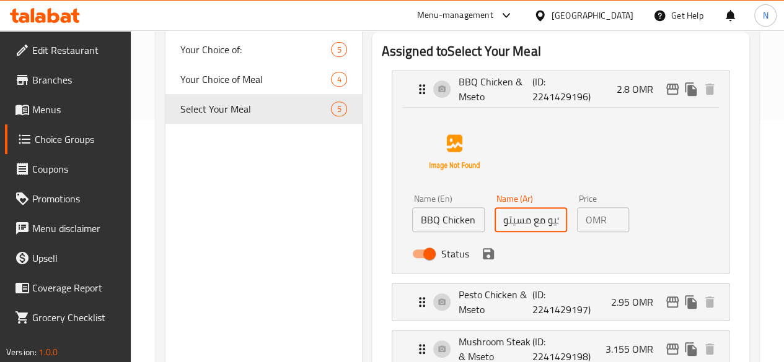
click at [494, 221] on input "دجاج باربكيو مع مسيتو" at bounding box center [530, 220] width 72 height 25
paste input "550 Kcal - 47.7g Pro - 55g Carb - 13g Fat"
click at [481, 252] on icon "save" at bounding box center [488, 254] width 15 height 15
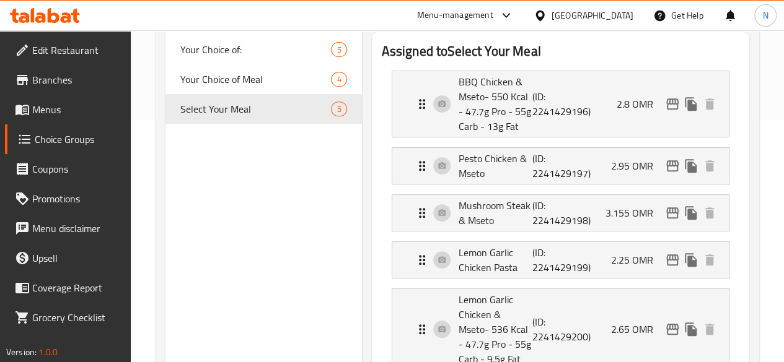
type input "- 550 Kcal - 47.7g Pro - 55g Carb - 13g Fatدجاج باربكيو مع مسيتو"
click at [467, 180] on p "Pesto Chicken & Mseto" at bounding box center [495, 166] width 74 height 30
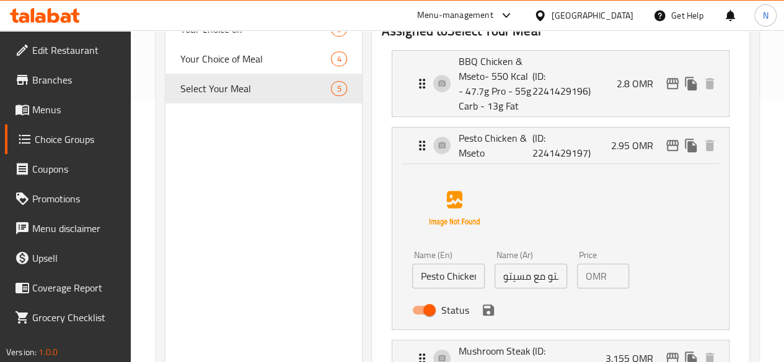
scroll to position [263, 0]
click at [458, 149] on p "Pesto Chicken & Mseto" at bounding box center [495, 145] width 74 height 30
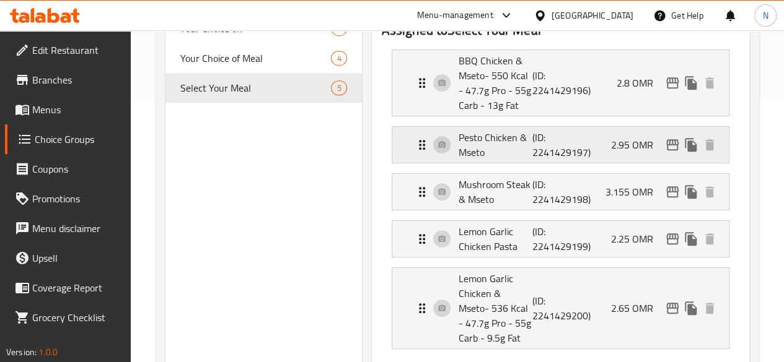
click at [458, 149] on p "Pesto Chicken & Mseto" at bounding box center [495, 145] width 74 height 30
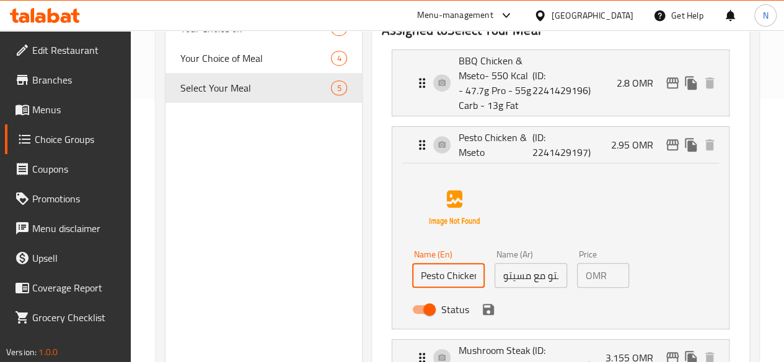
click at [412, 280] on input "Pesto Chicken & Mseto" at bounding box center [448, 275] width 72 height 25
paste input "601 Kcal - 47.7g Pro - 55g Carb - 15.4g Fat"
type input "Pesto Chicken & Mseto- 601 Kcal - 47.7g Pro - 55g Carb - 15.4g Fat"
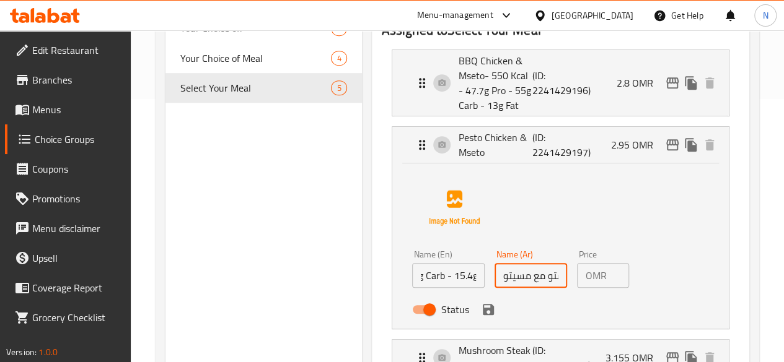
scroll to position [0, 0]
click at [494, 275] on input "دجاج بيستو مع مسيتو" at bounding box center [530, 275] width 72 height 25
paste input "601 Kcal - 47.7g Pro - 55g Carb - 15.4g Fat"
click at [481, 310] on icon "save" at bounding box center [488, 309] width 15 height 15
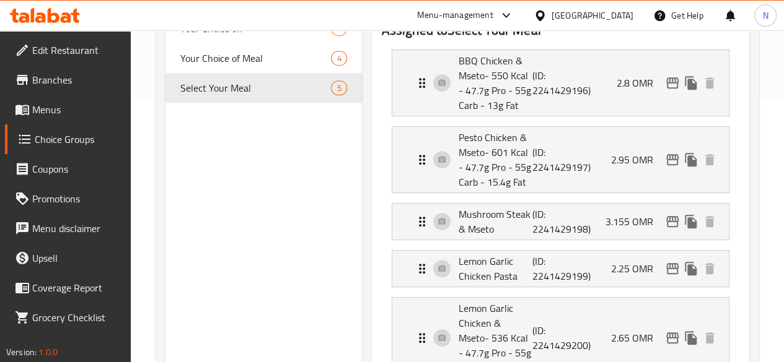
type input "- 601 Kcal - 47.7g Pro - 55g Carb - 15.4g Fatدجاج بيستو مع مسيتو"
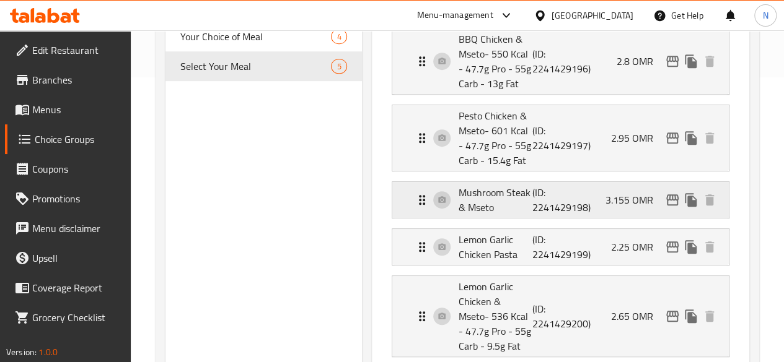
scroll to position [286, 0]
click at [458, 188] on p "Mushroom Steak & Mseto" at bounding box center [495, 200] width 74 height 30
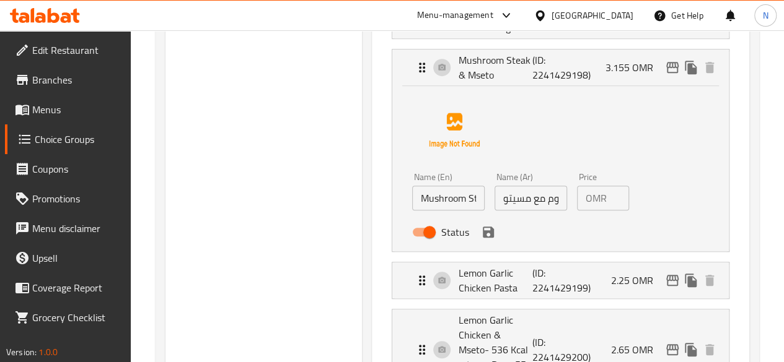
scroll to position [419, 0]
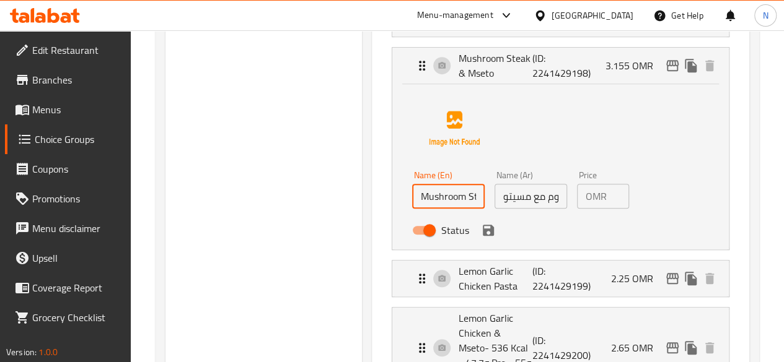
click at [419, 193] on input "Mushroom Steak & Mseto" at bounding box center [448, 196] width 72 height 25
paste input "587 Kcal - 40.7g Pro - 55g Carb - 14g Fat"
type input "Mushroom Steak & Mseto - 587 Kcal - 40.7g Pro - 55g Carb - 14g Fat"
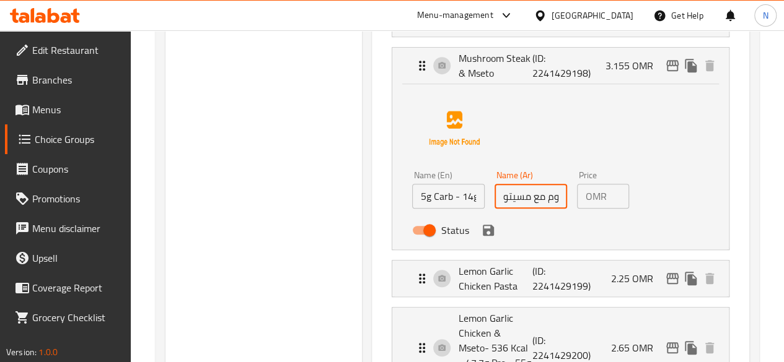
scroll to position [0, 0]
click at [494, 195] on input "ستيك مشروم مع مسيتو" at bounding box center [530, 196] width 72 height 25
paste input "587 Kcal - 40.7g Pro - 55g Carb - 14g Fat"
click at [483, 225] on icon "save" at bounding box center [488, 230] width 11 height 11
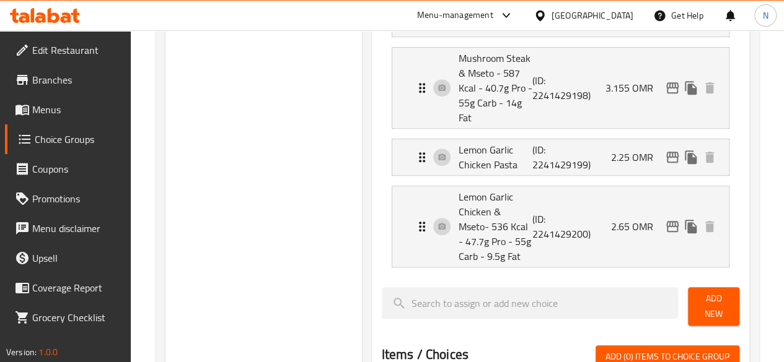
type input "- 587 Kcal - 40.7g Pro - 55g Carb - 14g Fatستيك مشروم مع مسيتو"
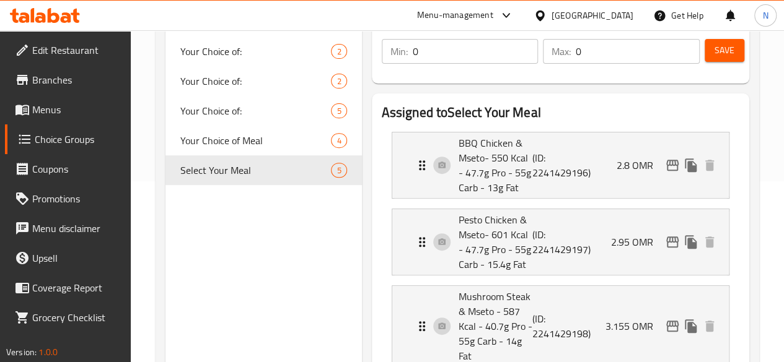
scroll to position [72, 0]
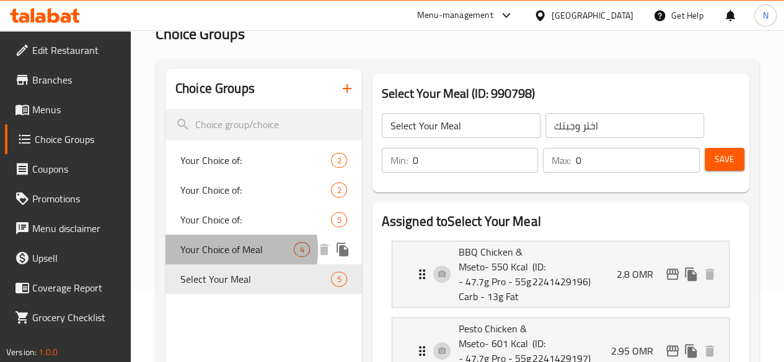
click at [211, 252] on span "Your Choice of Meal" at bounding box center [237, 249] width 114 height 15
type input "Your Choice of Meal"
type input "1"
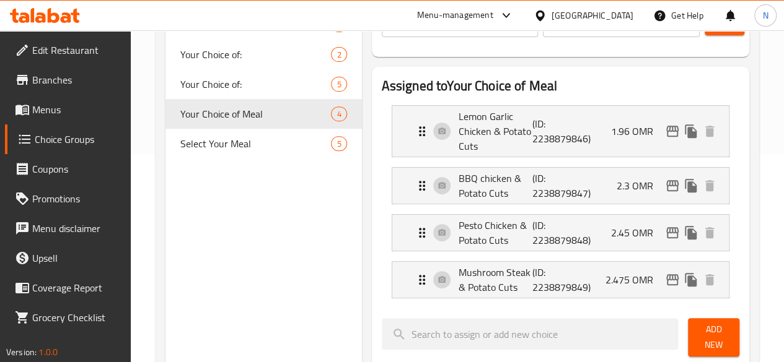
scroll to position [208, 0]
click at [201, 147] on span "Select Your Meal" at bounding box center [237, 143] width 114 height 15
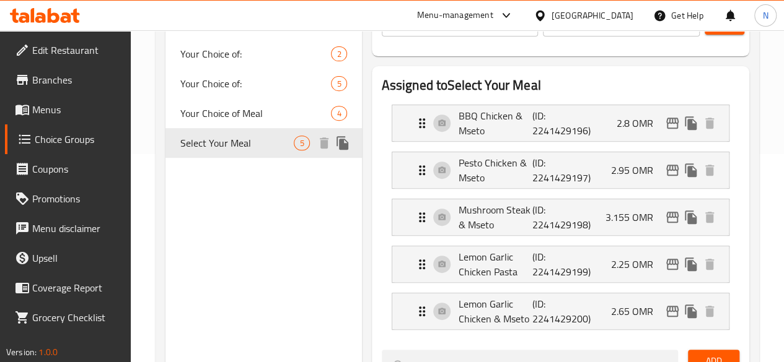
type input "Select Your Meal"
type input "0"
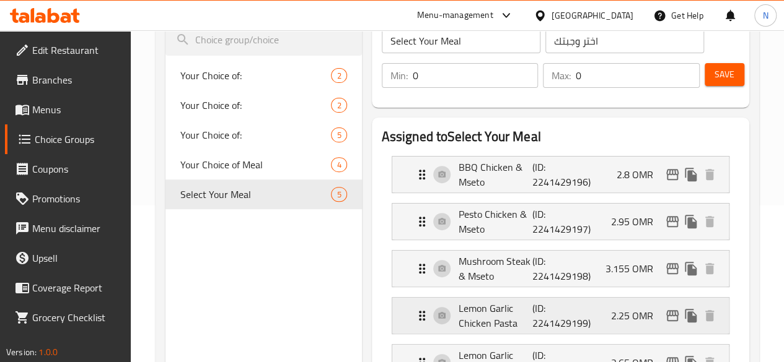
scroll to position [157, 0]
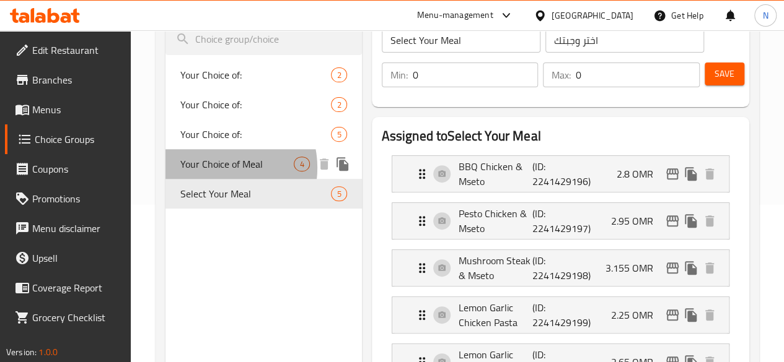
click at [215, 169] on span "Your Choice of Meal" at bounding box center [237, 164] width 114 height 15
type input "Your Choice of Meal"
type input "1"
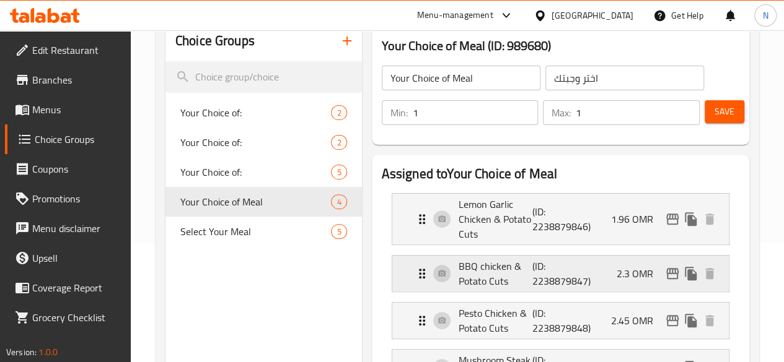
scroll to position [120, 0]
click at [211, 239] on span "Select Your Meal" at bounding box center [237, 231] width 114 height 15
type input "Select Your Meal"
type input "0"
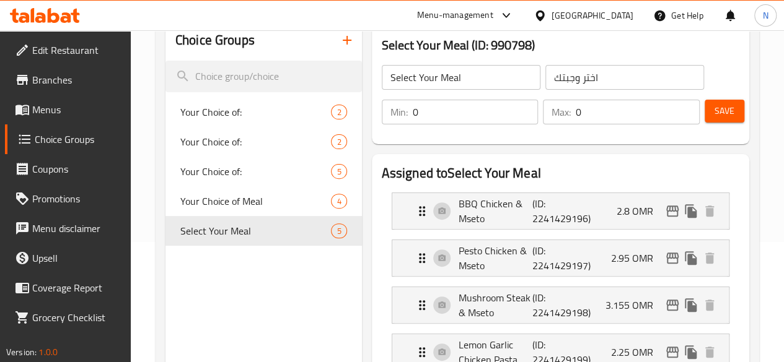
scroll to position [145, 0]
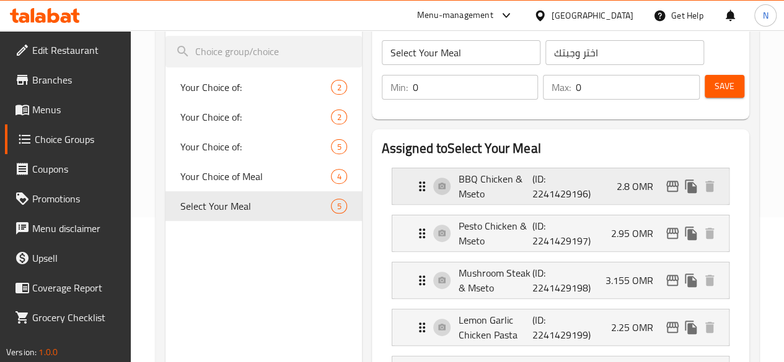
click at [458, 199] on p "BBQ Chicken & Mseto" at bounding box center [495, 187] width 74 height 30
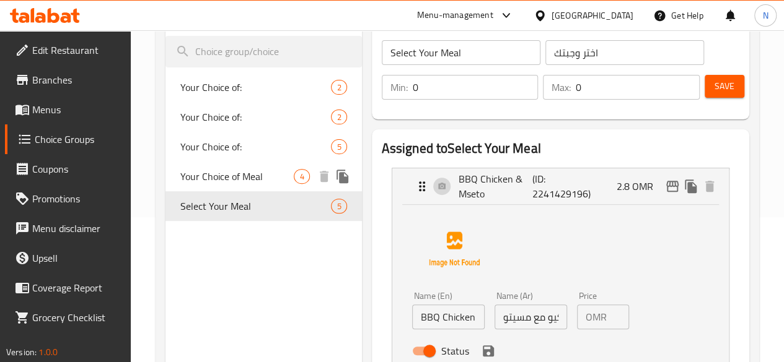
click at [211, 180] on span "Your Choice of Meal" at bounding box center [237, 176] width 114 height 15
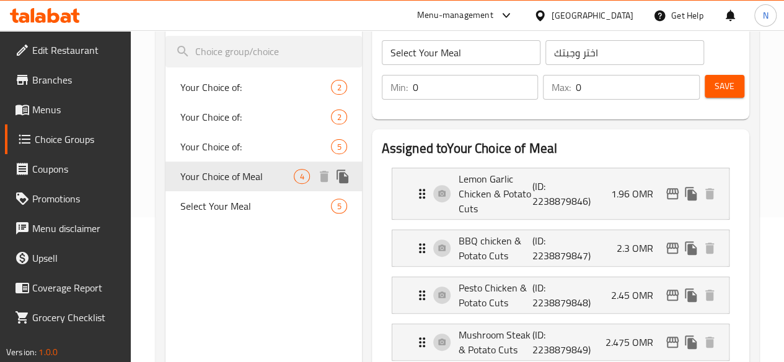
type input "Your Choice of Meal"
type input "1"
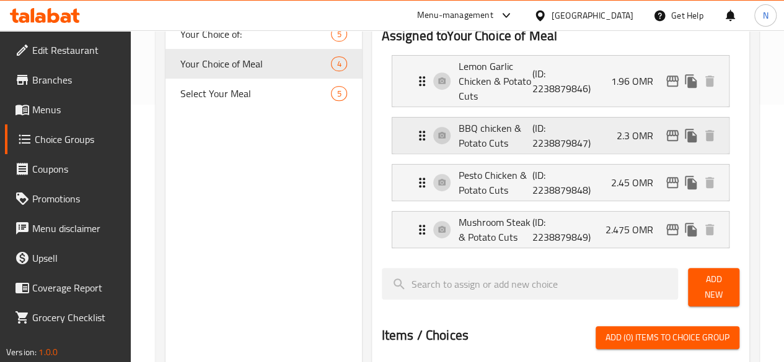
scroll to position [258, 0]
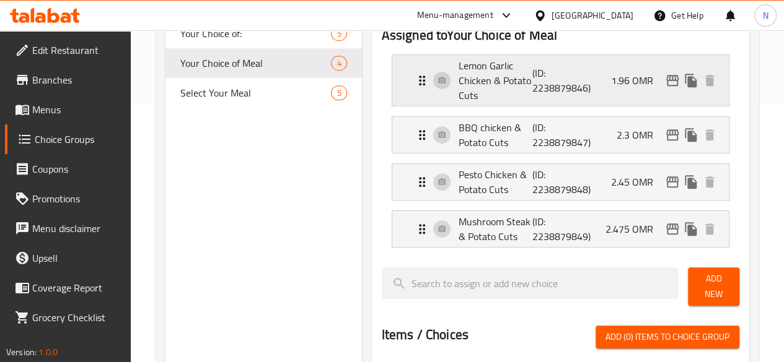
click at [458, 100] on p "Lemon Garlic Chicken & Potato Cuts" at bounding box center [495, 80] width 74 height 45
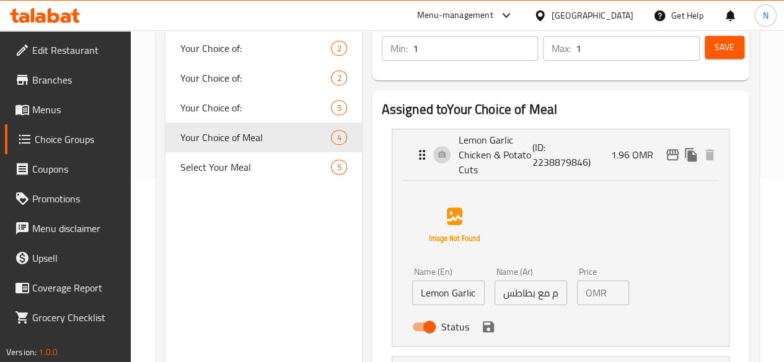
scroll to position [230, 0]
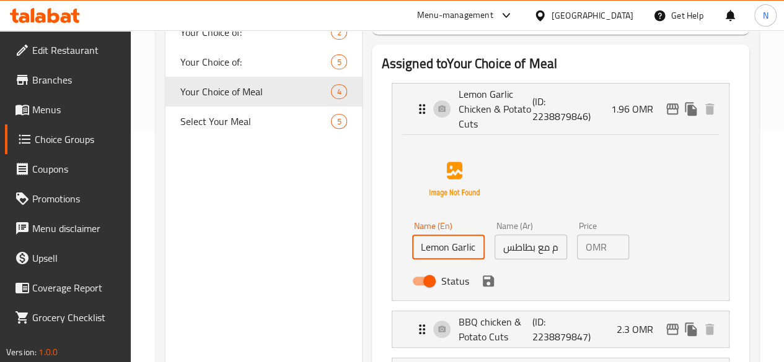
click at [412, 248] on input "Lemon Garlic Chicken & Potato Cuts" at bounding box center [448, 247] width 72 height 25
click at [422, 246] on input "Lemon Garlic Chicken & Potato Cuts" at bounding box center [448, 247] width 72 height 25
click at [435, 245] on input "Lemon Garlic Chicken & Potato Cuts" at bounding box center [448, 247] width 72 height 25
click at [422, 250] on input "Lemon Garlic Chicken & Potato Cuts" at bounding box center [448, 247] width 72 height 25
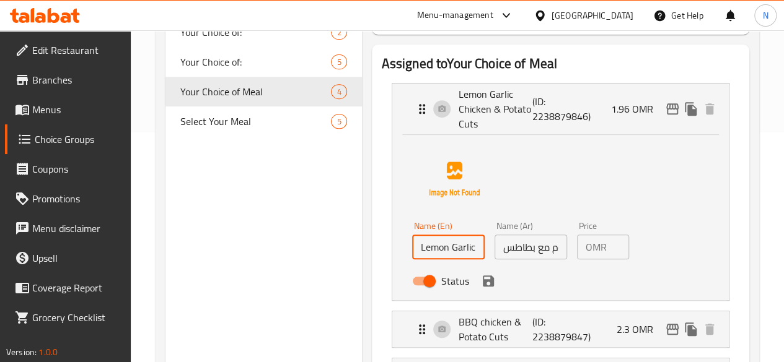
click at [437, 249] on input "Lemon Garlic Chicken & Potato Cuts" at bounding box center [448, 247] width 72 height 25
drag, startPoint x: 437, startPoint y: 249, endPoint x: 488, endPoint y: 248, distance: 51.4
click at [488, 248] on div "Name (En) Lemon Garlic Chicken & Potato Cuts Name (En) Name (Ar) دجاج ليمون و ث…" at bounding box center [531, 257] width 248 height 81
click at [440, 251] on input "Lemon Garlic Chicken & Potato Cuts" at bounding box center [448, 247] width 72 height 25
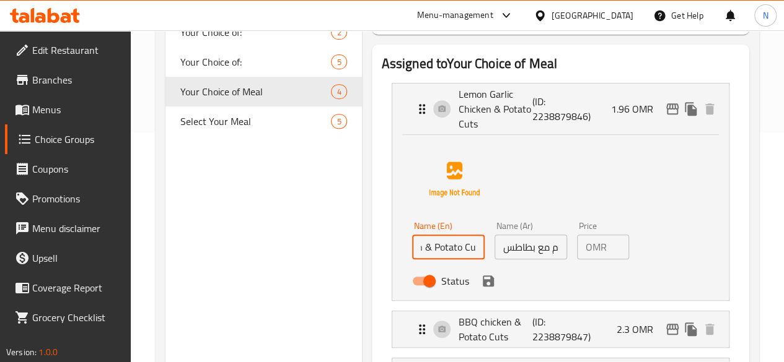
paste input "515 Kcal - 45g Pro - 44g Carb - 8g Fat"
type input "Lemon Garlic Chicken & Potato Cuts - 515 Kcal - 45g Pro - 44g Carb - 8g Fat"
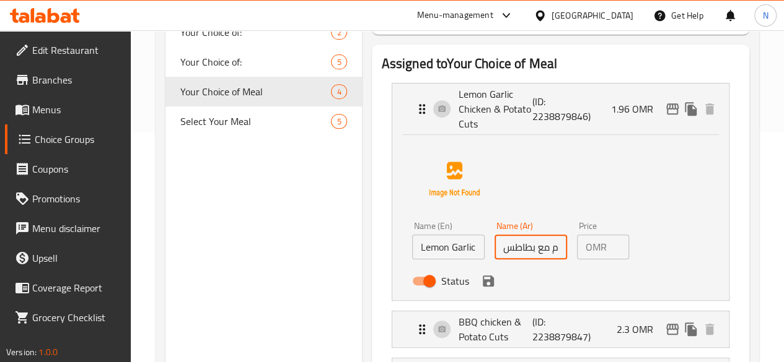
click at [494, 247] on input "دجاج ليمون و ثوم مع بطاطس" at bounding box center [530, 247] width 72 height 25
paste input "515 Kcal - 45g Pro - 44g Carb - 8g Fat"
click at [483, 284] on icon "save" at bounding box center [488, 281] width 11 height 11
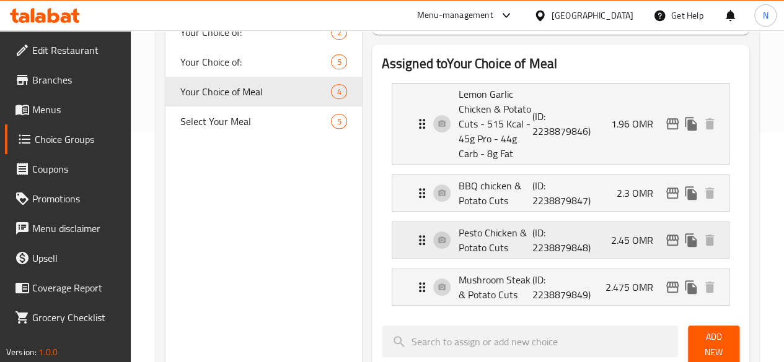
type input "- 515 Kcal - 45g Pro - 44g Carb - 8g Fatدجاج ليمون و ثوم مع بطاطس"
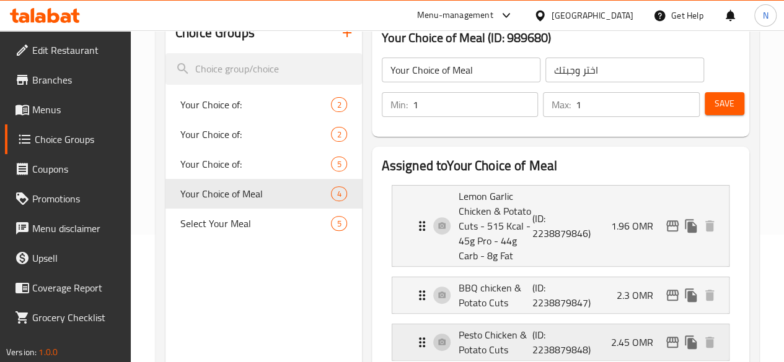
scroll to position [127, 0]
click at [714, 110] on span "Save" at bounding box center [724, 104] width 20 height 15
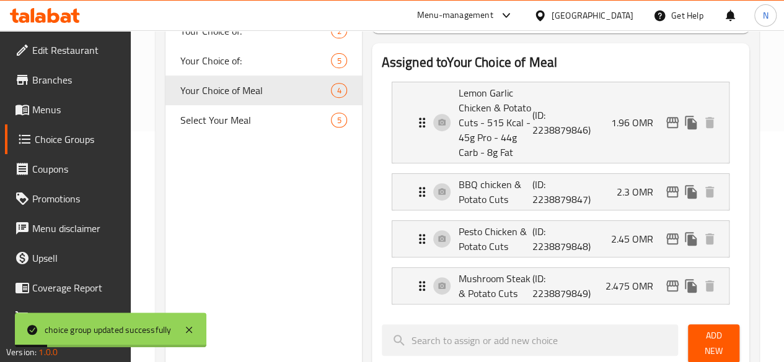
scroll to position [240, 0]
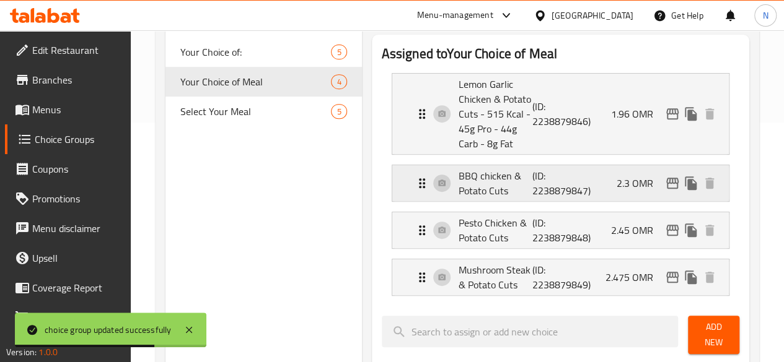
click at [458, 175] on p "BBQ chicken & Potato Cuts" at bounding box center [495, 184] width 74 height 30
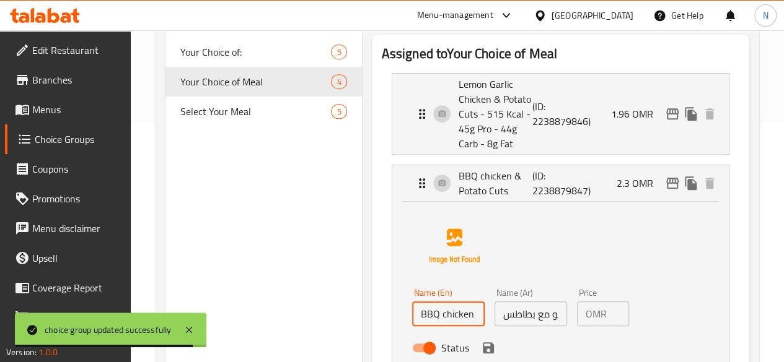
click at [412, 318] on input "BBQ chicken & Potato Cuts" at bounding box center [448, 314] width 72 height 25
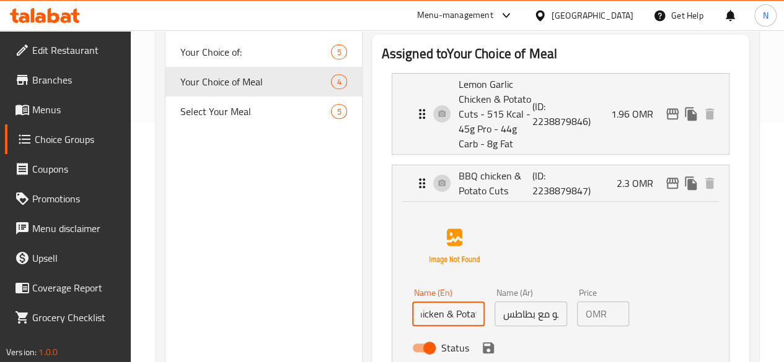
scroll to position [0, 43]
paste input "520 Kcal - 45g Pro - 44g Carb - 10.5g Fat"
type input "BBQ chicken & Potato Cuts- 520 Kcal - 45g Pro - 44g Carb - 10.5g Fat"
click at [494, 317] on input "دجاج باربكيو مع بطاطس" at bounding box center [530, 314] width 72 height 25
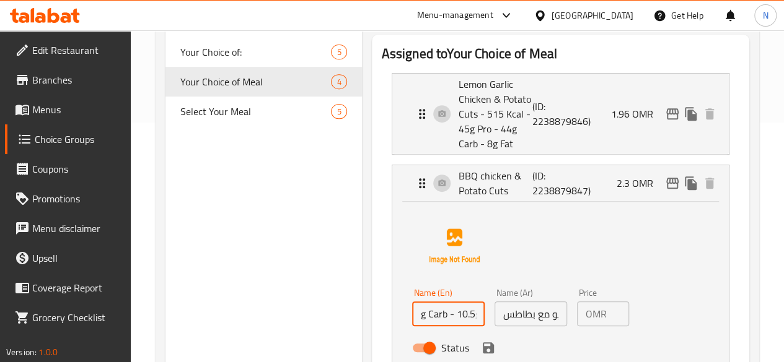
scroll to position [0, 0]
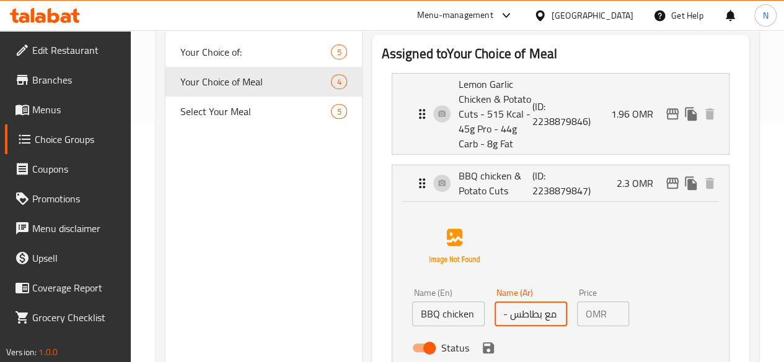
paste input "520 Kcal - 45g Pro - 44g Carb - 10.5g Fat"
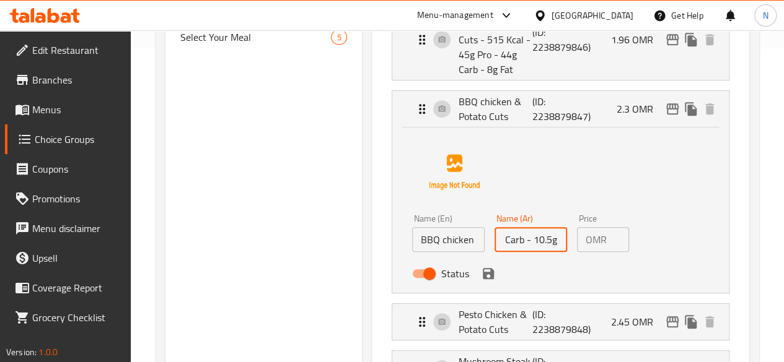
scroll to position [315, 0]
click at [481, 279] on icon "save" at bounding box center [488, 273] width 15 height 15
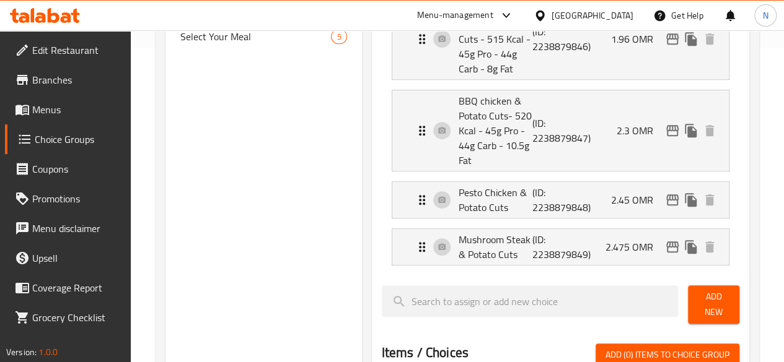
type input "- 520 Kcal - 45g Pro - 44g Carb - 10.5g Fatدجاج باربكيو مع بطاطس"
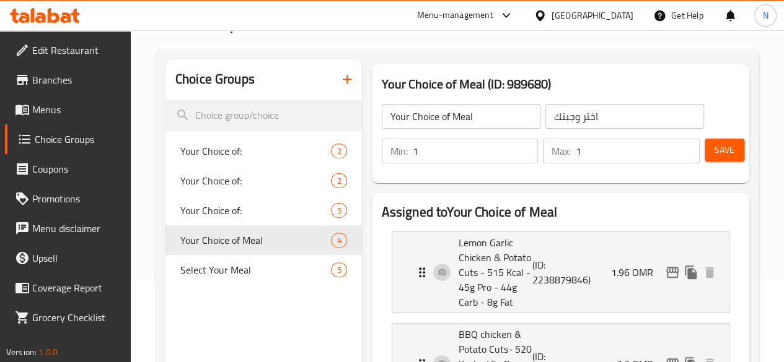
scroll to position [0, 0]
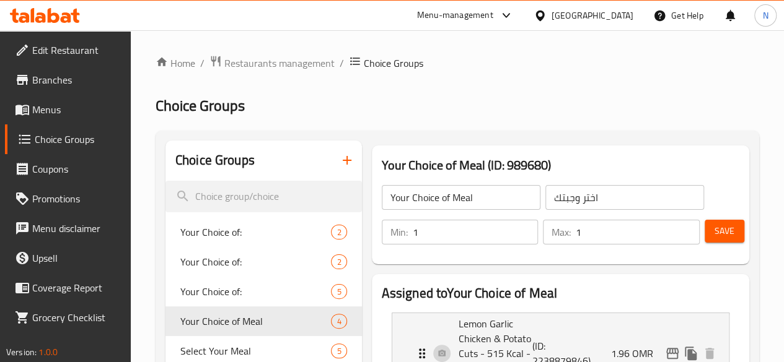
click at [714, 229] on span "Save" at bounding box center [724, 231] width 20 height 15
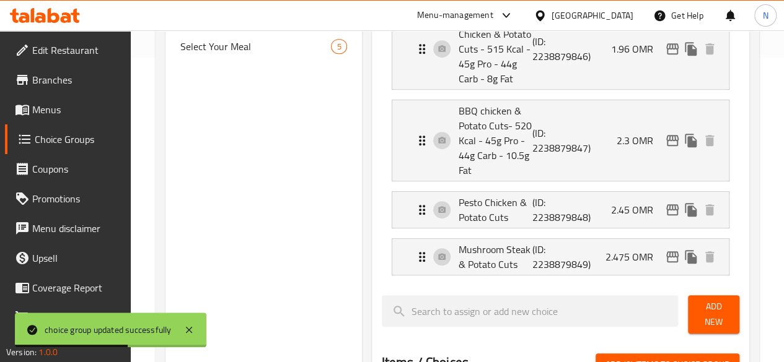
scroll to position [305, 0]
click at [458, 201] on p "Pesto Chicken & Potato Cuts" at bounding box center [495, 210] width 74 height 30
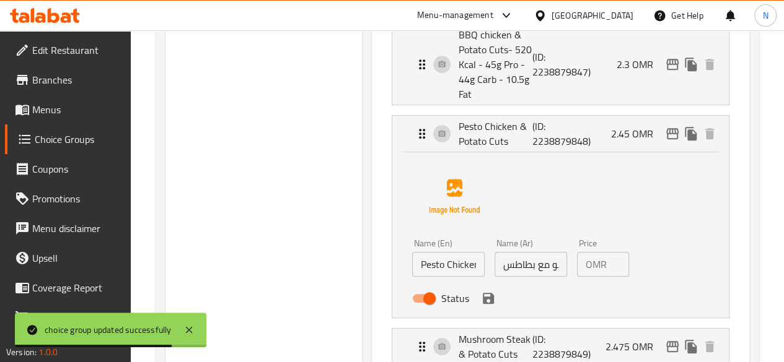
scroll to position [383, 0]
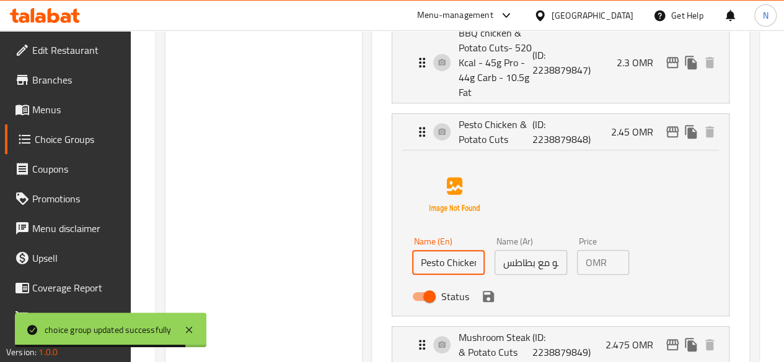
click at [413, 250] on input "Pesto Chicken & Potato Cuts" at bounding box center [448, 262] width 72 height 25
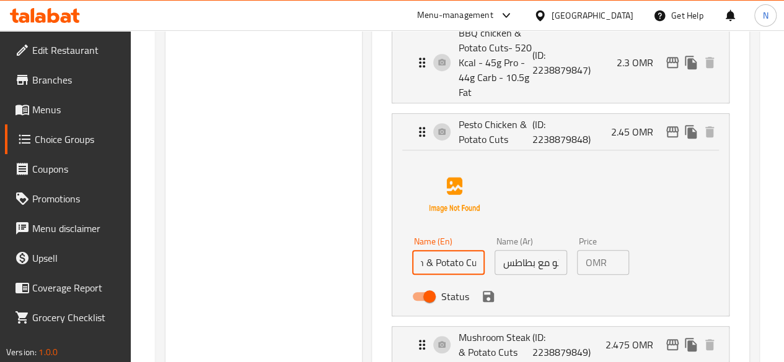
paste input "572 Kcal - 45g Pro - 44g Carb - 11.5g Fat"
type input "Pesto Chicken & Potato Cuts- 572 Kcal - 45g Pro - 44g Carb - 11.5g Fat"
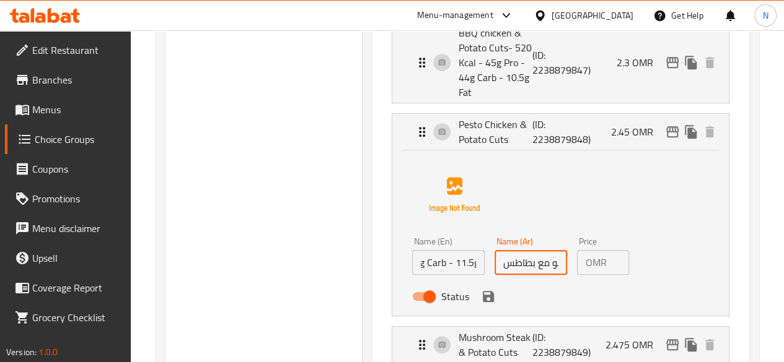
scroll to position [0, 0]
click at [494, 250] on input "دجاج بيستو مع بطاطس" at bounding box center [530, 262] width 72 height 25
paste input "572 Kcal - 45g Pro - 44g Carb - 11.5g Fat"
click at [483, 291] on icon "save" at bounding box center [488, 296] width 11 height 11
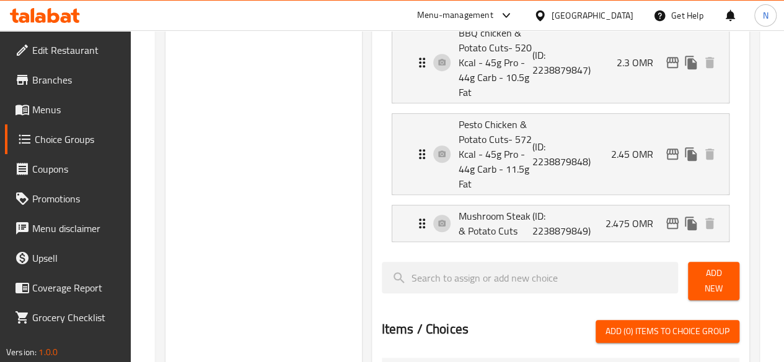
type input "- 572 Kcal - 45g Pro - 44g Carb - 11.5g Fatدجاج بيستو مع بطاطس"
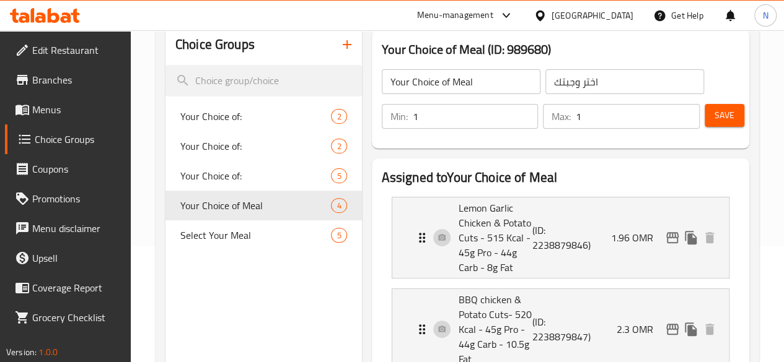
scroll to position [115, 0]
click at [707, 113] on button "Save" at bounding box center [724, 116] width 40 height 23
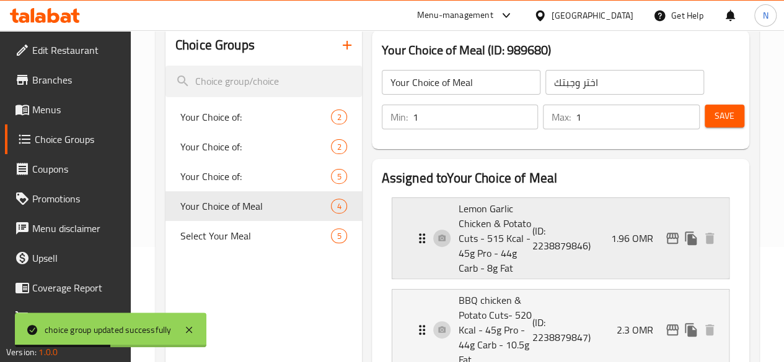
scroll to position [399, 0]
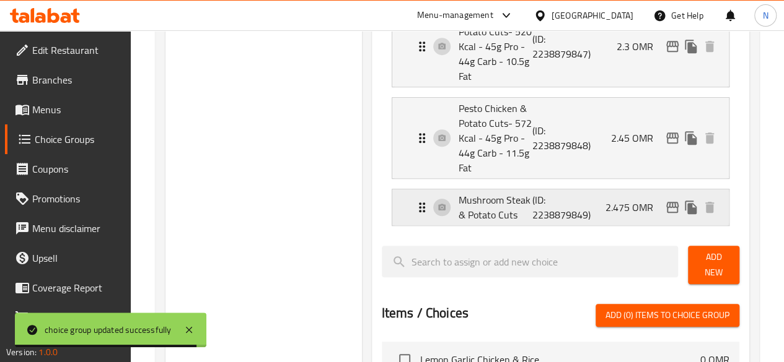
click at [567, 190] on div "Mushroom Steak & Potato Cuts (ID: 2238879849) 2.475 OMR" at bounding box center [563, 208] width 299 height 36
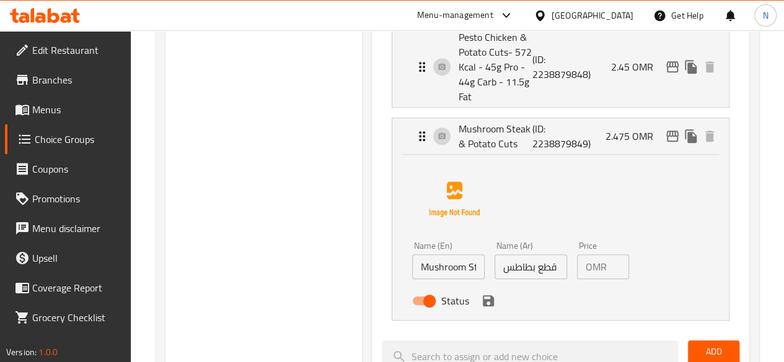
scroll to position [473, 0]
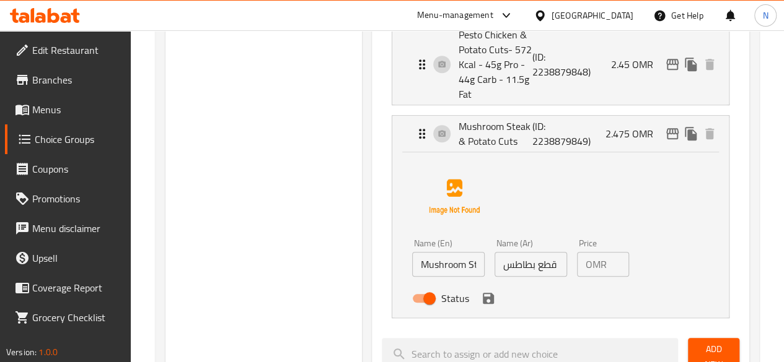
click at [426, 252] on input "Mushroom Steak & Potato Cuts" at bounding box center [448, 264] width 72 height 25
paste input "554 Kcal - 38g Pro - 44g Carb - 13g Fat"
type input "Mushroom Steak & Potato Cuts - 554 Kcal - 38g Pro - 44g Carb - 13g Fat"
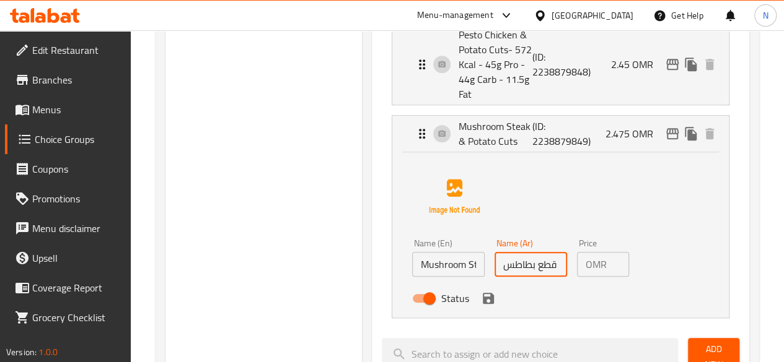
click at [494, 252] on input "ستيك مشروم مع قطع بطاطس" at bounding box center [530, 264] width 72 height 25
paste input "554 Kcal - 38g Pro - 44g Carb - 13g Fat"
click at [430, 282] on div "Status" at bounding box center [531, 298] width 248 height 33
click at [483, 293] on icon "save" at bounding box center [488, 298] width 11 height 11
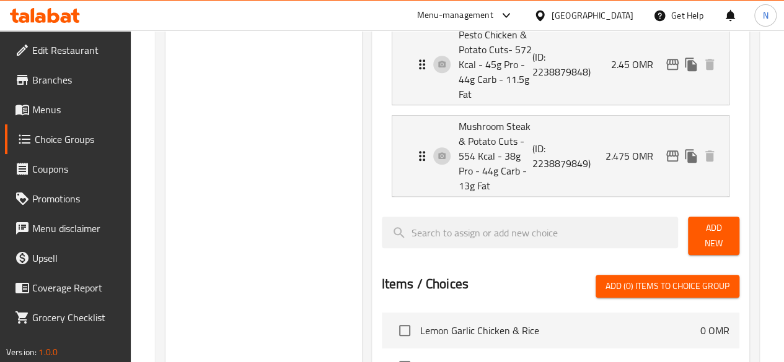
type input "- 554 Kcal - 38g Pro - 44g Carb - 13g Fatستيك مشروم مع قطع بطاطس"
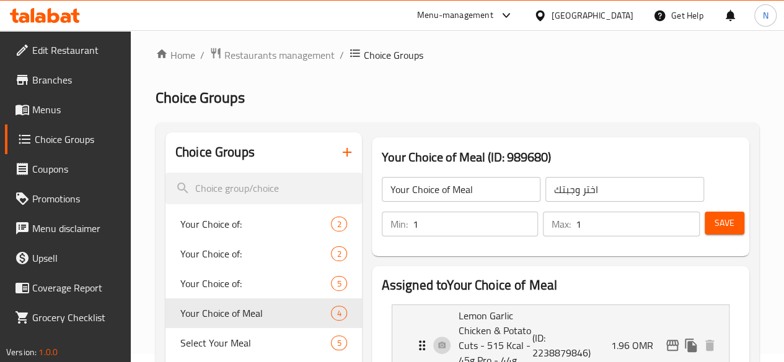
scroll to position [0, 0]
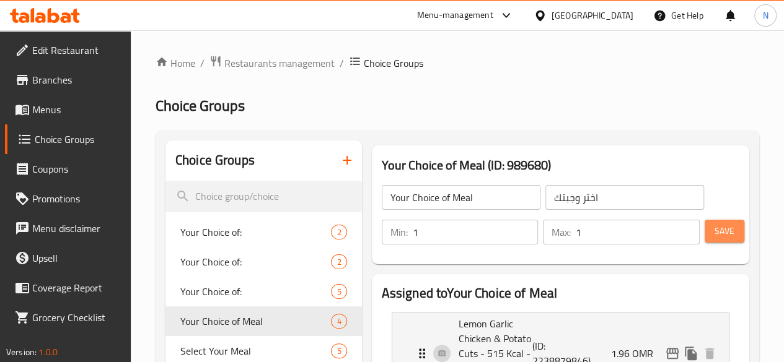
click at [705, 227] on button "Save" at bounding box center [724, 231] width 40 height 23
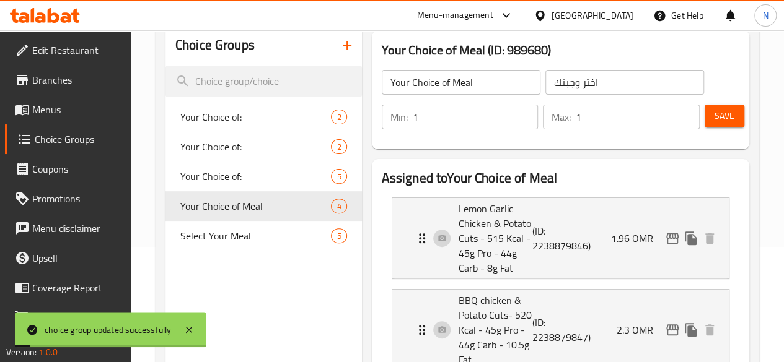
scroll to position [116, 0]
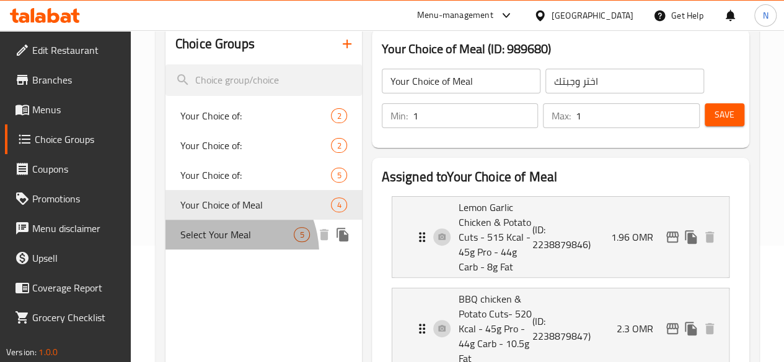
click at [211, 242] on span "Select Your Meal" at bounding box center [237, 234] width 114 height 15
type input "Select Your Meal"
type input "0"
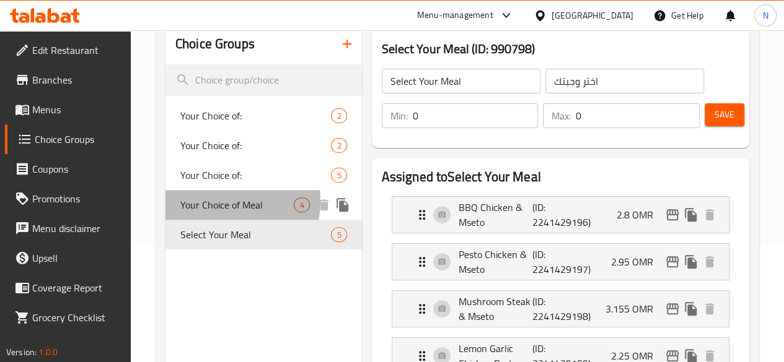
click at [225, 202] on span "Your Choice of Meal" at bounding box center [237, 205] width 114 height 15
type input "Your Choice of Meal"
type input "1"
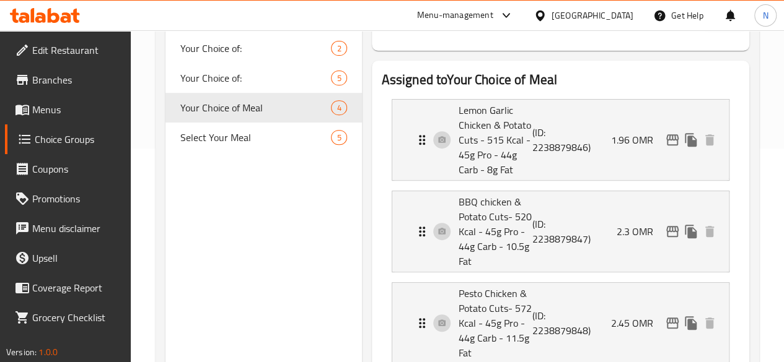
scroll to position [113, 0]
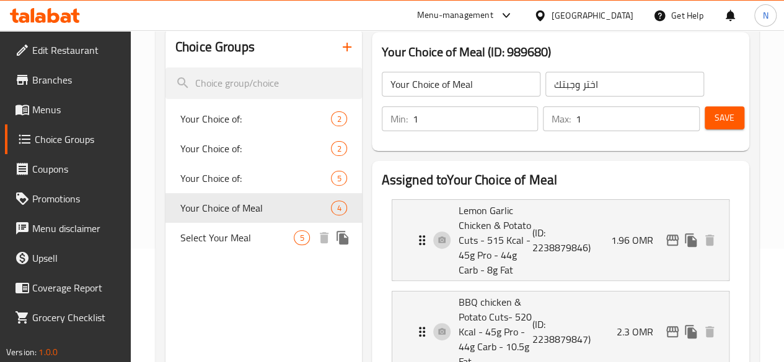
click at [223, 245] on span "Select Your Meal" at bounding box center [237, 237] width 114 height 15
type input "Select Your Meal"
type input "0"
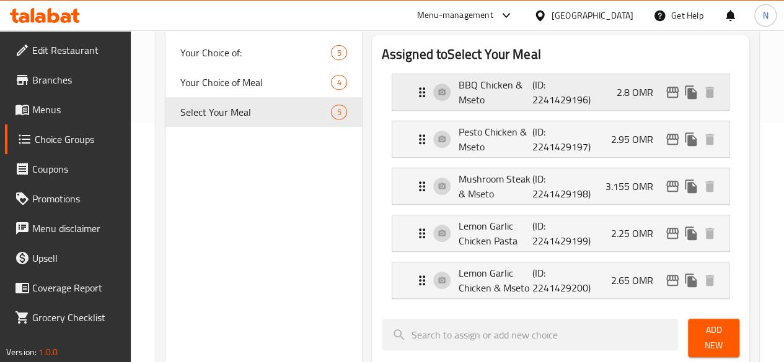
scroll to position [239, 0]
click at [532, 97] on p "(ID: 2241429196)" at bounding box center [557, 93] width 50 height 30
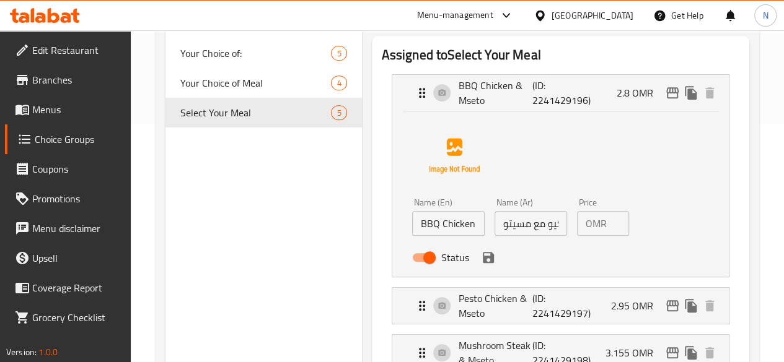
click at [412, 224] on input "BBQ Chicken & Mseto" at bounding box center [448, 223] width 72 height 25
paste input "550 Kcal - 47.7g Pro - 55g Carb - 13g Fat"
type input "BBQ Chicken & Mseto- 550 Kcal - 47.7g Pro - 55g Carb - 13g Fat"
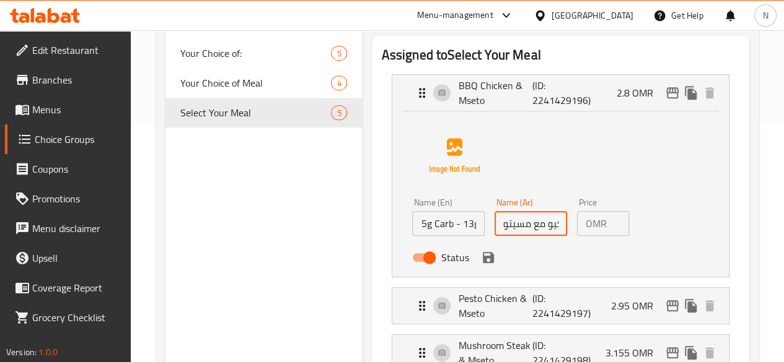
scroll to position [0, 0]
click at [494, 227] on input "دجاج باربكيو مع مسيتو" at bounding box center [530, 223] width 72 height 25
paste input "550 Kcal - 47.7g Pro - 55g Carb - 13g Fat"
click at [444, 266] on div "Status" at bounding box center [531, 257] width 248 height 33
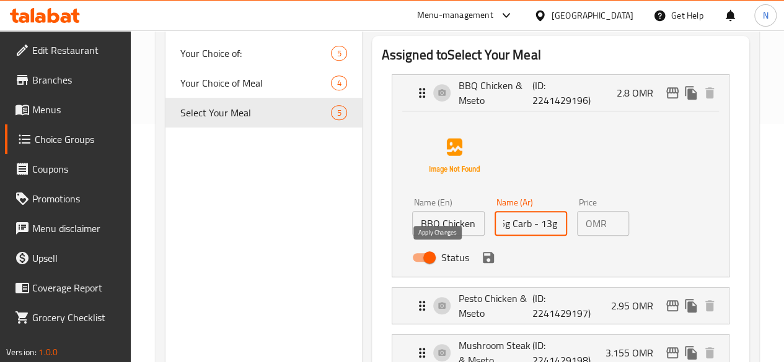
click at [481, 260] on icon "save" at bounding box center [488, 257] width 15 height 15
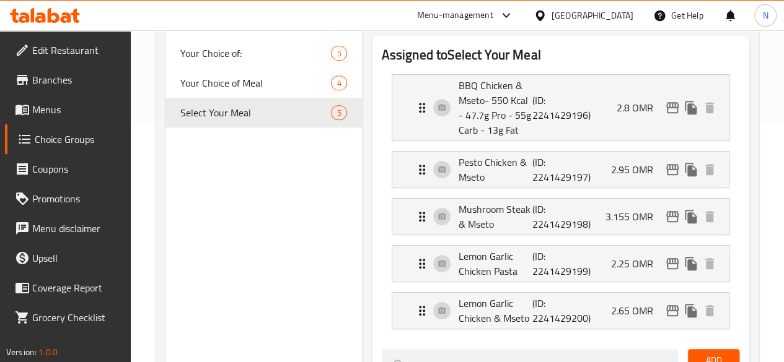
type input "- 550 Kcal - 47.7g Pro - 55g Carb - 13g Fatدجاج باربكيو مع مسيتو"
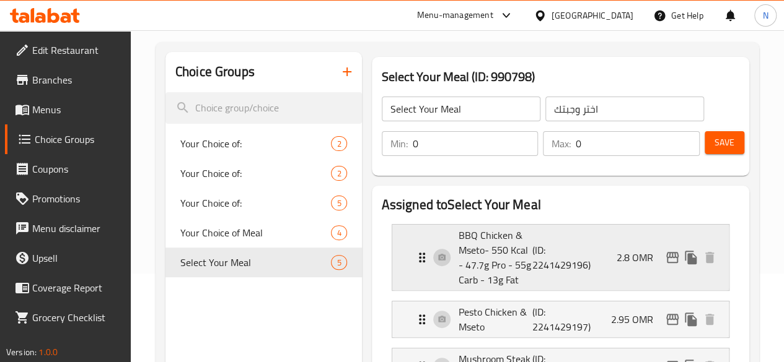
scroll to position [85, 0]
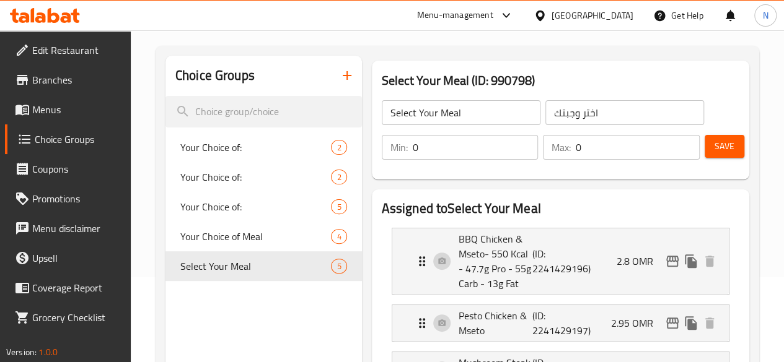
click at [714, 151] on span "Save" at bounding box center [724, 146] width 20 height 15
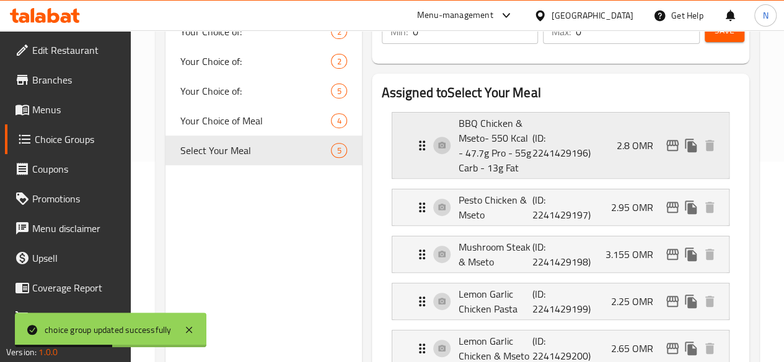
scroll to position [201, 0]
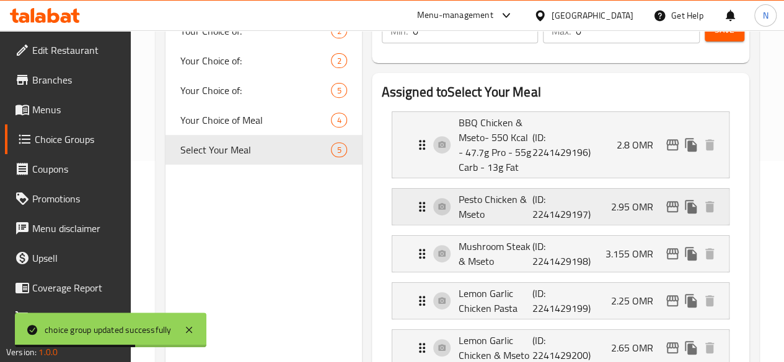
click at [458, 203] on p "Pesto Chicken & Mseto" at bounding box center [495, 207] width 74 height 30
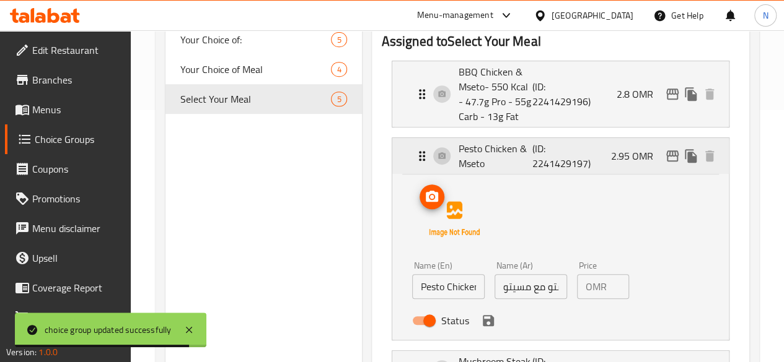
scroll to position [253, 0]
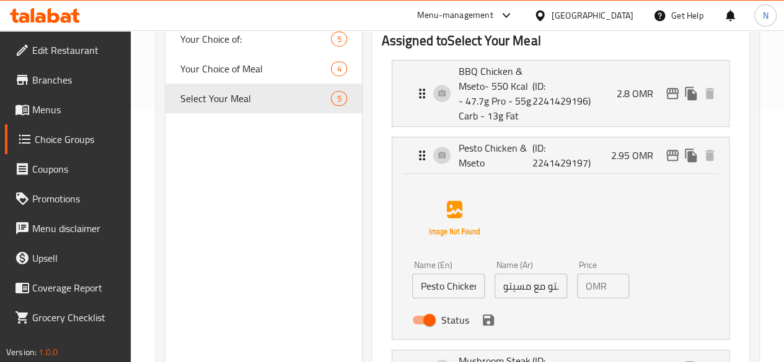
click at [420, 287] on input "Pesto Chicken & Mseto" at bounding box center [448, 286] width 72 height 25
click at [443, 287] on input "Pesto Chicken & Mseto" at bounding box center [448, 286] width 72 height 25
click at [441, 287] on input "Pesto Chicken & Mseto" at bounding box center [448, 286] width 72 height 25
click at [429, 286] on input "Pesto Chicken & Mseto" at bounding box center [448, 286] width 72 height 25
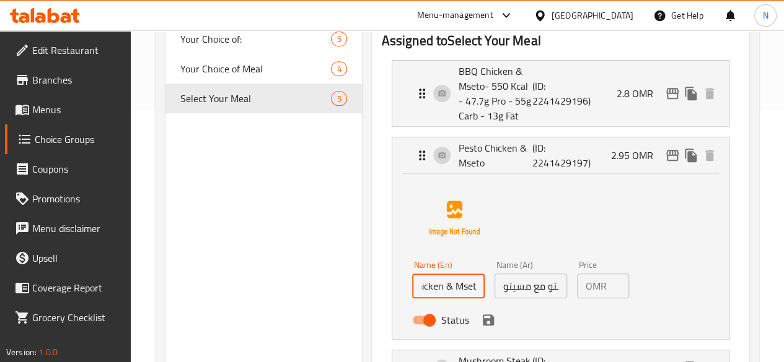
paste input "601 Kcal - 47.7g Pro - 55g Carb - 15.4g Fat"
type input "Pesto Chicken & Mseto - 601 Kcal - 47.7g Pro - 55g Carb - 15.4g Fat"
click at [494, 288] on input "دجاج بيستو مع مسيتو" at bounding box center [530, 286] width 72 height 25
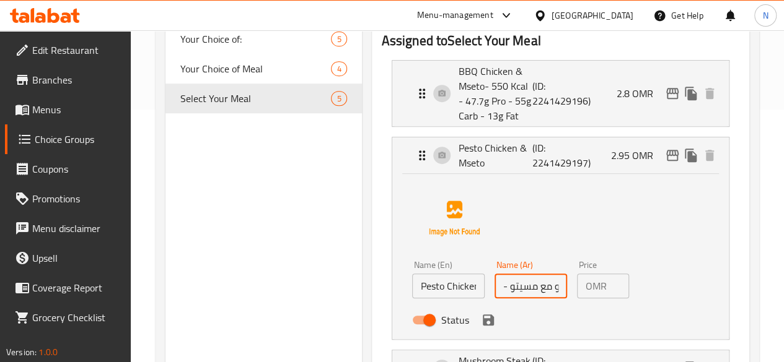
paste input "601 Kcal - 47.7g Pro - 55g Carb - 15.4g Fat"
click at [483, 324] on icon "save" at bounding box center [488, 320] width 11 height 11
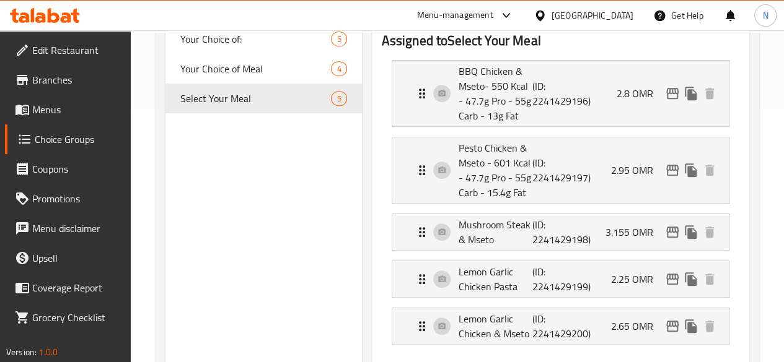
type input "- 601 Kcal - 47.7g Pro - 55g Carb - 15.4g Fatدجاج بيستو مع مسيتو"
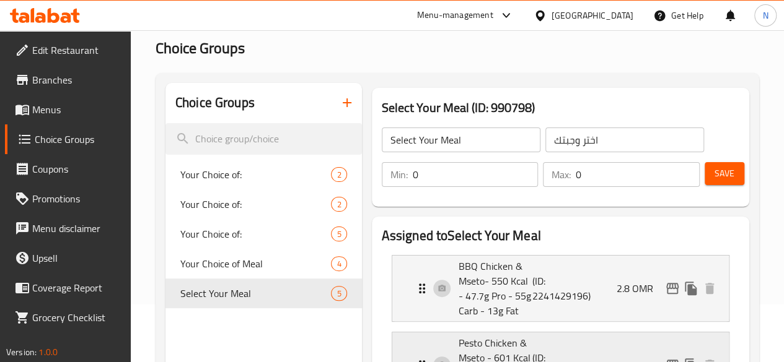
scroll to position [57, 0]
click at [719, 169] on span "Save" at bounding box center [724, 174] width 20 height 15
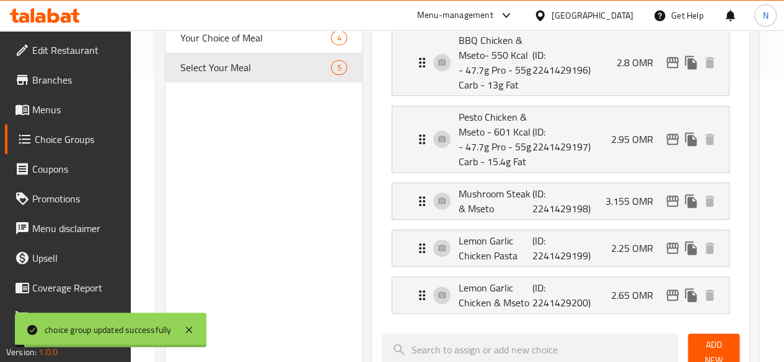
scroll to position [306, 0]
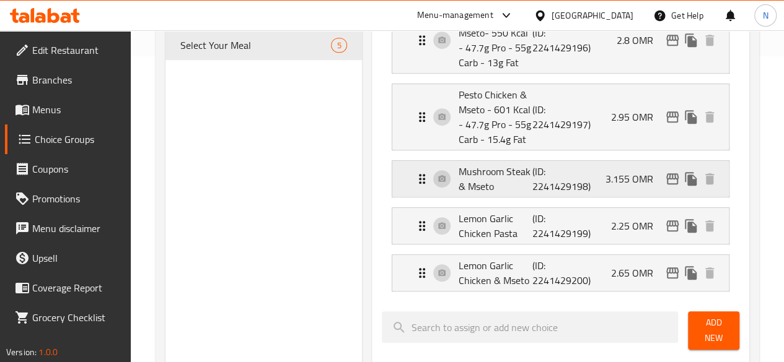
click at [532, 190] on p "(ID: 2241429198)" at bounding box center [557, 179] width 50 height 30
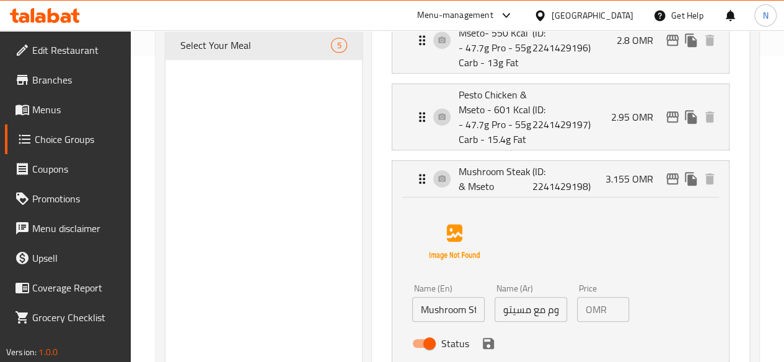
click at [422, 317] on input "Mushroom Steak & Mseto" at bounding box center [448, 309] width 72 height 25
paste input "587 Kcal - 40.7g Pro - 55g Carb - 14g Fat"
type input "Mushroom Steak & Mseto - 587 Kcal - 40.7g Pro - 55g Carb - 14g Fat"
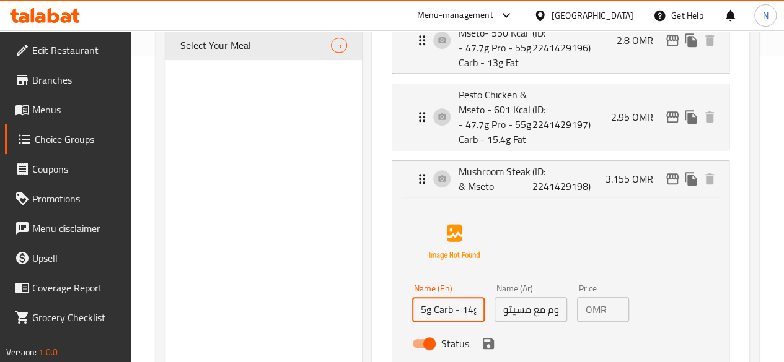
scroll to position [0, 0]
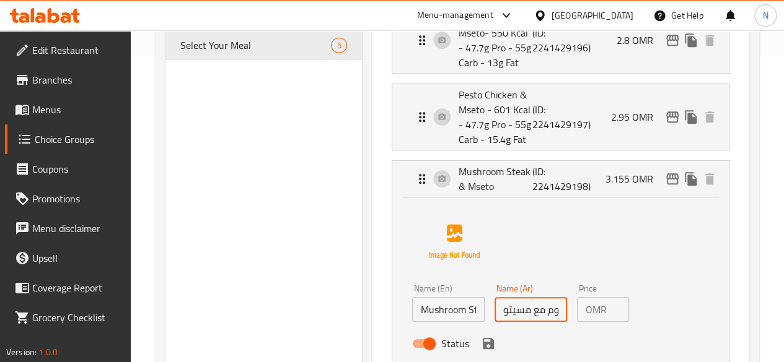
click at [494, 313] on input "ستيك مشروم مع مسيتو" at bounding box center [530, 309] width 72 height 25
paste input "587 Kcal - 40.7g Pro - 55g Carb - 14g Fat"
click at [483, 343] on icon "save" at bounding box center [488, 343] width 11 height 11
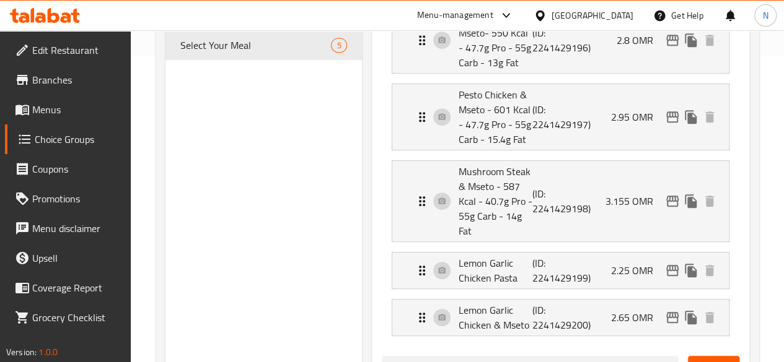
type input "- 587 Kcal - 40.7g Pro - 55g Carb - 14g Fatستيك مشروم مع مسيتو"
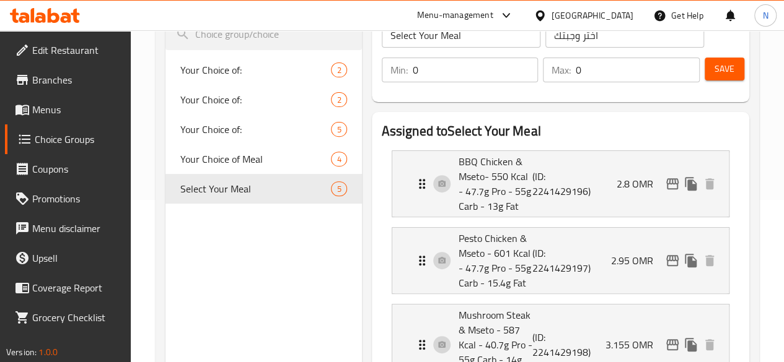
scroll to position [161, 0]
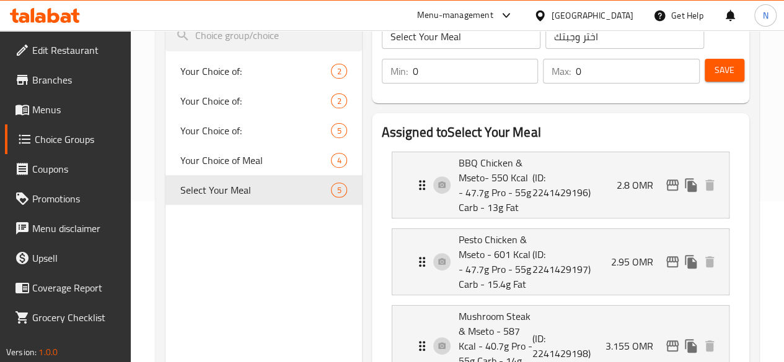
click at [725, 66] on span "Save" at bounding box center [724, 70] width 20 height 15
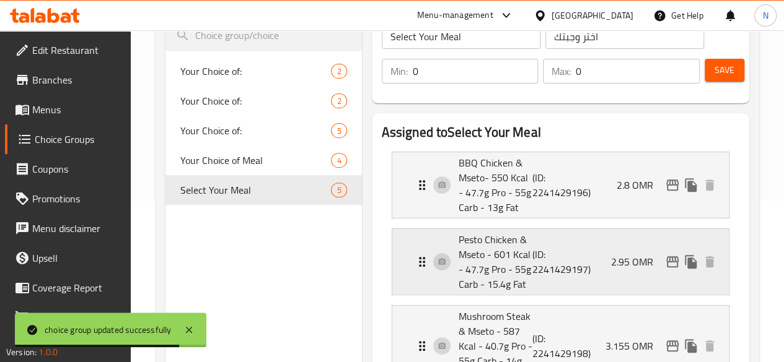
scroll to position [318, 0]
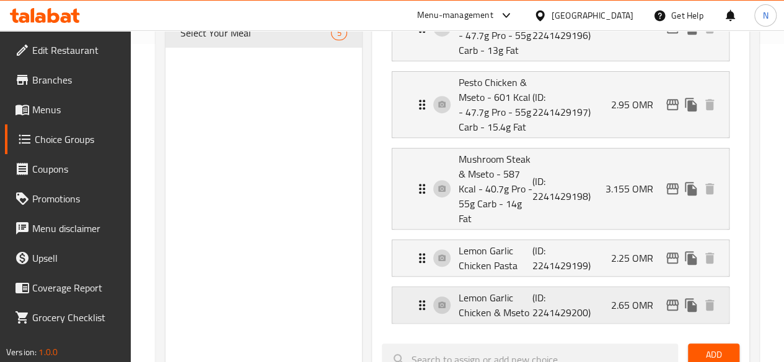
click at [458, 291] on p "Lemon Garlic Chicken & Mseto" at bounding box center [495, 306] width 74 height 30
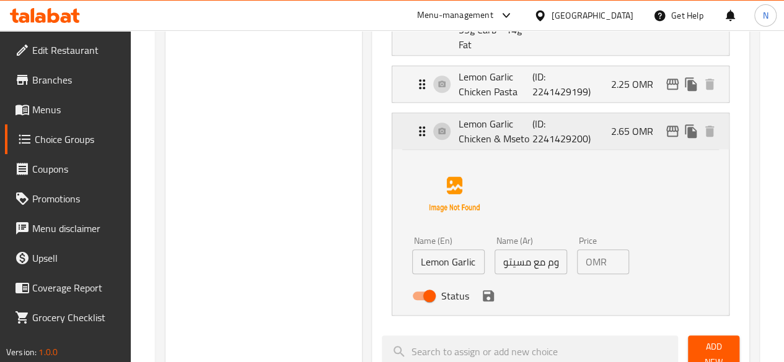
scroll to position [493, 0]
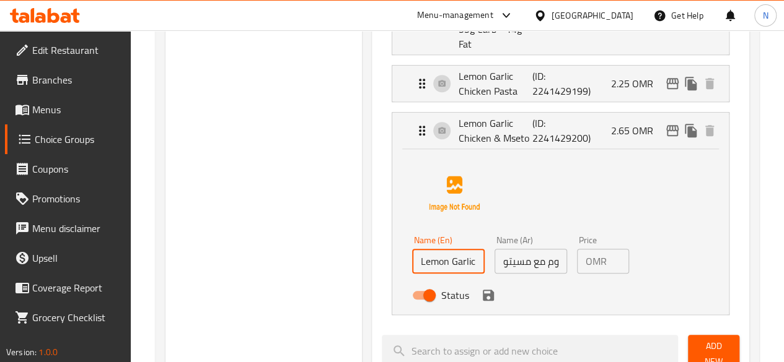
click at [418, 249] on input "Lemon Garlic Chicken & Mseto" at bounding box center [448, 261] width 72 height 25
paste input "536 Kcal - 47.7g Pro - 55g Carb - 9.5g Fat"
type input "Lemon Garlic Chicken & Mseto - 536 Kcal - 47.7g Pro - 55g Carb - 9.5g Fat"
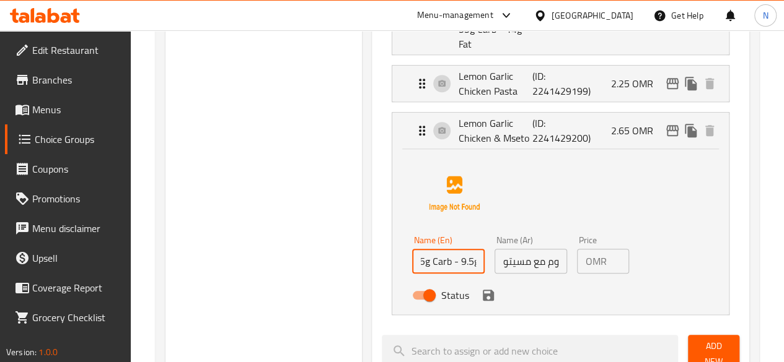
scroll to position [0, 0]
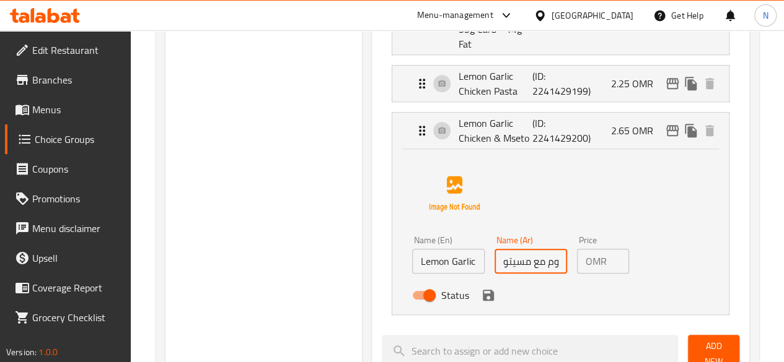
click at [494, 249] on input "دجاج ليمون و ثوم مع مسيتو" at bounding box center [530, 261] width 72 height 25
paste input "536 Kcal - 47.7g Pro - 55g Carb - 9.5g Fat"
click at [481, 288] on icon "save" at bounding box center [488, 295] width 15 height 15
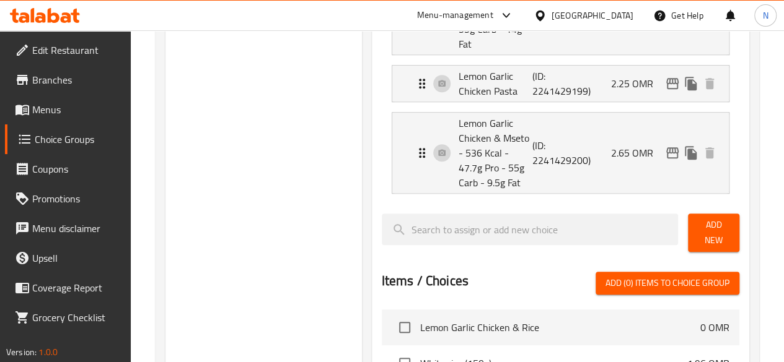
type input "- 536 Kcal - 47.7g Pro - 55g Carb - 9.5g Fatدجاج ليمون و ثوم مع مسيتو"
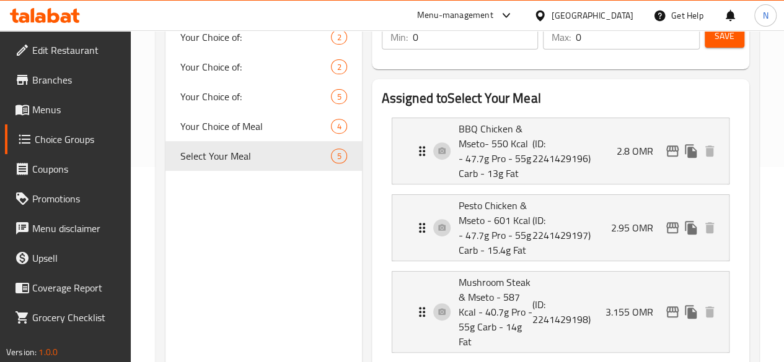
scroll to position [194, 0]
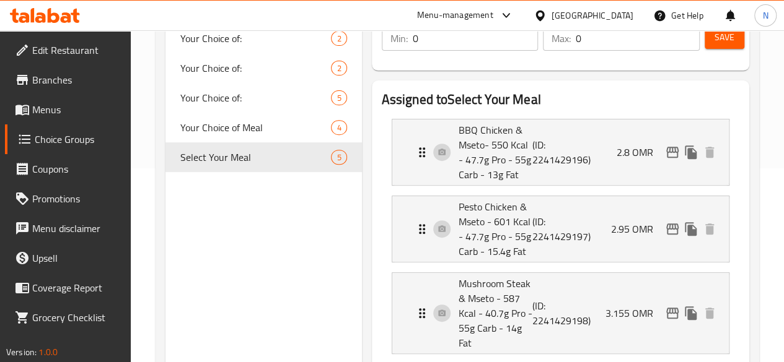
click at [715, 39] on span "Save" at bounding box center [724, 37] width 20 height 15
click at [723, 45] on button "Save" at bounding box center [724, 37] width 40 height 23
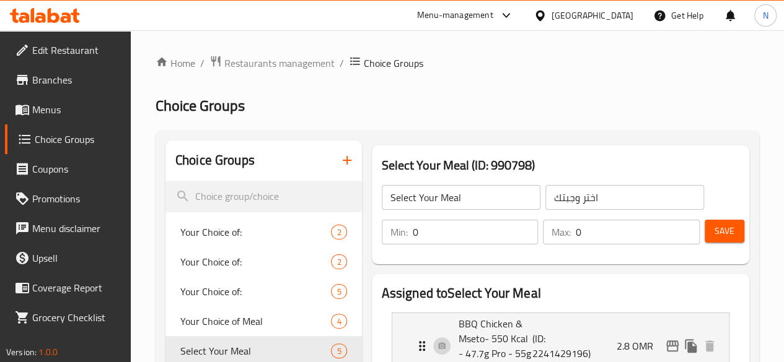
scroll to position [1, 0]
click at [37, 108] on span "Menus" at bounding box center [76, 109] width 89 height 15
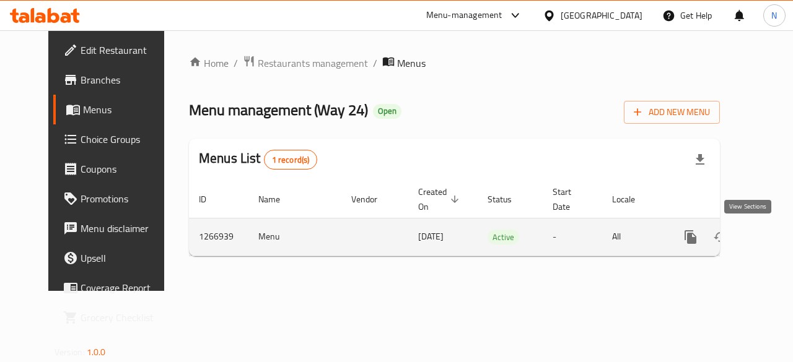
click at [773, 237] on icon "enhanced table" at bounding box center [780, 237] width 15 height 15
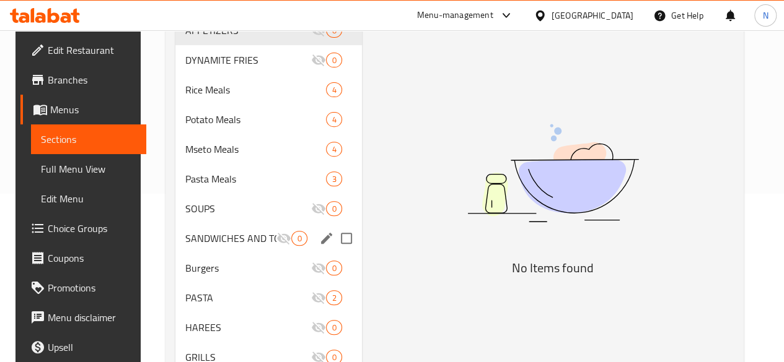
scroll to position [169, 0]
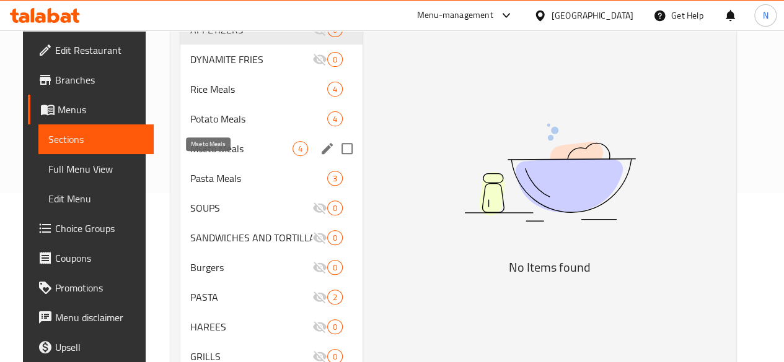
click at [216, 156] on span "Mseto Meals" at bounding box center [241, 148] width 102 height 15
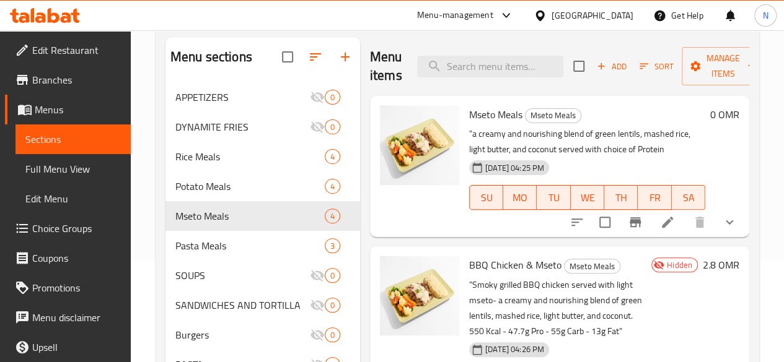
scroll to position [35, 0]
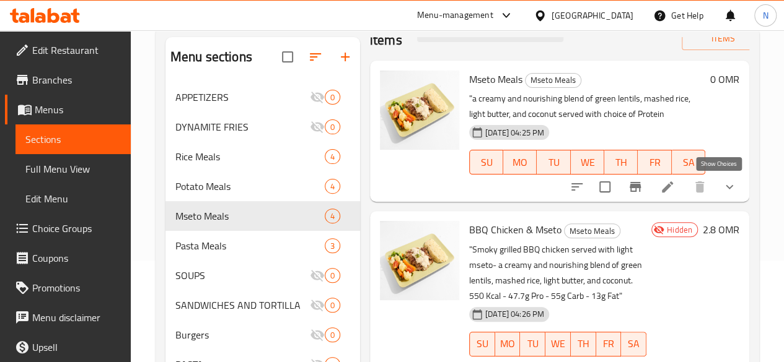
click at [722, 190] on icon "show more" at bounding box center [729, 187] width 15 height 15
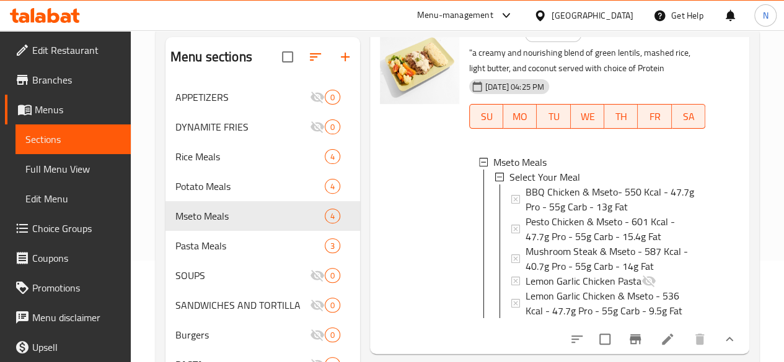
scroll to position [81, 0]
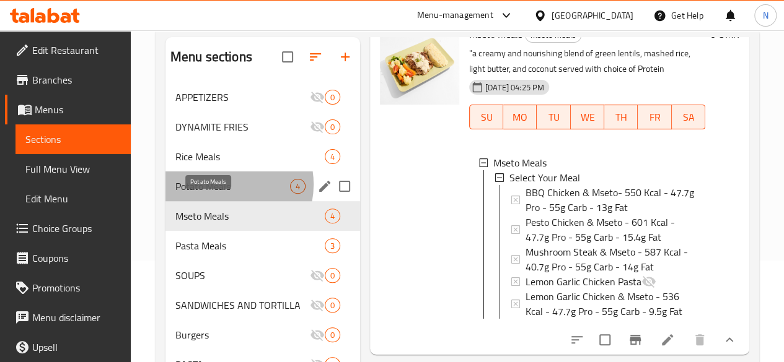
click at [224, 194] on span "Potato Meals" at bounding box center [232, 186] width 115 height 15
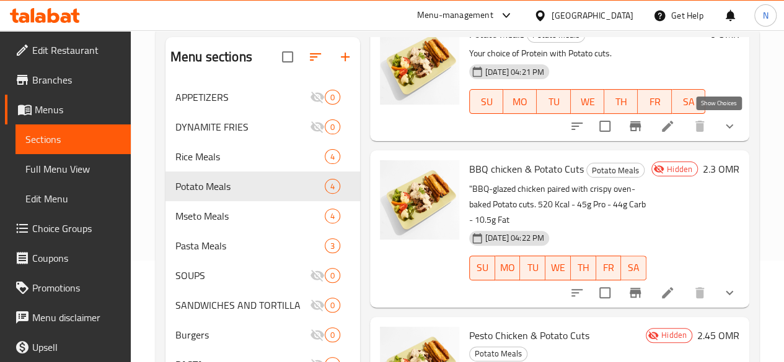
click at [722, 129] on icon "show more" at bounding box center [729, 126] width 15 height 15
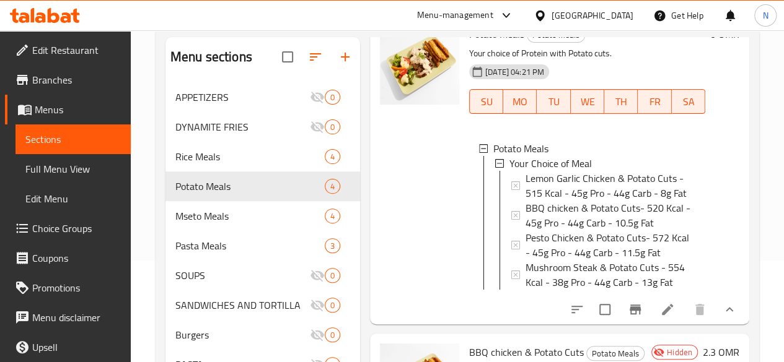
scroll to position [1, 0]
click at [203, 253] on span "Pasta Meals" at bounding box center [232, 246] width 115 height 15
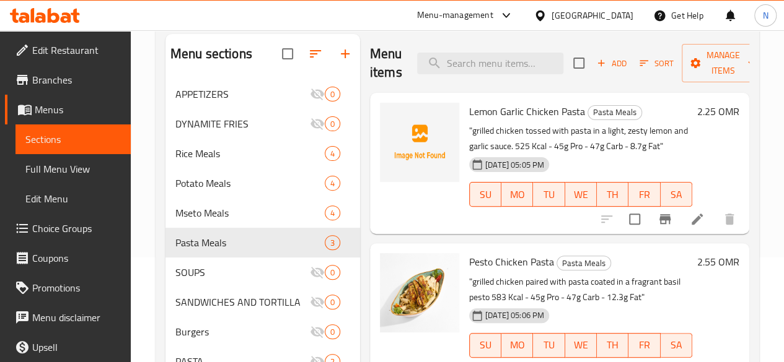
scroll to position [95, 0]
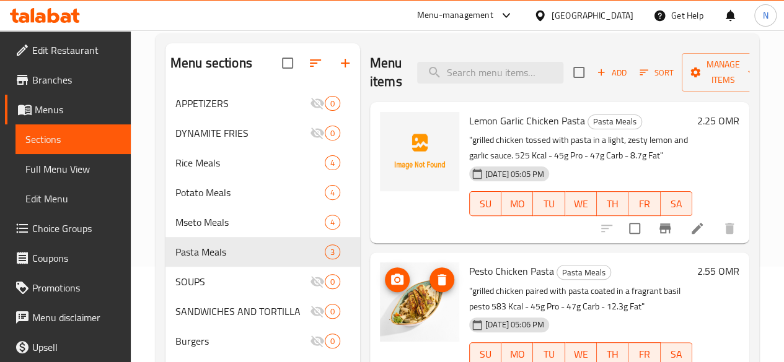
click at [380, 305] on img at bounding box center [419, 302] width 79 height 79
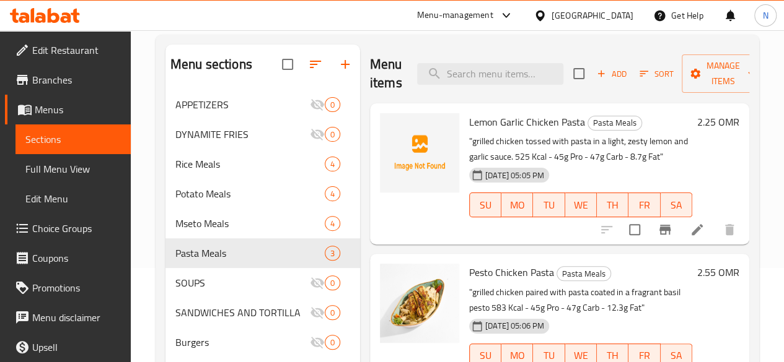
scroll to position [93, 0]
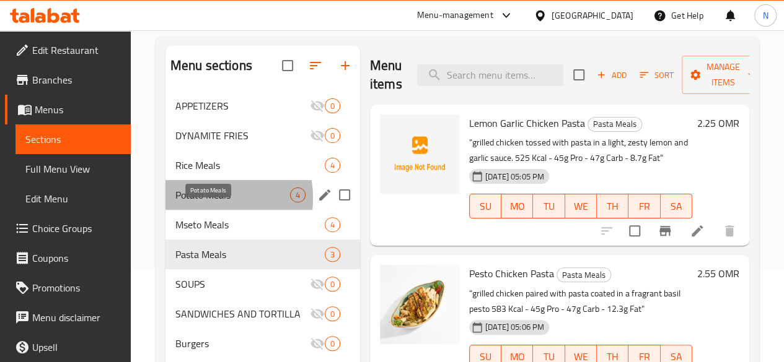
click at [191, 203] on span "Potato Meals" at bounding box center [232, 195] width 115 height 15
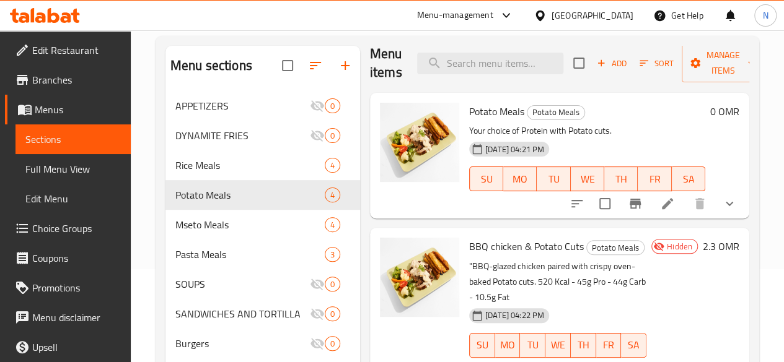
scroll to position [12, 0]
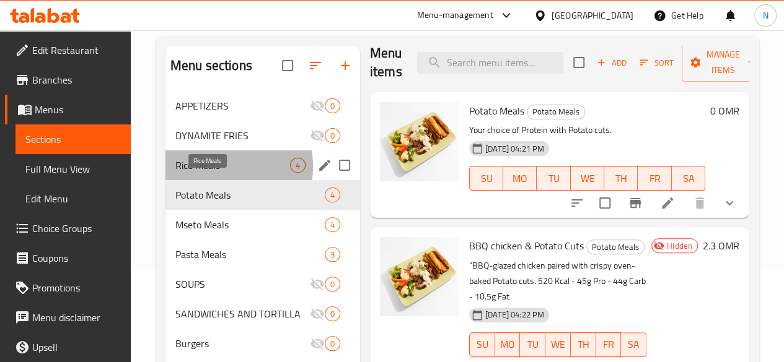
click at [214, 173] on span "Rice Meals" at bounding box center [232, 165] width 115 height 15
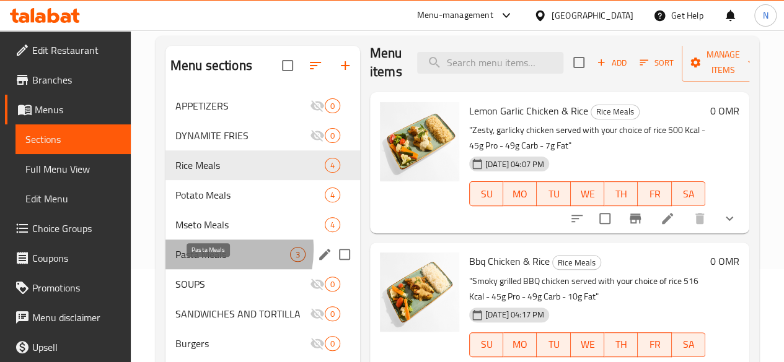
click at [196, 262] on span "Pasta Meals" at bounding box center [232, 254] width 115 height 15
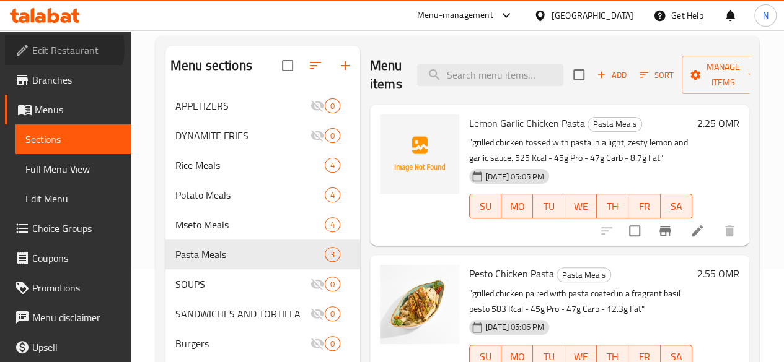
click at [59, 48] on span "Edit Restaurant" at bounding box center [76, 50] width 89 height 15
